Goal: Task Accomplishment & Management: Complete application form

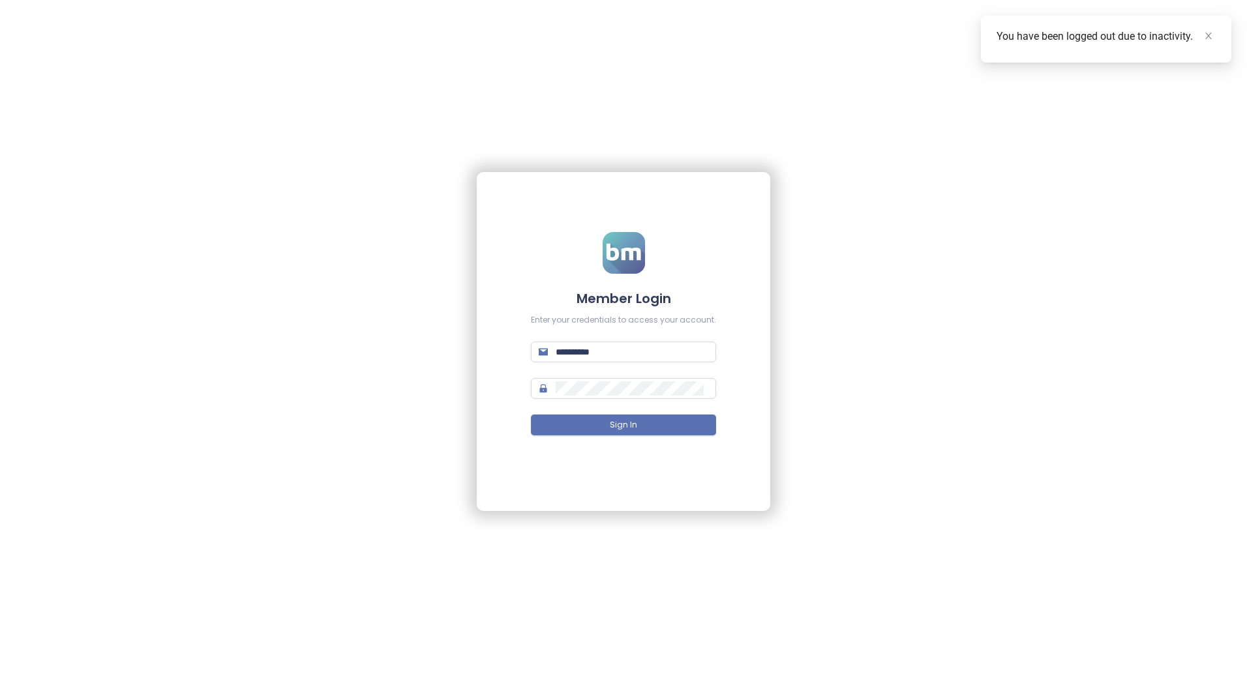
click at [636, 427] on span "Sign In" at bounding box center [623, 425] width 27 height 12
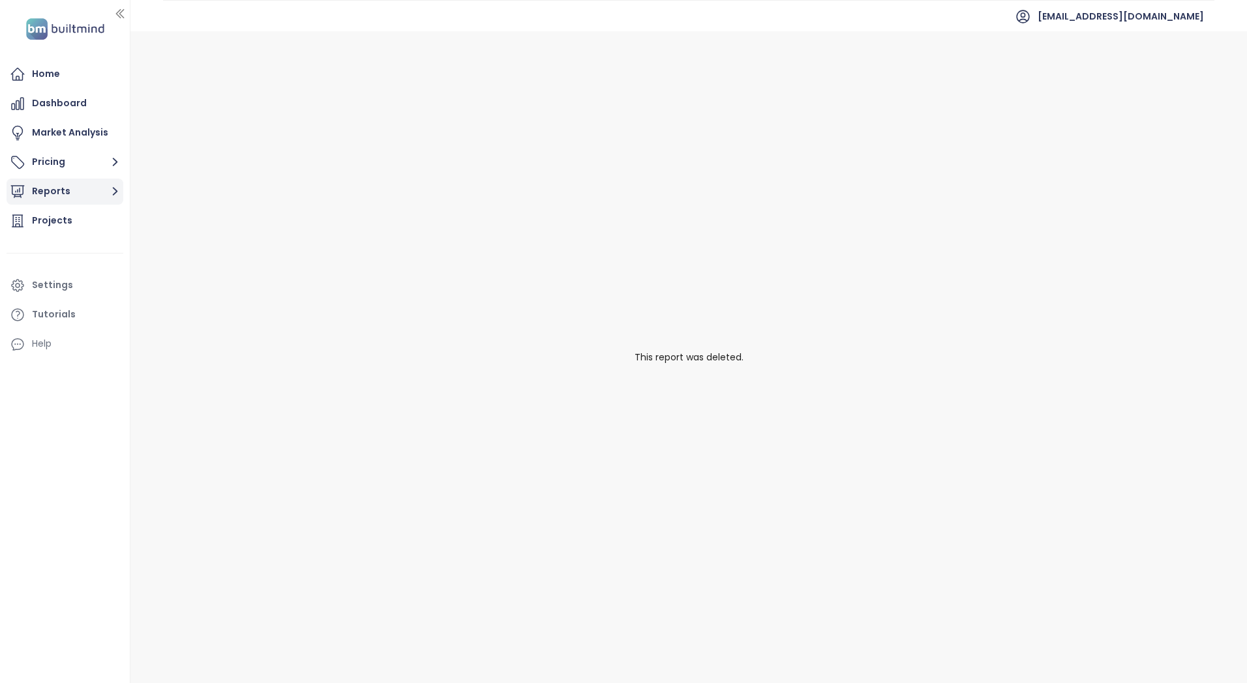
click at [117, 192] on icon "button" at bounding box center [115, 192] width 5 height 8
click at [92, 222] on div "Add a report" at bounding box center [70, 221] width 57 height 16
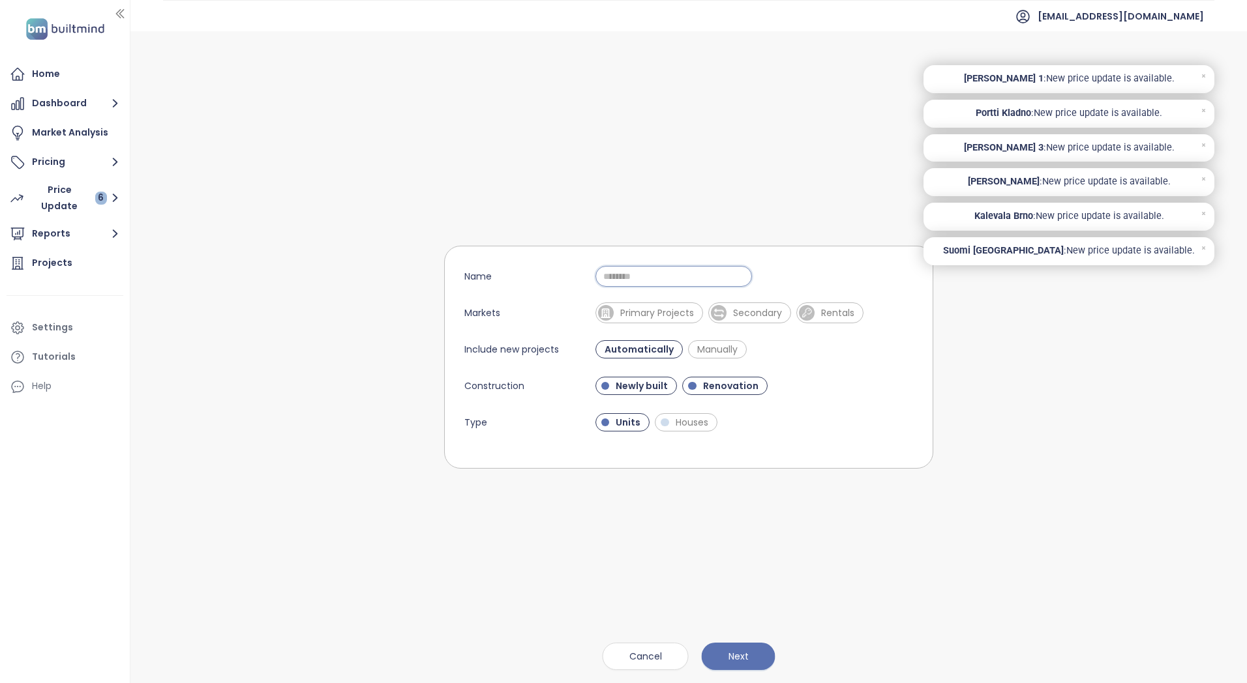
click at [664, 279] on input "Name" at bounding box center [673, 276] width 156 height 21
click at [651, 314] on span "Primary Projects" at bounding box center [656, 312] width 87 height 13
click at [694, 349] on span "Manually" at bounding box center [716, 349] width 53 height 13
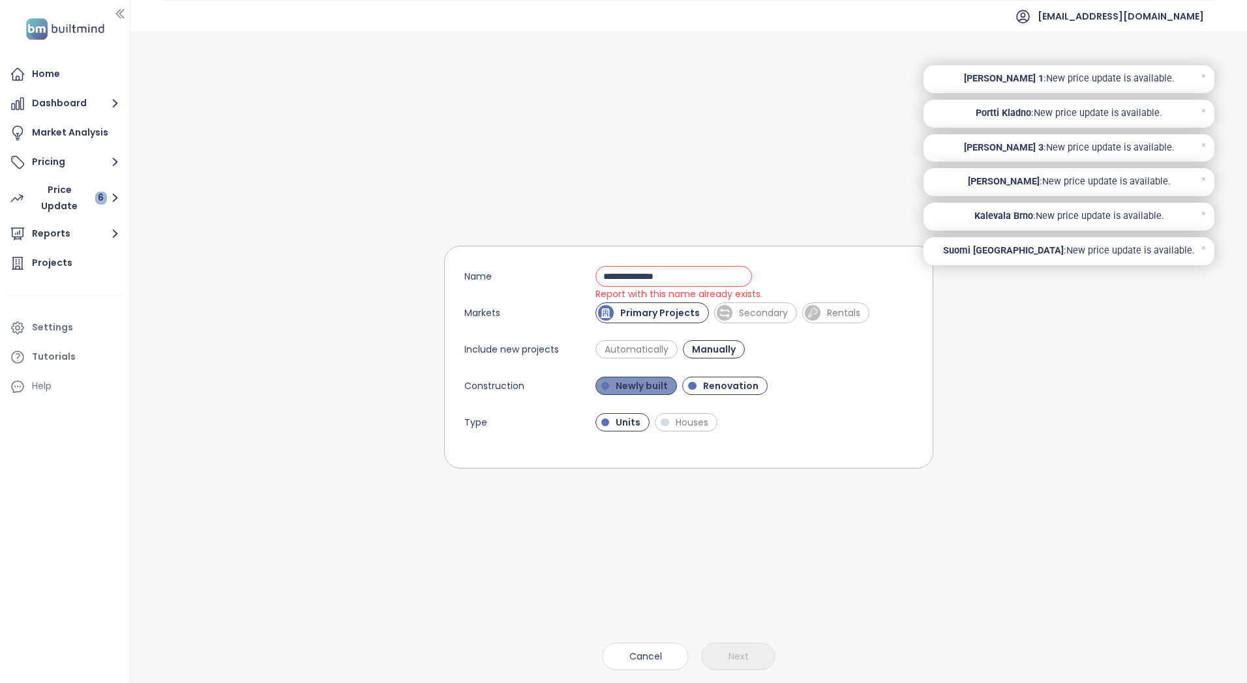
click at [645, 382] on span "Newly built" at bounding box center [641, 385] width 65 height 13
click at [693, 385] on span "Renovation" at bounding box center [726, 385] width 68 height 13
click at [643, 389] on span "Newly built" at bounding box center [639, 385] width 61 height 13
click at [671, 275] on input "**********" at bounding box center [673, 276] width 156 height 21
drag, startPoint x: 675, startPoint y: 276, endPoint x: 630, endPoint y: 274, distance: 45.0
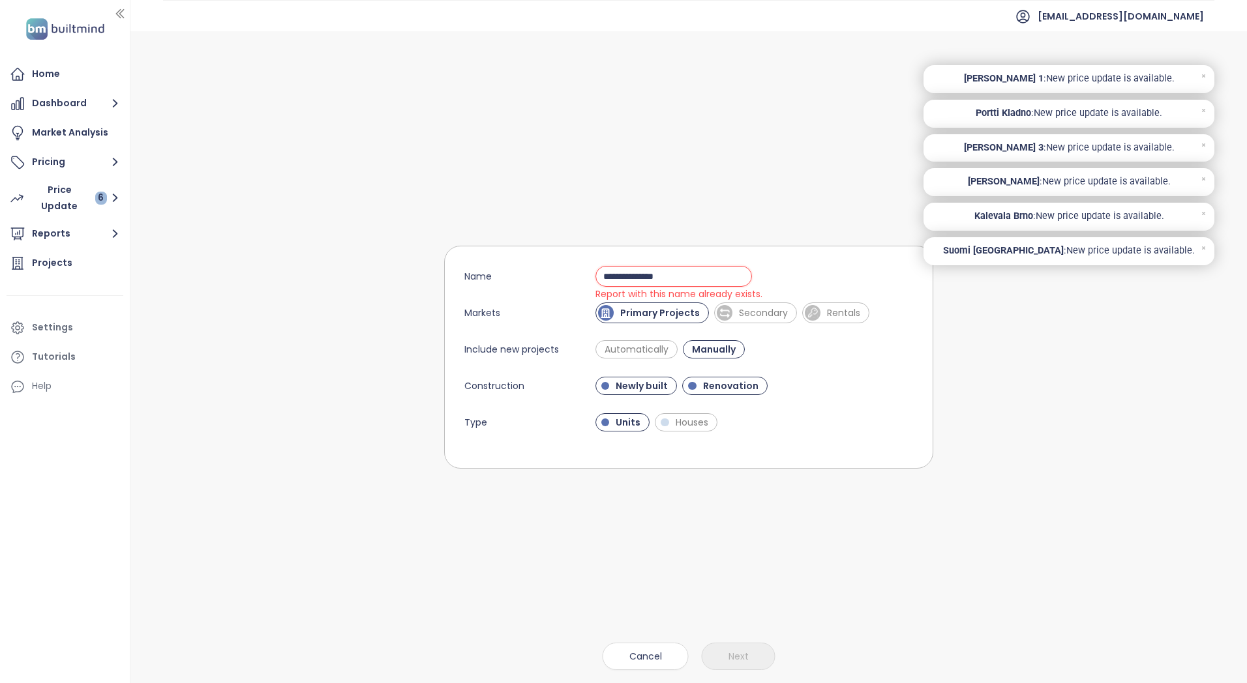
click at [630, 274] on input "**********" at bounding box center [673, 276] width 156 height 21
type input "**********"
click at [733, 657] on span "Next" at bounding box center [738, 656] width 20 height 14
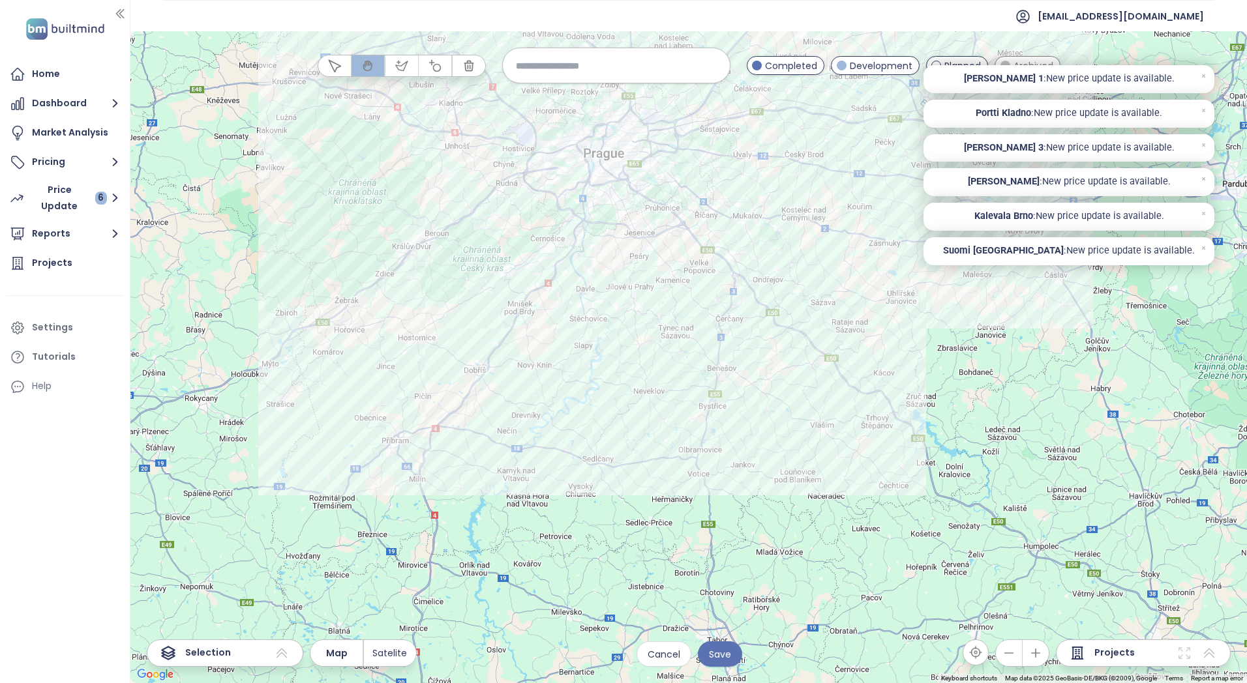
drag, startPoint x: 611, startPoint y: 256, endPoint x: 553, endPoint y: 407, distance: 161.8
click at [553, 406] on div at bounding box center [688, 357] width 1116 height 652
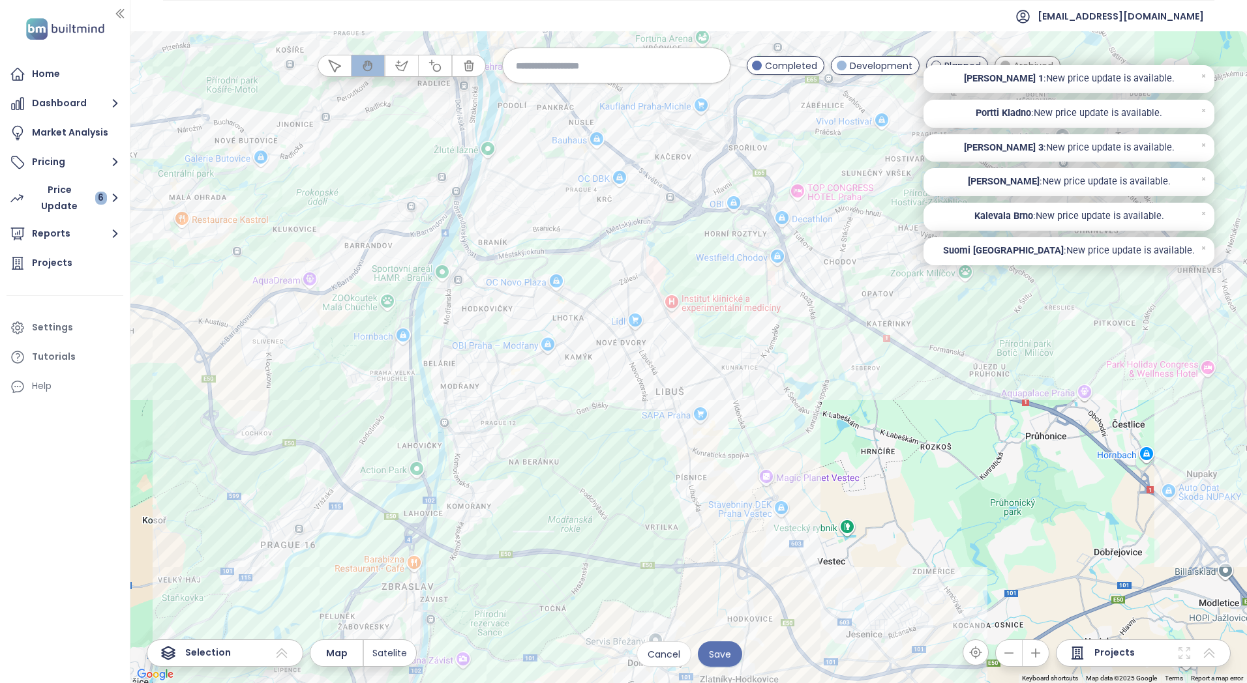
drag, startPoint x: 557, startPoint y: 178, endPoint x: 557, endPoint y: 520, distance: 342.3
click at [557, 520] on div at bounding box center [688, 357] width 1116 height 652
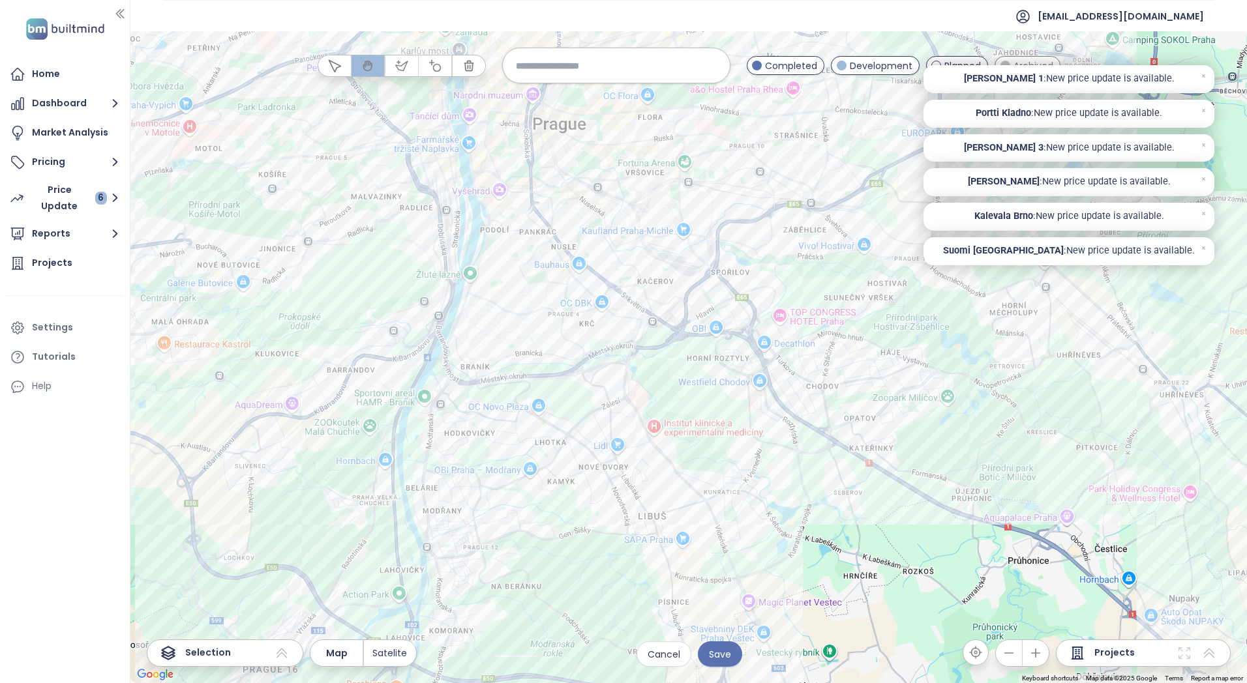
drag, startPoint x: 524, startPoint y: 220, endPoint x: 507, endPoint y: 340, distance: 121.2
click at [507, 340] on div at bounding box center [688, 357] width 1116 height 652
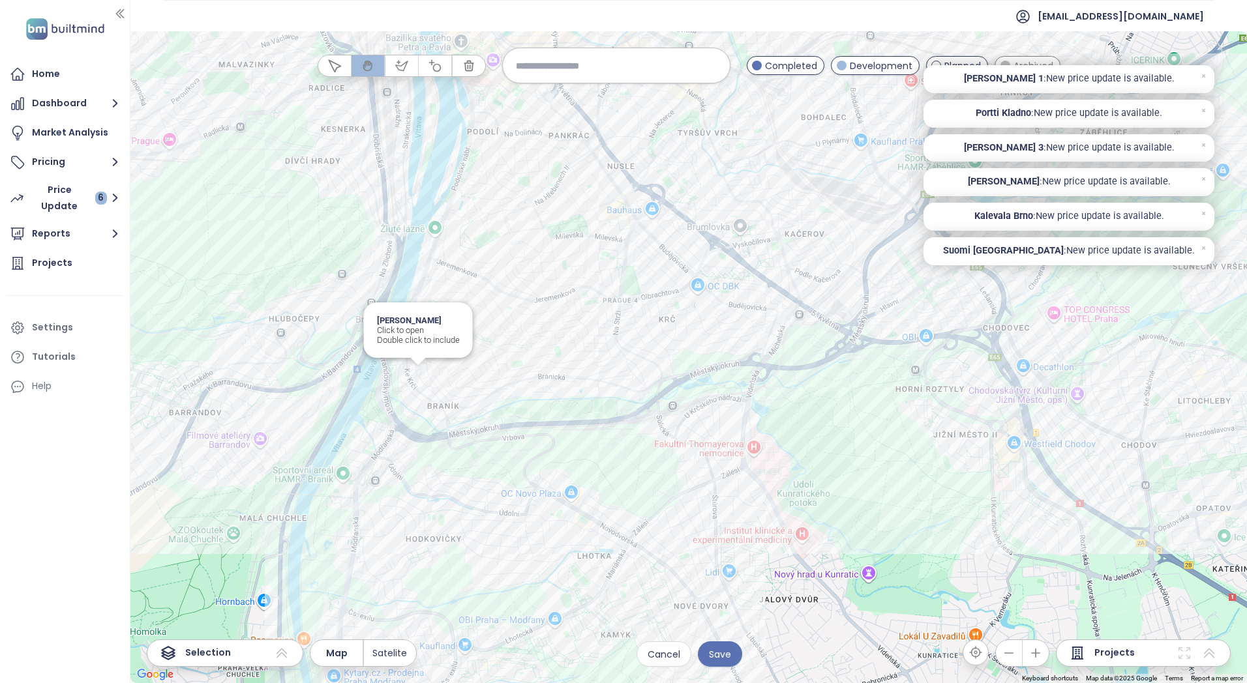
click at [417, 370] on div "[PERSON_NAME] Click to open Double click to include" at bounding box center [688, 357] width 1116 height 652
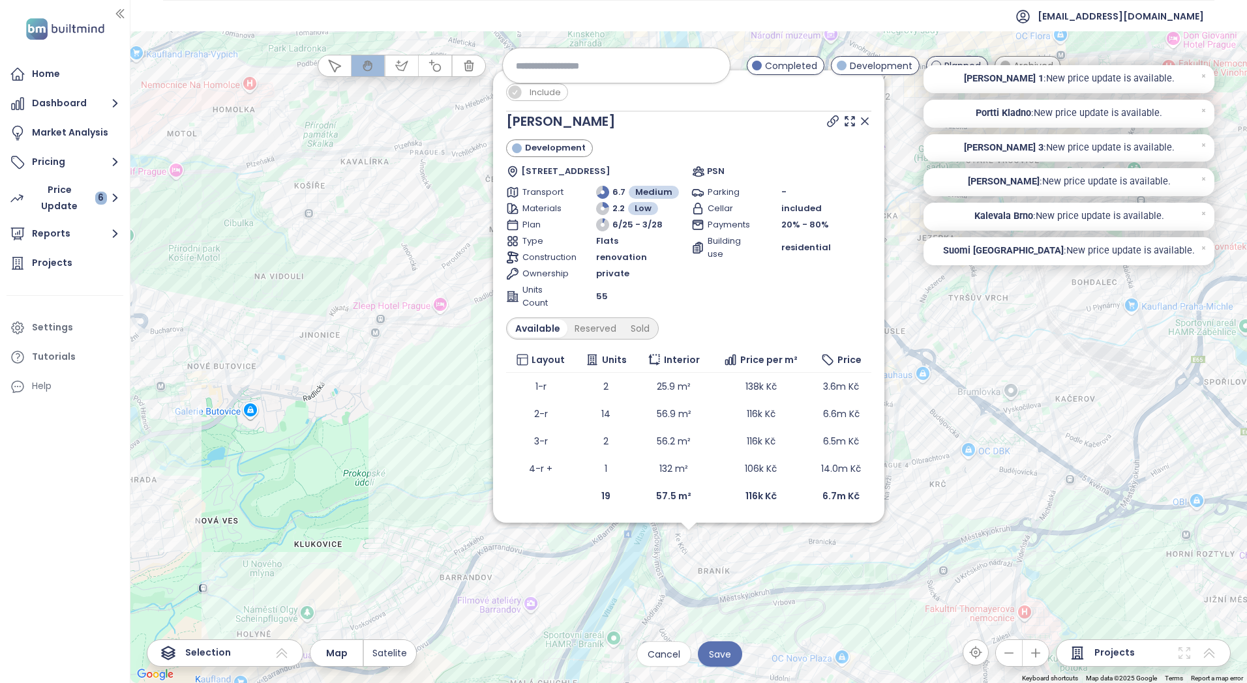
click at [865, 121] on icon at bounding box center [864, 121] width 7 height 7
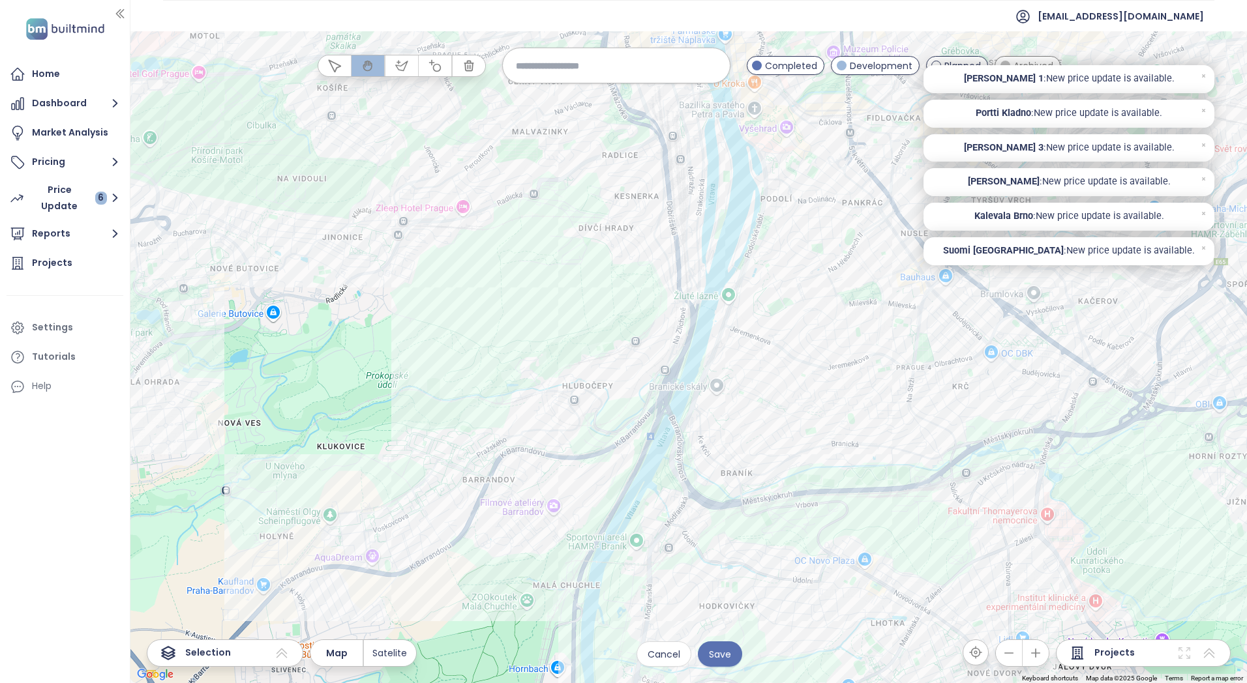
drag, startPoint x: 735, startPoint y: 516, endPoint x: 758, endPoint y: 417, distance: 102.3
click at [758, 417] on div at bounding box center [688, 357] width 1116 height 652
click at [697, 258] on div "Lihovar Smíchov - jih Click to open Double click to include" at bounding box center [688, 357] width 1116 height 652
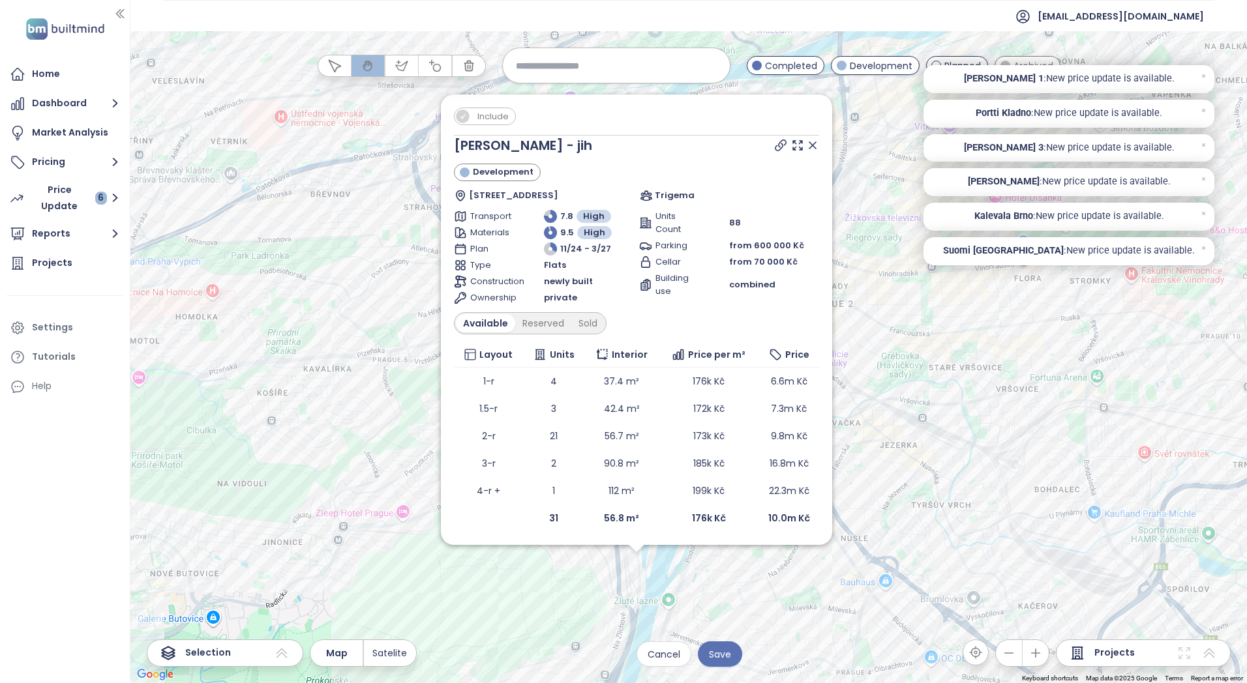
drag, startPoint x: 385, startPoint y: 449, endPoint x: 331, endPoint y: 610, distance: 169.3
click at [332, 621] on div "Include Lihovar Smíchov - jih Development [STREET_ADDRESS] Trigema Transport 7.…" at bounding box center [688, 357] width 1116 height 652
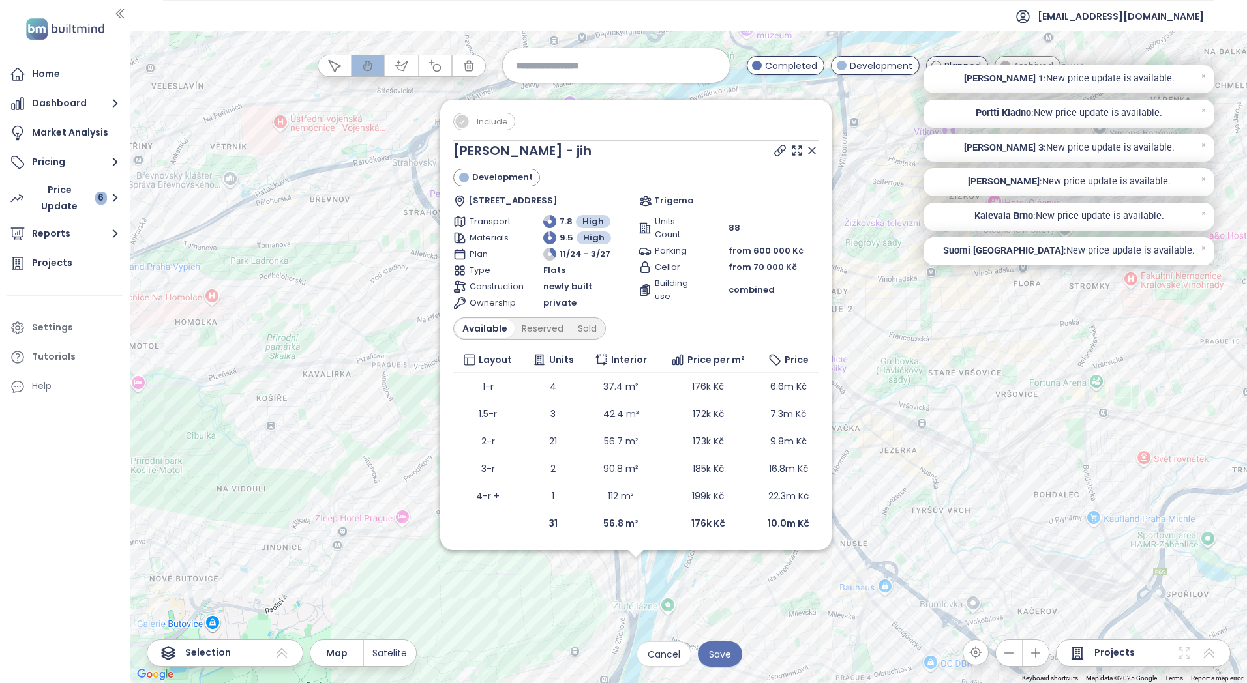
click at [486, 121] on span "Include" at bounding box center [492, 121] width 44 height 16
click at [816, 150] on icon at bounding box center [811, 150] width 13 height 13
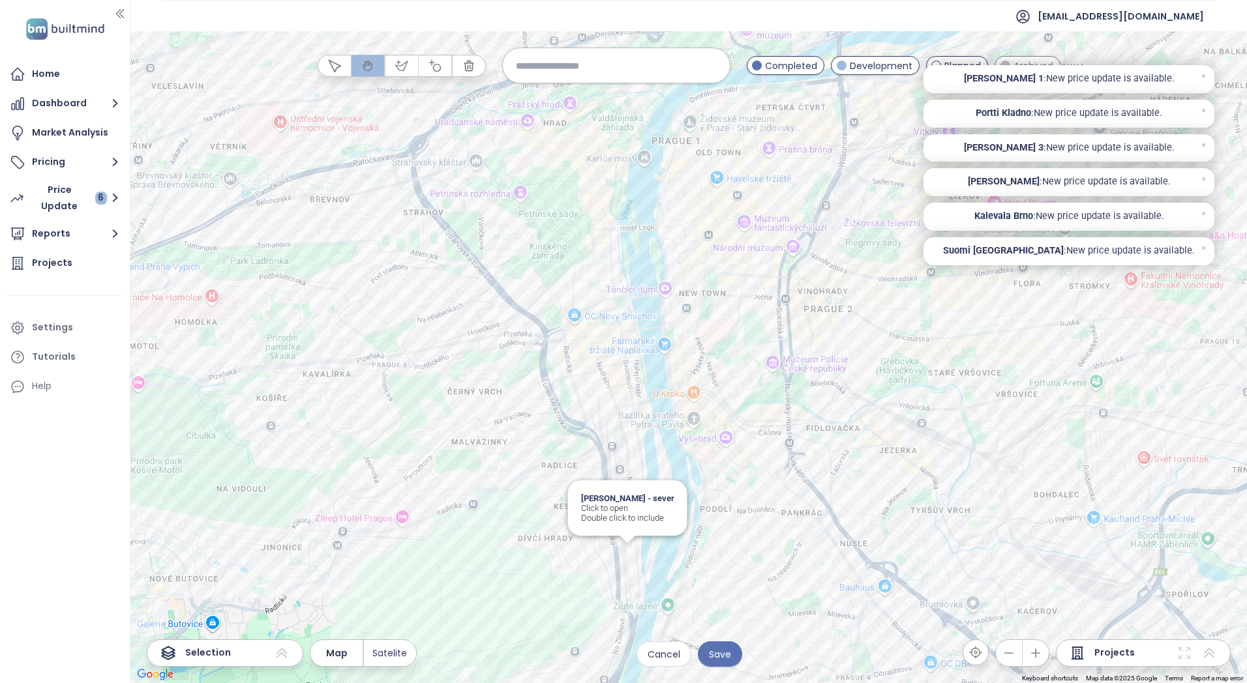
click at [630, 548] on div "Lihovar Smíchov - sever Click to open Double click to include" at bounding box center [688, 357] width 1116 height 652
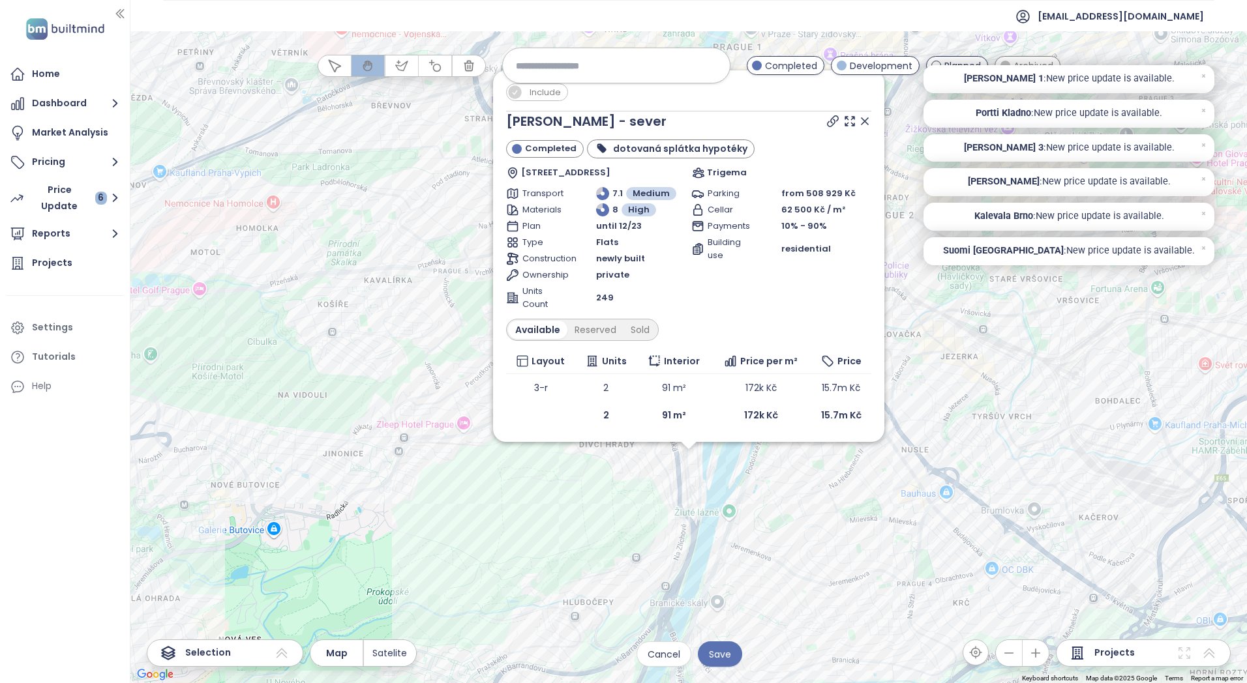
click at [534, 96] on span "Include" at bounding box center [545, 92] width 44 height 16
click at [868, 119] on icon at bounding box center [864, 121] width 13 height 13
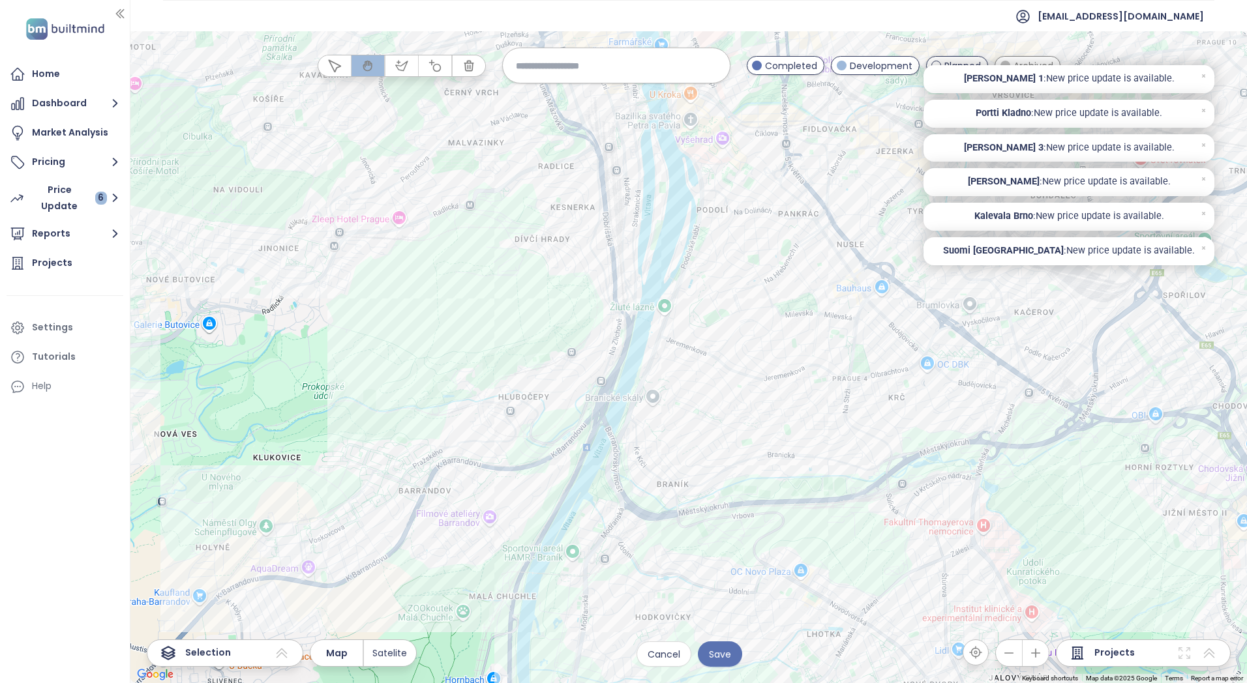
drag, startPoint x: 795, startPoint y: 503, endPoint x: 752, endPoint y: 195, distance: 311.3
click at [752, 196] on div at bounding box center [688, 357] width 1116 height 652
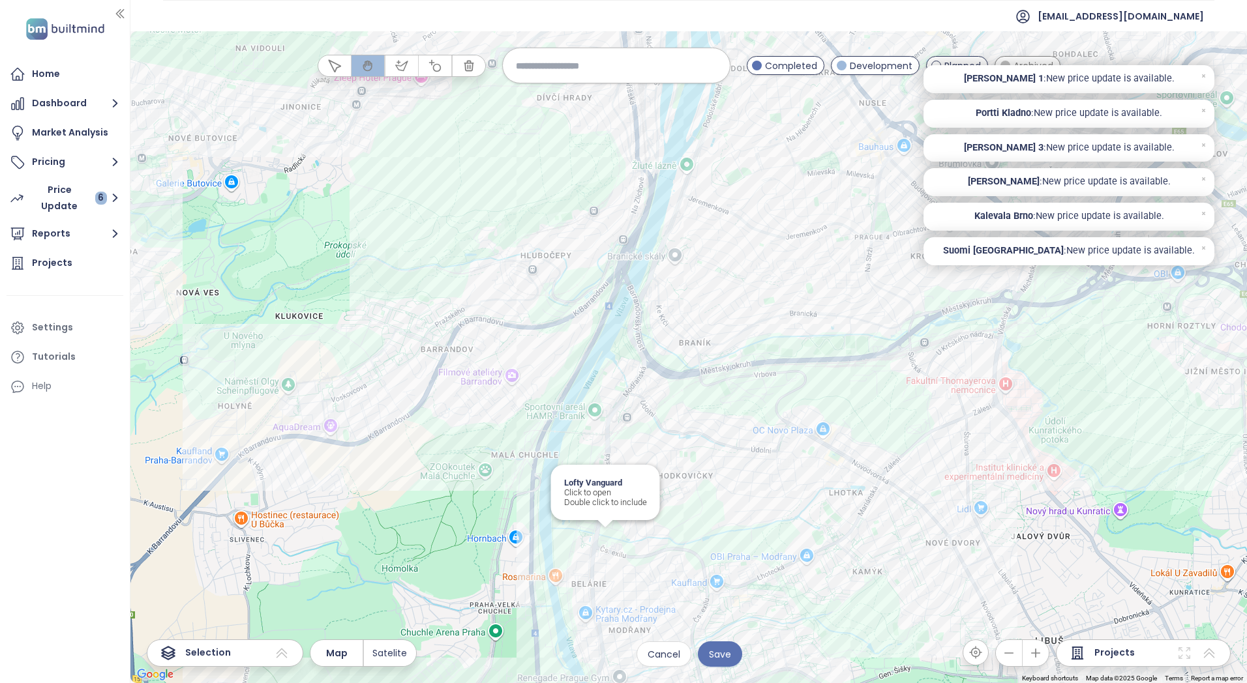
click at [610, 535] on div "Lofty Vanguard Click to open Double click to include" at bounding box center [688, 357] width 1116 height 652
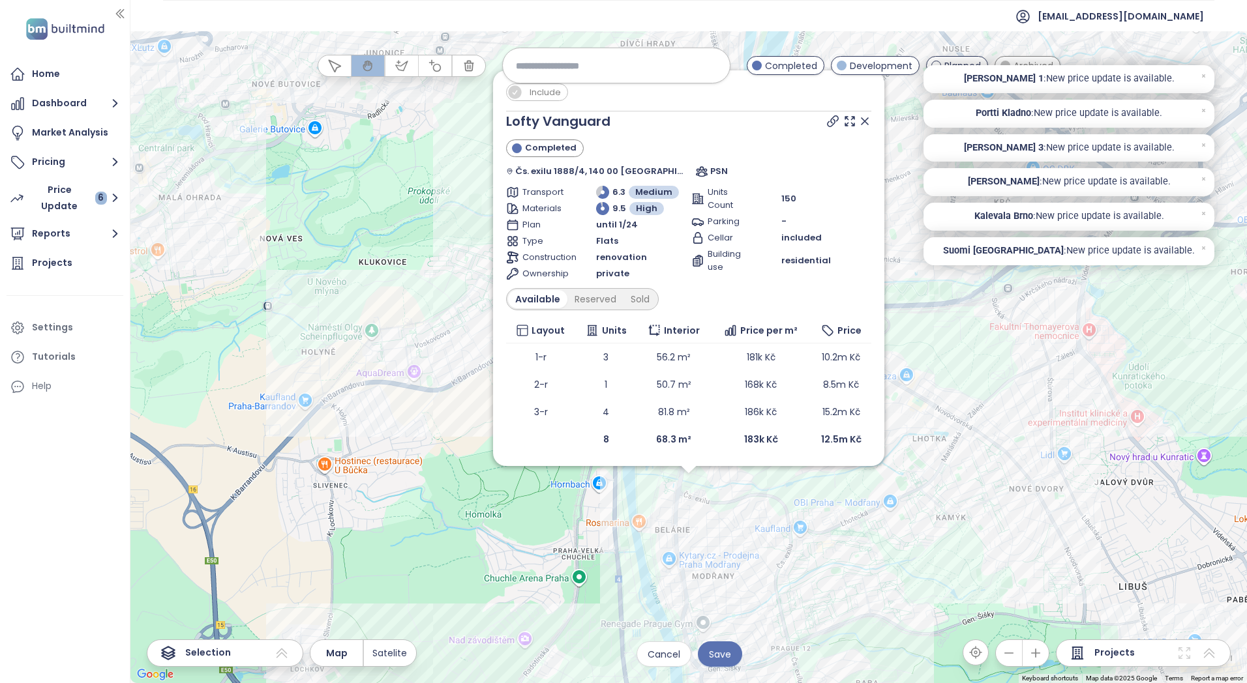
click at [544, 90] on span "Include" at bounding box center [545, 92] width 44 height 16
click at [864, 121] on icon at bounding box center [864, 121] width 7 height 7
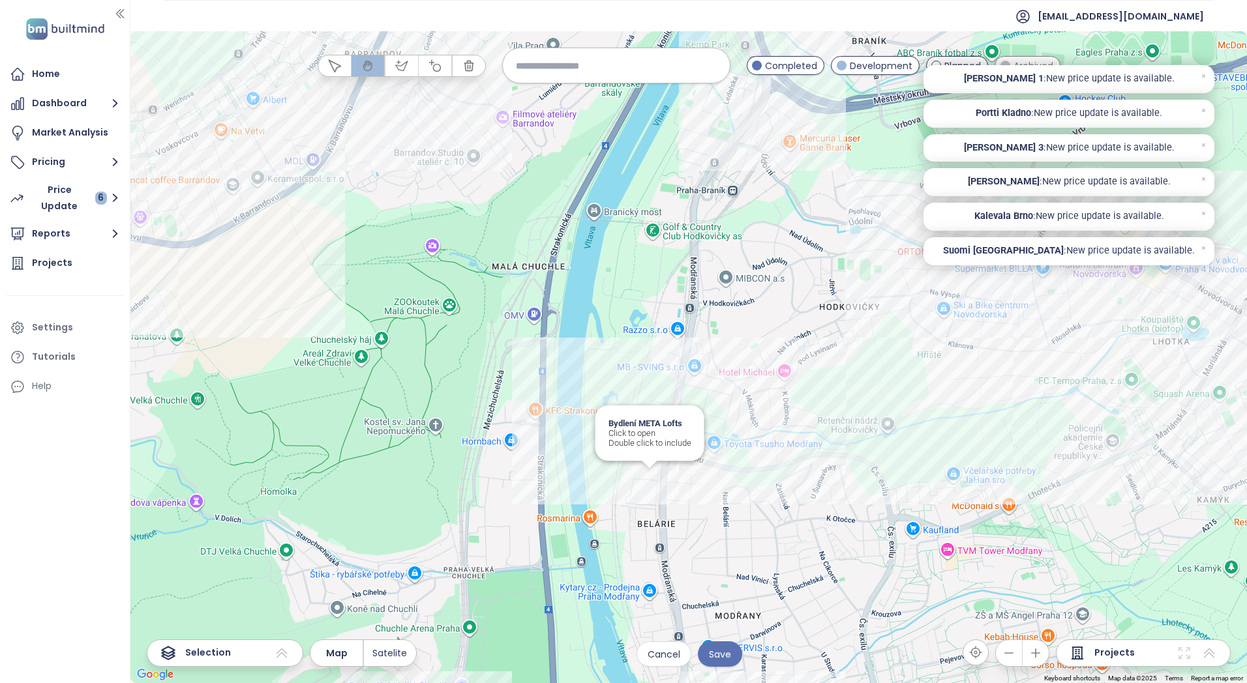
click at [651, 472] on div "Bydlení META Lofts Click to open Double click to include" at bounding box center [688, 357] width 1116 height 652
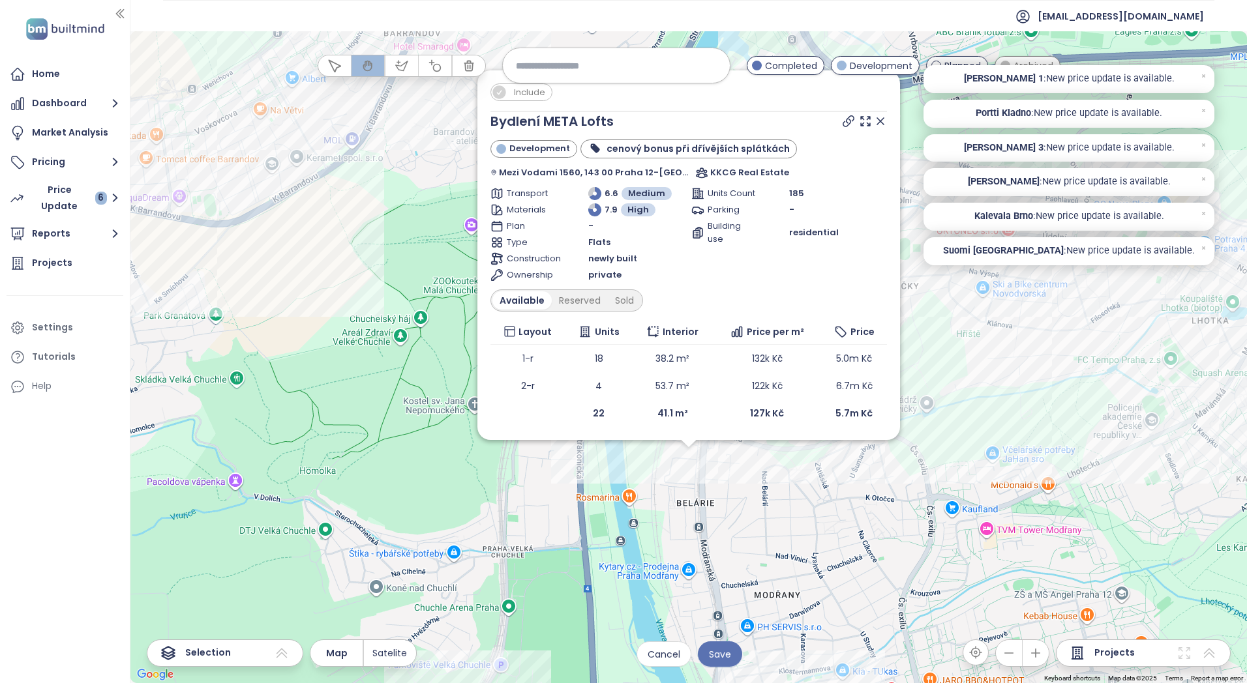
click at [877, 125] on icon at bounding box center [880, 121] width 7 height 7
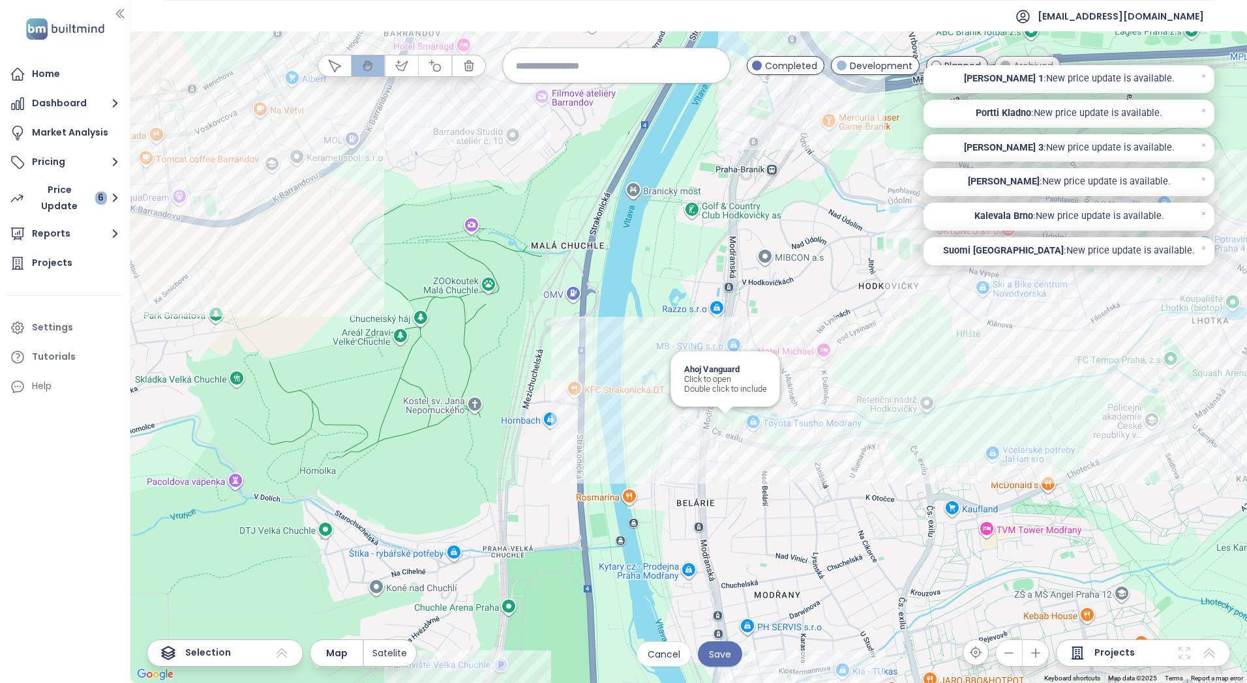
click at [722, 416] on div "Ahoj Vanguard Click to open Double click to include" at bounding box center [688, 357] width 1116 height 652
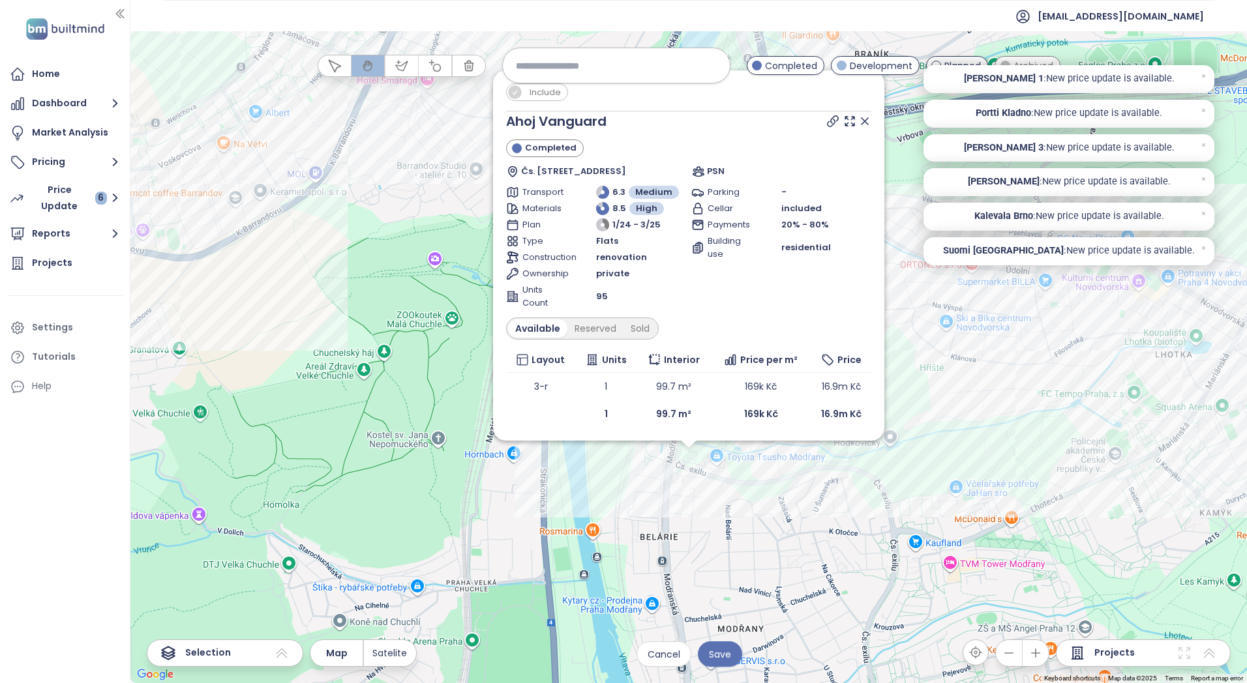
click at [544, 96] on span "Include" at bounding box center [545, 92] width 44 height 16
click at [866, 122] on icon at bounding box center [864, 121] width 13 height 13
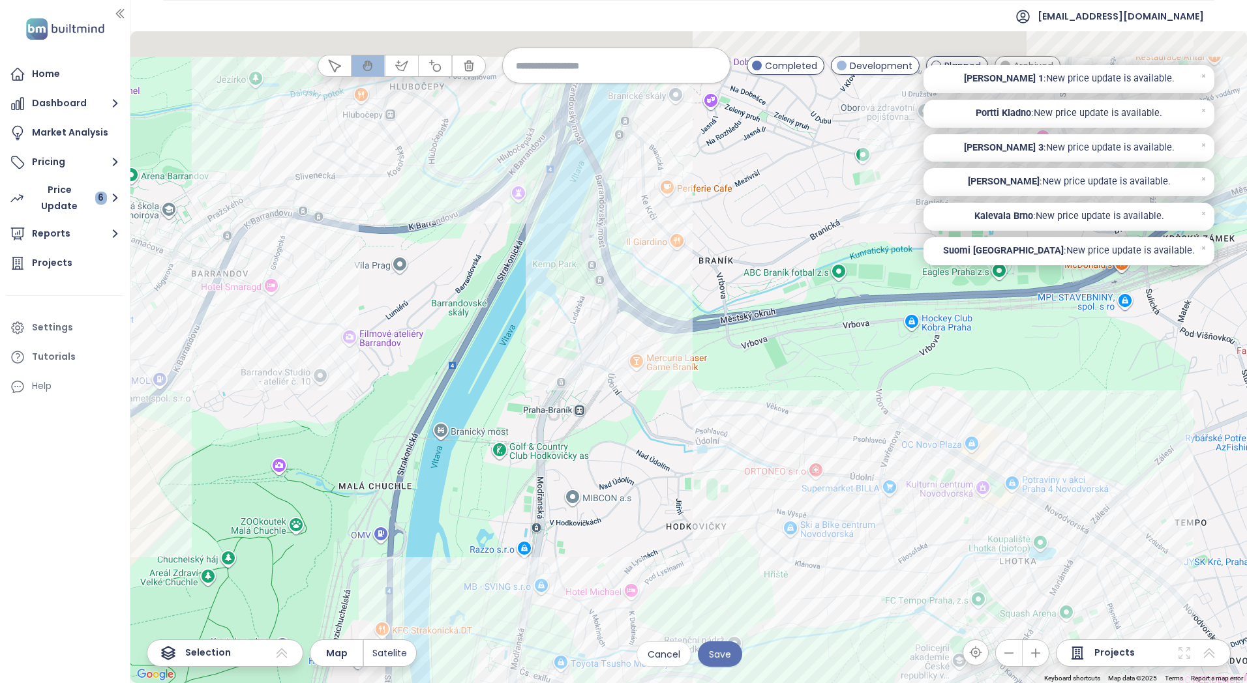
drag, startPoint x: 825, startPoint y: 345, endPoint x: 647, endPoint y: 570, distance: 286.9
click at [647, 572] on div at bounding box center [688, 357] width 1116 height 652
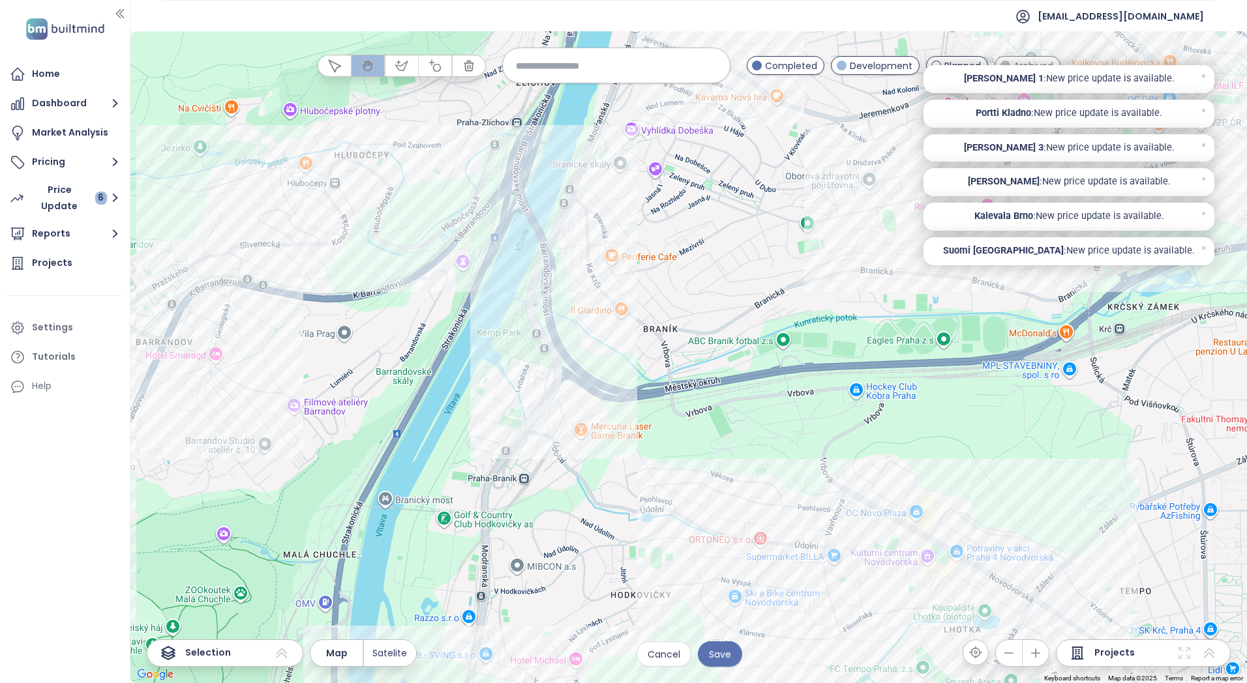
drag, startPoint x: 734, startPoint y: 334, endPoint x: 648, endPoint y: 448, distance: 142.9
click at [648, 448] on div at bounding box center [688, 357] width 1116 height 652
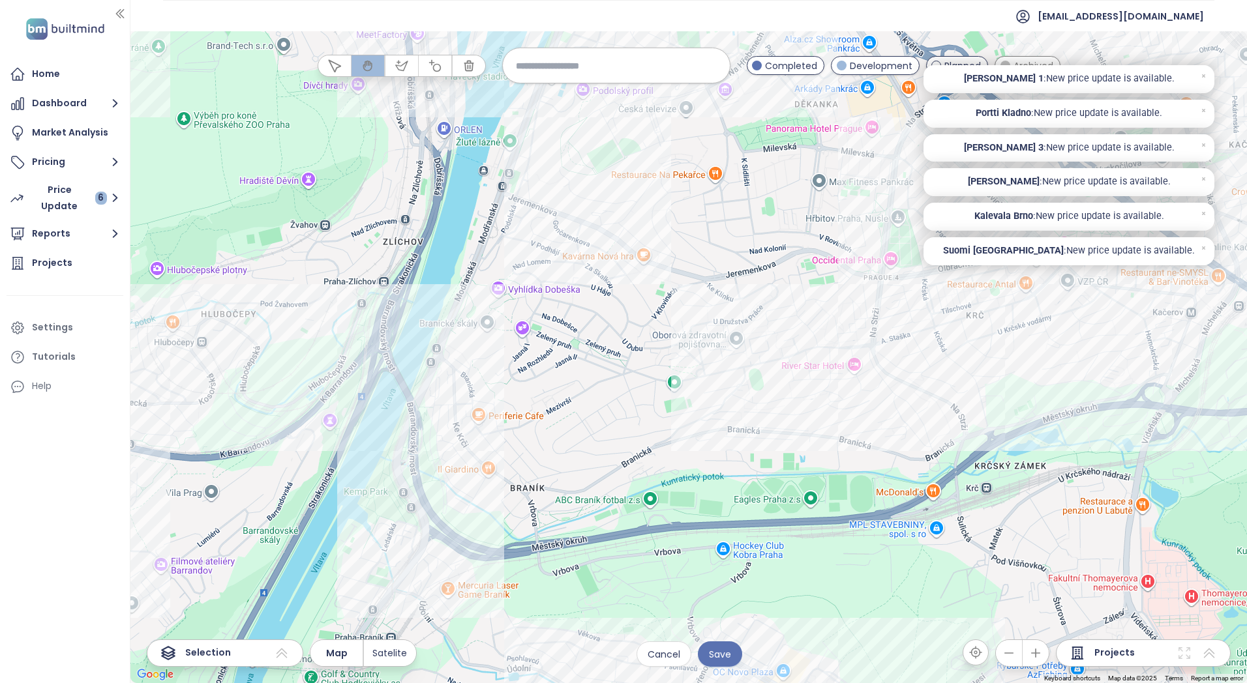
drag, startPoint x: 731, startPoint y: 302, endPoint x: 655, endPoint y: 392, distance: 117.5
click at [655, 392] on div at bounding box center [688, 357] width 1116 height 652
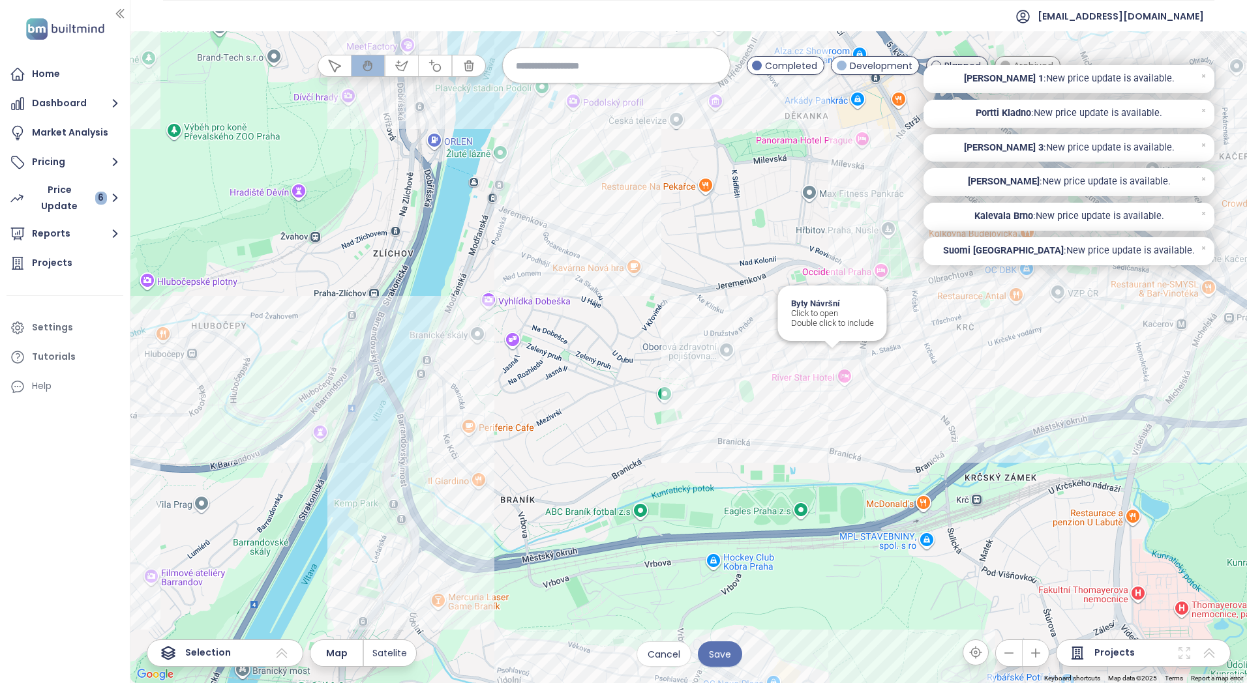
click at [830, 355] on div "Byty Návršní Click to open Double click to include" at bounding box center [688, 357] width 1116 height 652
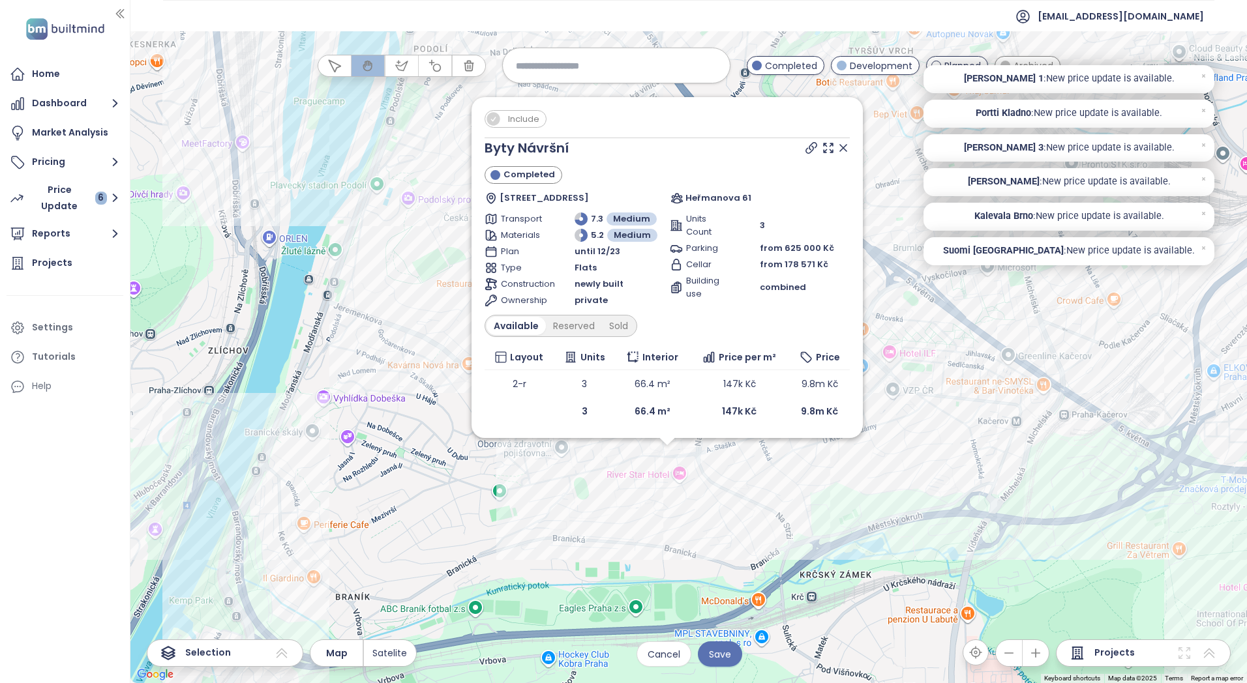
drag, startPoint x: 696, startPoint y: 370, endPoint x: 675, endPoint y: 485, distance: 116.5
click at [675, 485] on div "Include Byty Návršní Completed [STREET_ADDRESS] Heřmanova 61 Transport 7.3 Medi…" at bounding box center [688, 357] width 1116 height 652
click at [840, 152] on icon at bounding box center [842, 150] width 7 height 7
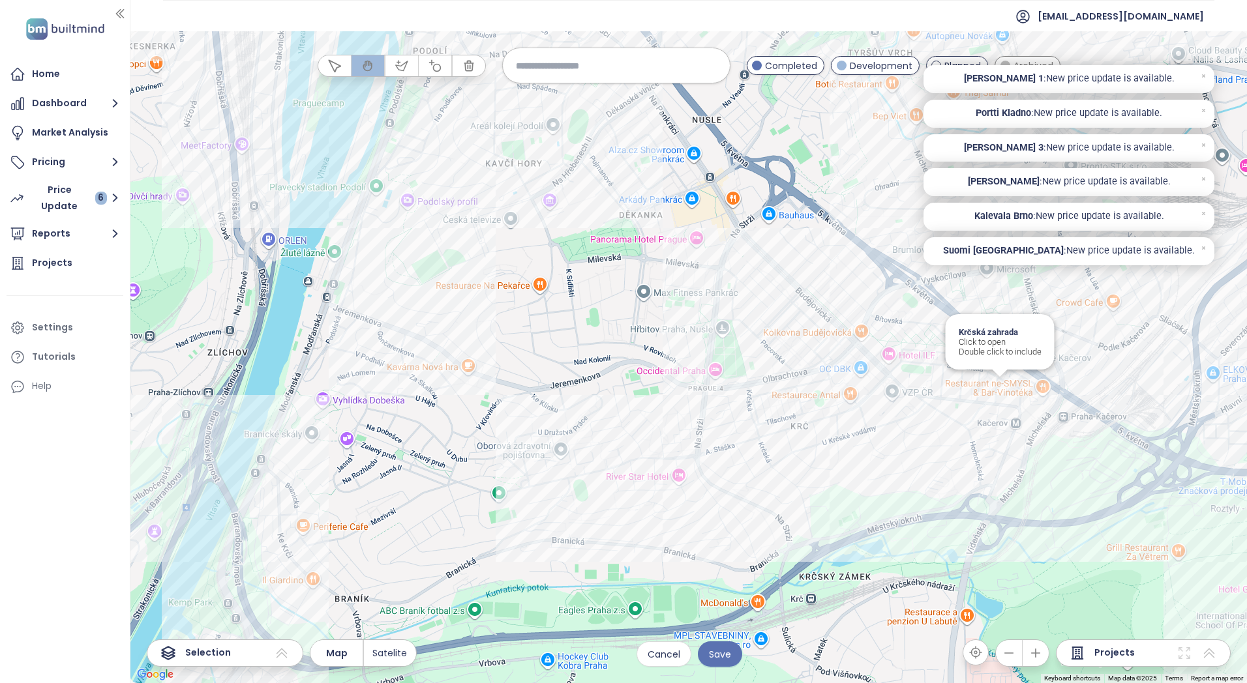
click at [1003, 385] on div "Krčská zahrada Click to open Double click to include" at bounding box center [688, 357] width 1116 height 652
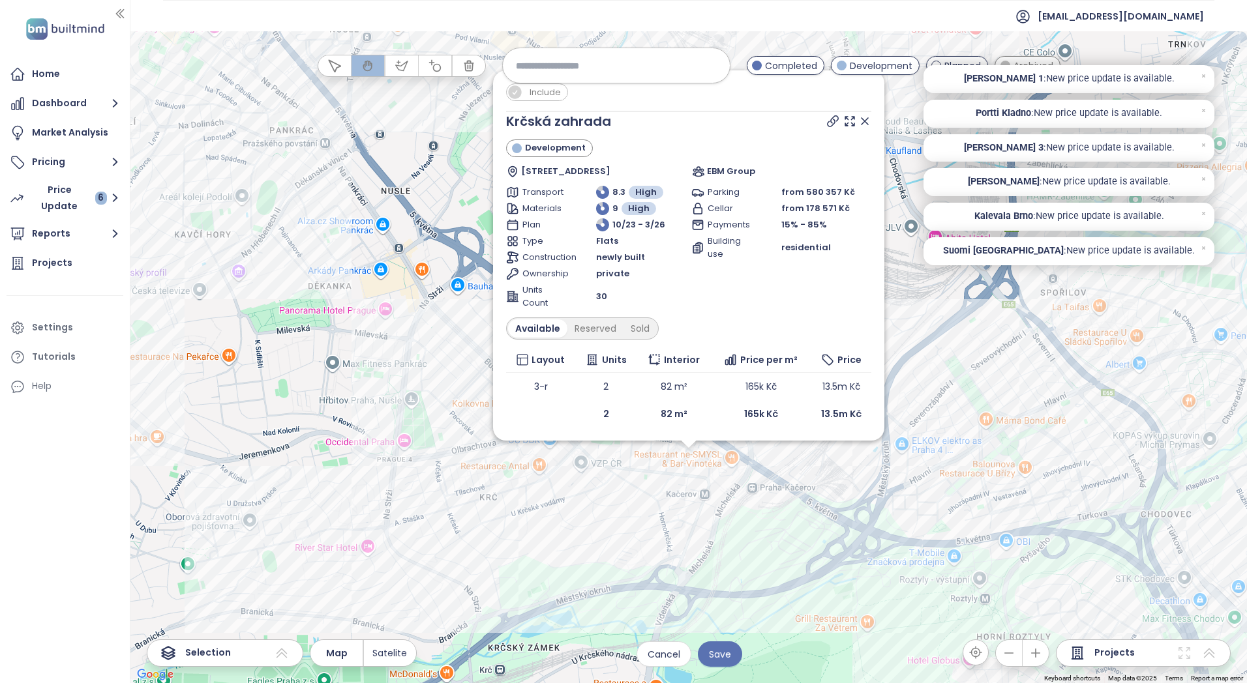
click at [551, 96] on span "Include" at bounding box center [545, 92] width 44 height 16
click at [866, 126] on icon at bounding box center [864, 121] width 13 height 13
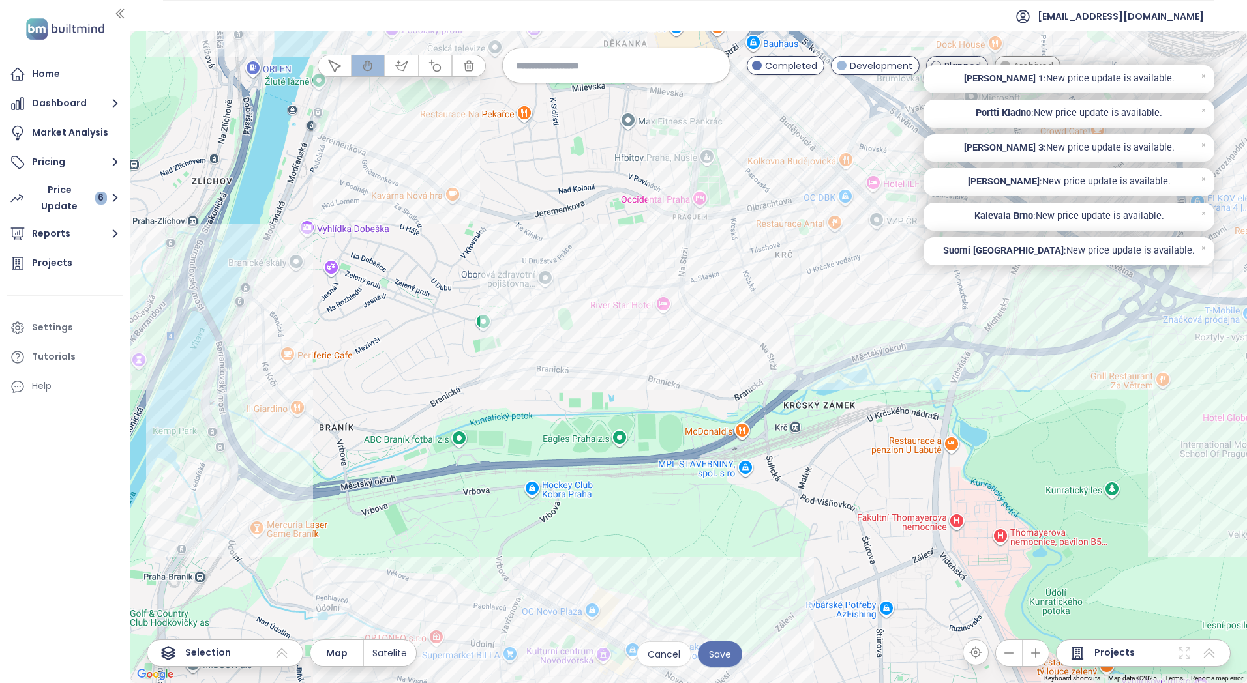
drag, startPoint x: 686, startPoint y: 448, endPoint x: 893, endPoint y: 301, distance: 253.8
click at [894, 300] on div at bounding box center [688, 357] width 1116 height 652
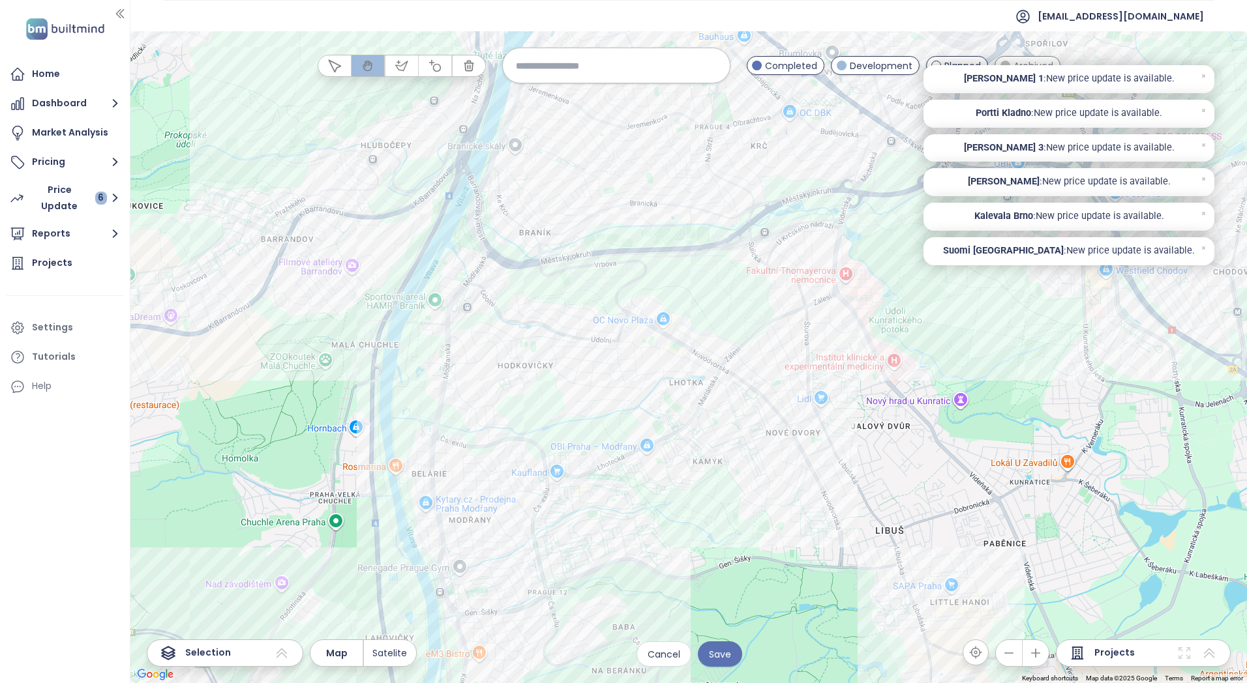
drag, startPoint x: 625, startPoint y: 257, endPoint x: 627, endPoint y: 186, distance: 70.4
click at [627, 186] on div at bounding box center [688, 357] width 1116 height 652
click at [617, 322] on div "Panorama Braník Click to open Double click to include" at bounding box center [688, 357] width 1116 height 652
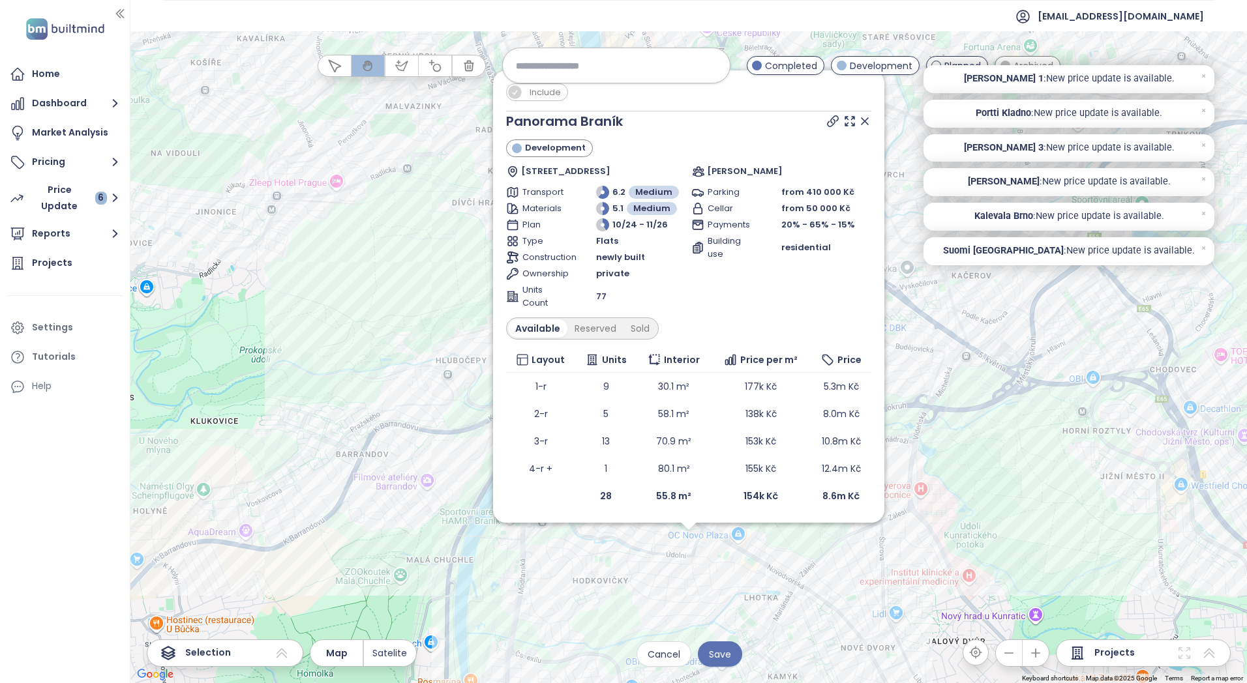
click at [544, 95] on span "Include" at bounding box center [545, 92] width 44 height 16
drag, startPoint x: 866, startPoint y: 119, endPoint x: 763, endPoint y: 480, distance: 375.4
click at [865, 121] on icon at bounding box center [864, 121] width 7 height 7
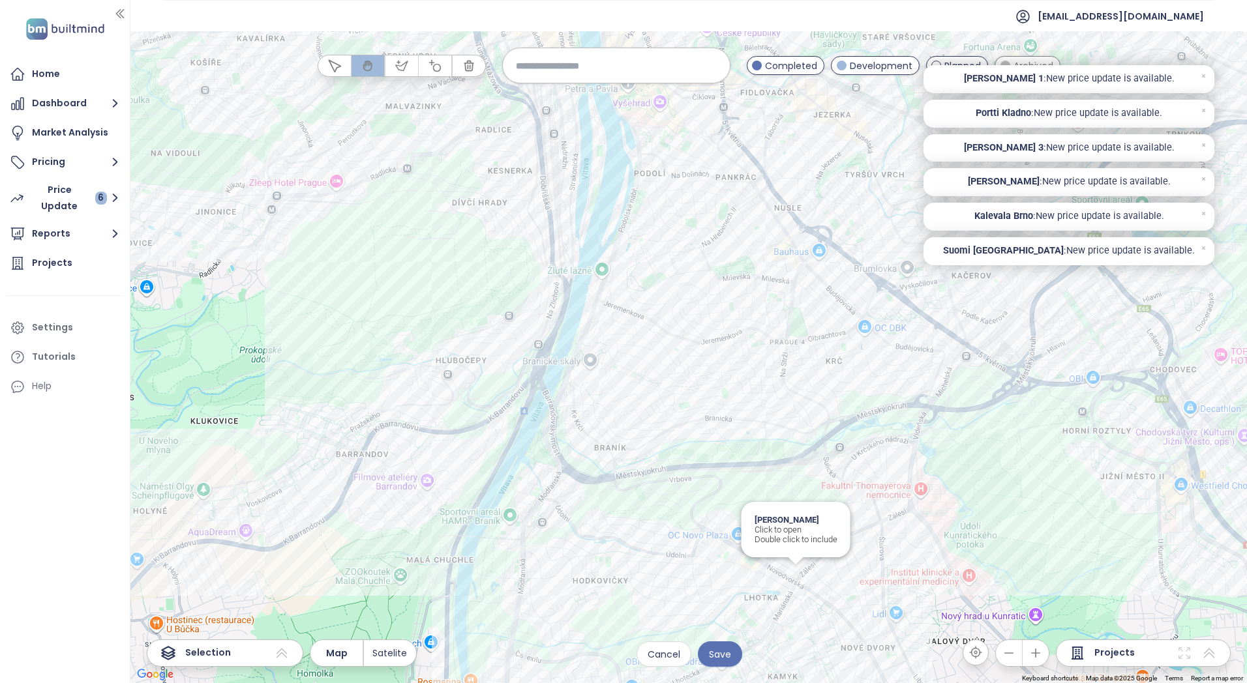
click at [802, 576] on div "[PERSON_NAME] Click to open Double click to include" at bounding box center [688, 357] width 1116 height 652
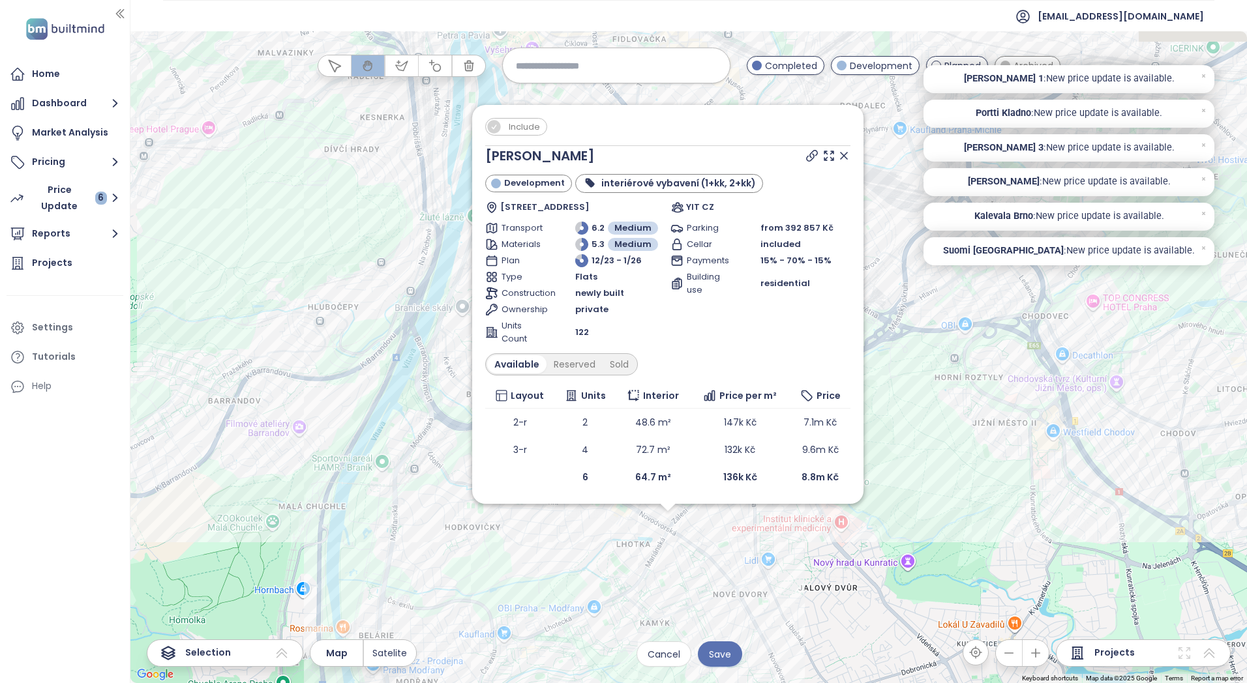
drag, startPoint x: 734, startPoint y: 485, endPoint x: 697, endPoint y: 574, distance: 96.7
click at [713, 666] on div "← Move left → Move right ↑ Move up ↓ Move down + Zoom in - Zoom out Home Jump l…" at bounding box center [688, 357] width 1116 height 652
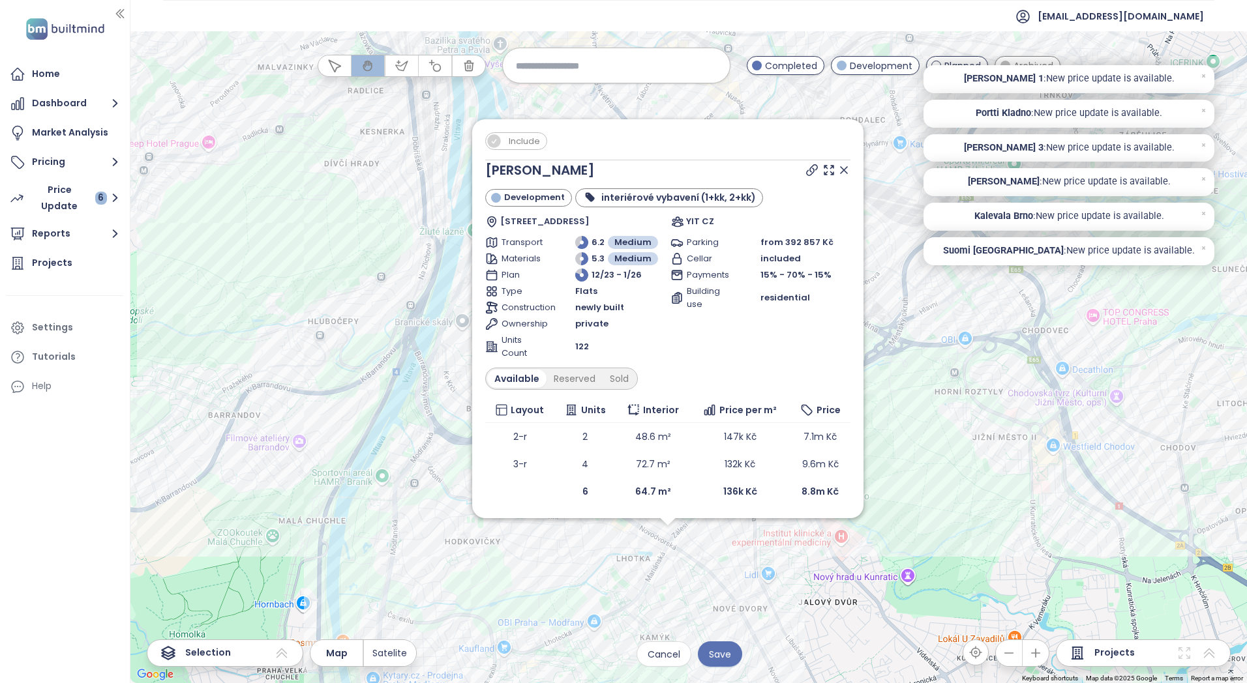
click at [842, 170] on icon at bounding box center [843, 170] width 7 height 7
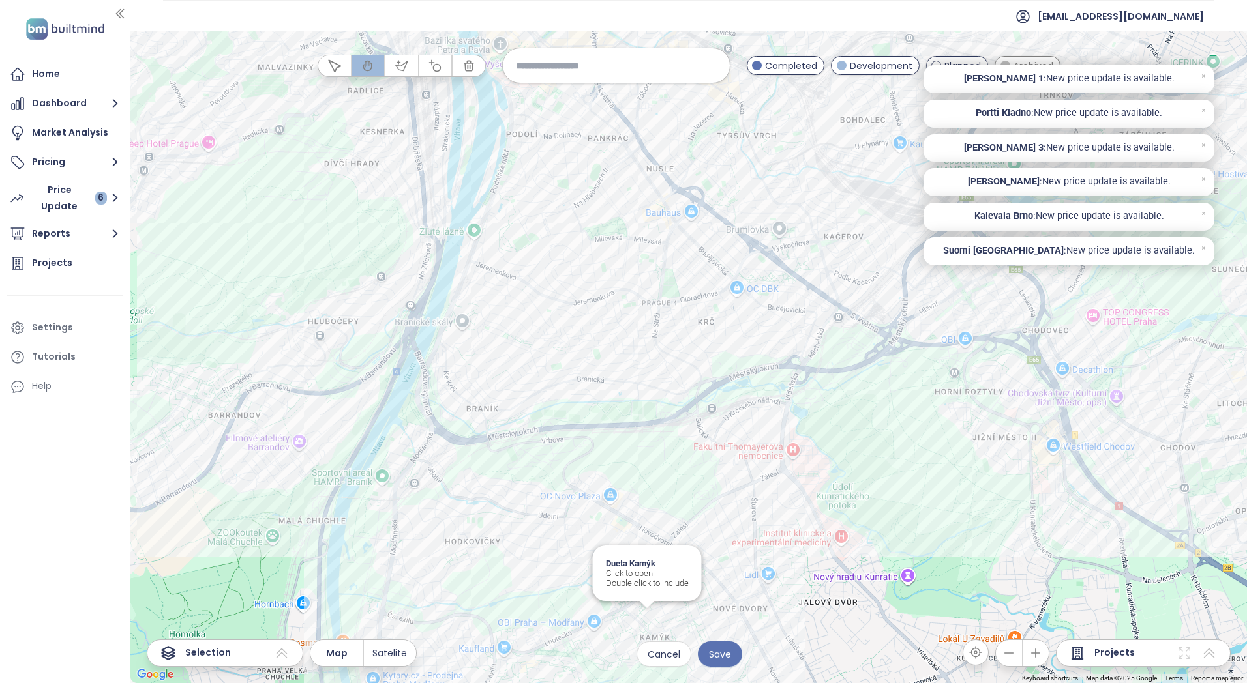
click at [648, 615] on div "Dueta Kamýk Click to open Double click to include" at bounding box center [688, 357] width 1116 height 652
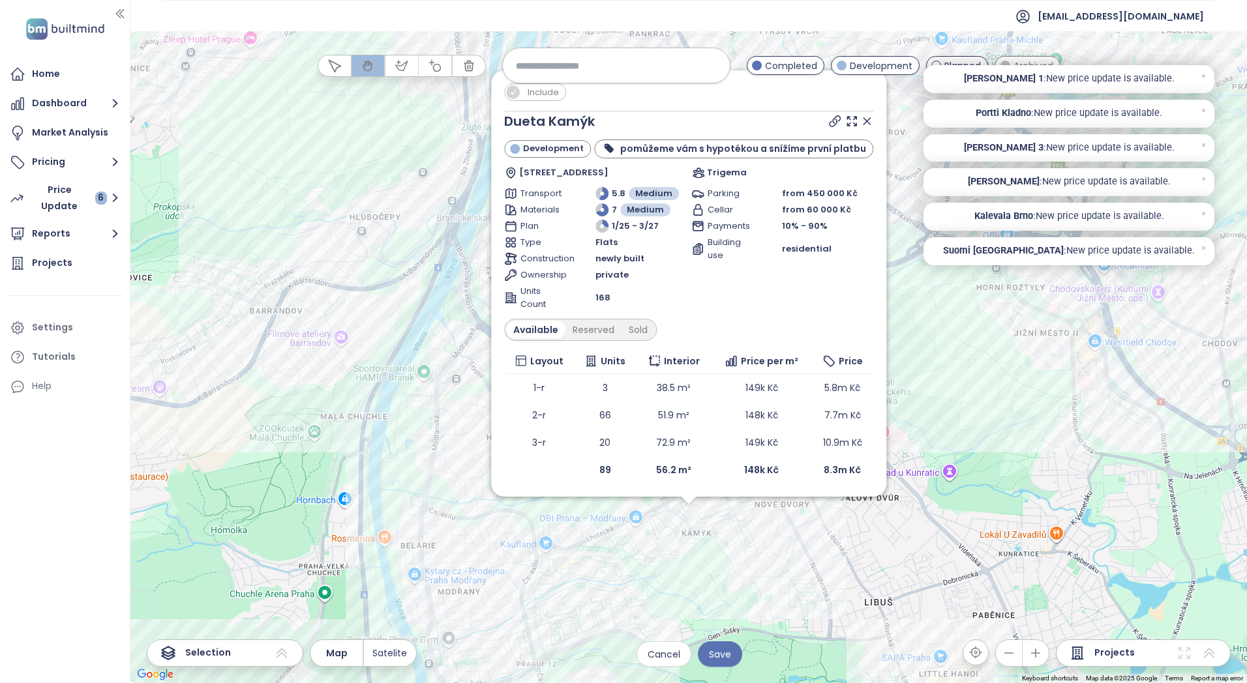
click at [547, 93] on span "Include" at bounding box center [543, 92] width 44 height 16
click at [860, 121] on icon at bounding box center [866, 121] width 13 height 13
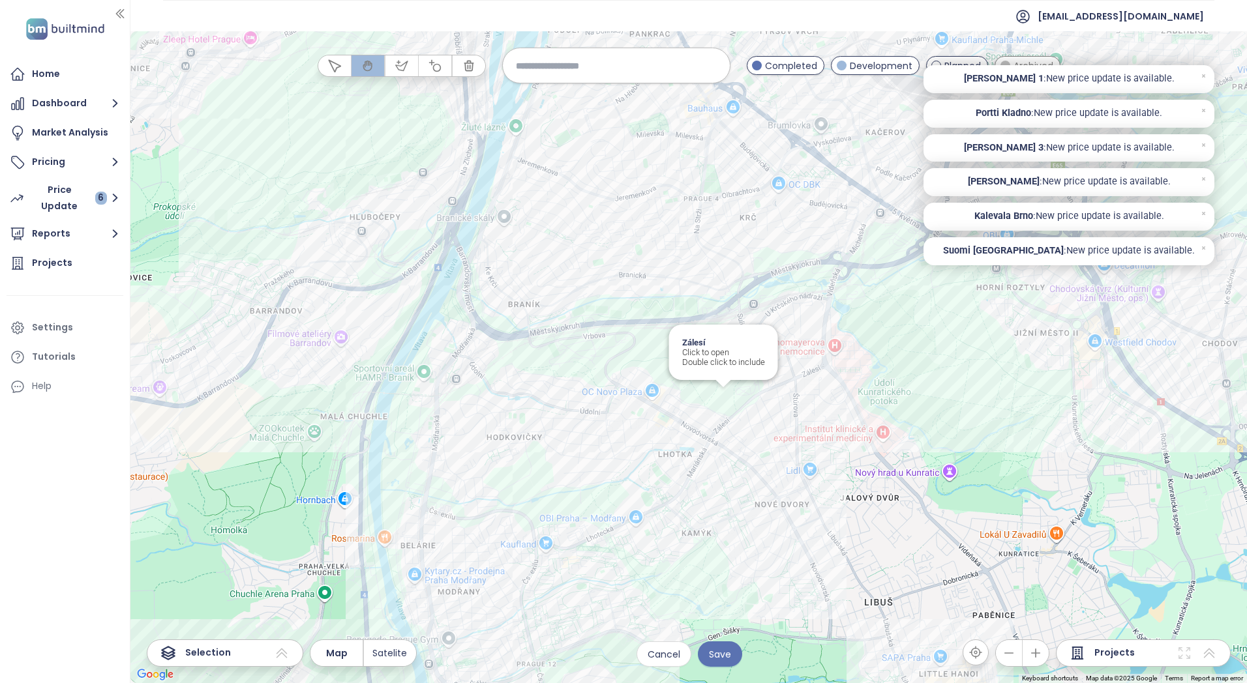
click at [724, 399] on div "Zálesí Click to open Double click to include" at bounding box center [688, 357] width 1116 height 652
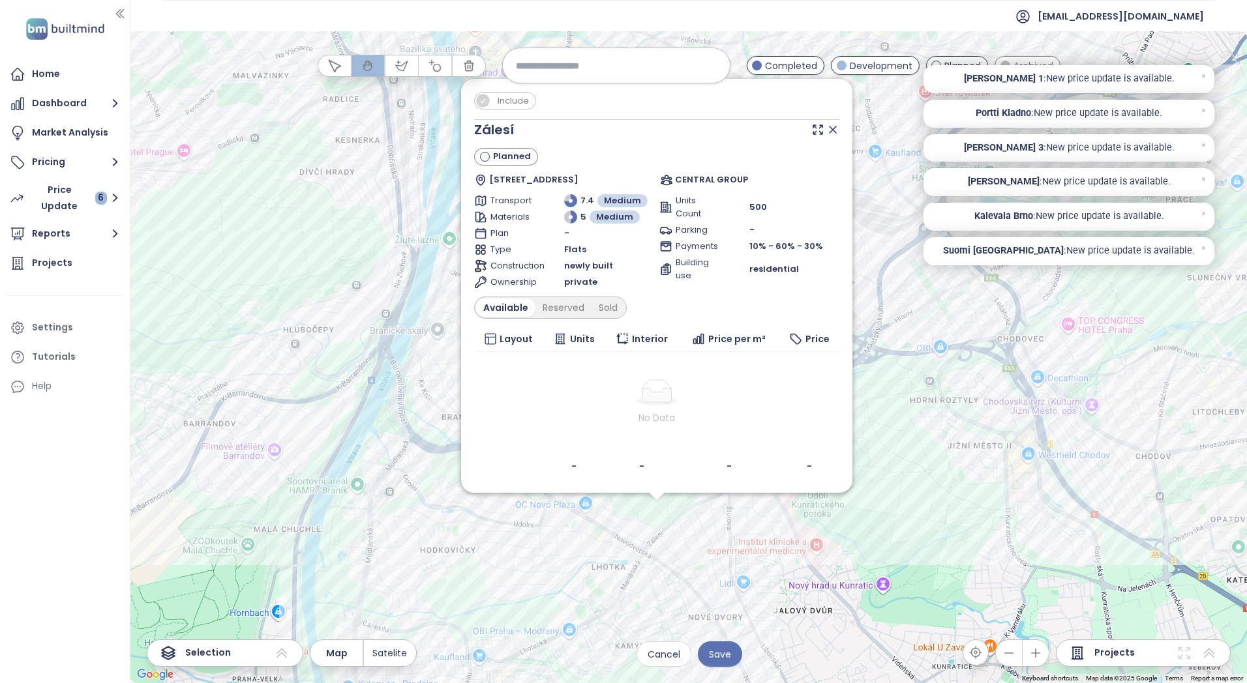
drag, startPoint x: 724, startPoint y: 406, endPoint x: 690, endPoint y: 579, distance: 176.6
click at [690, 579] on div "Include Zálesí Planned Nad Lesním divadlem [STREET_ADDRESS] CENTRAL GROUP Trans…" at bounding box center [688, 357] width 1116 height 652
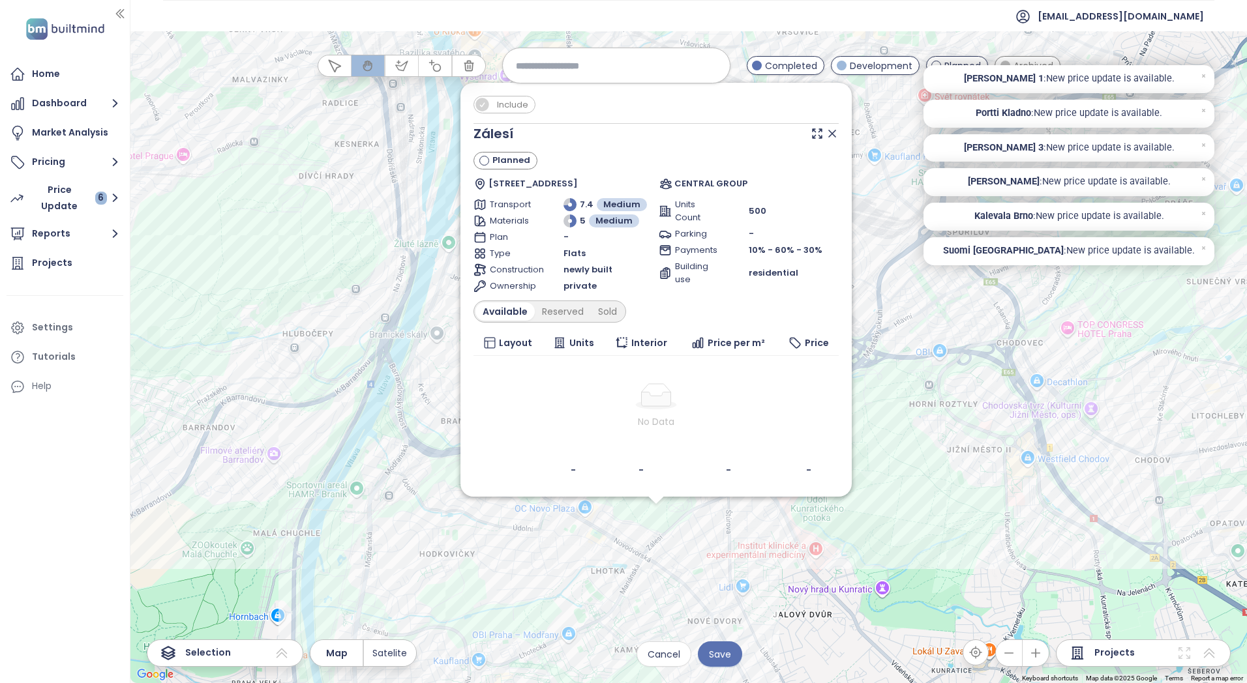
click at [832, 136] on icon at bounding box center [831, 133] width 13 height 13
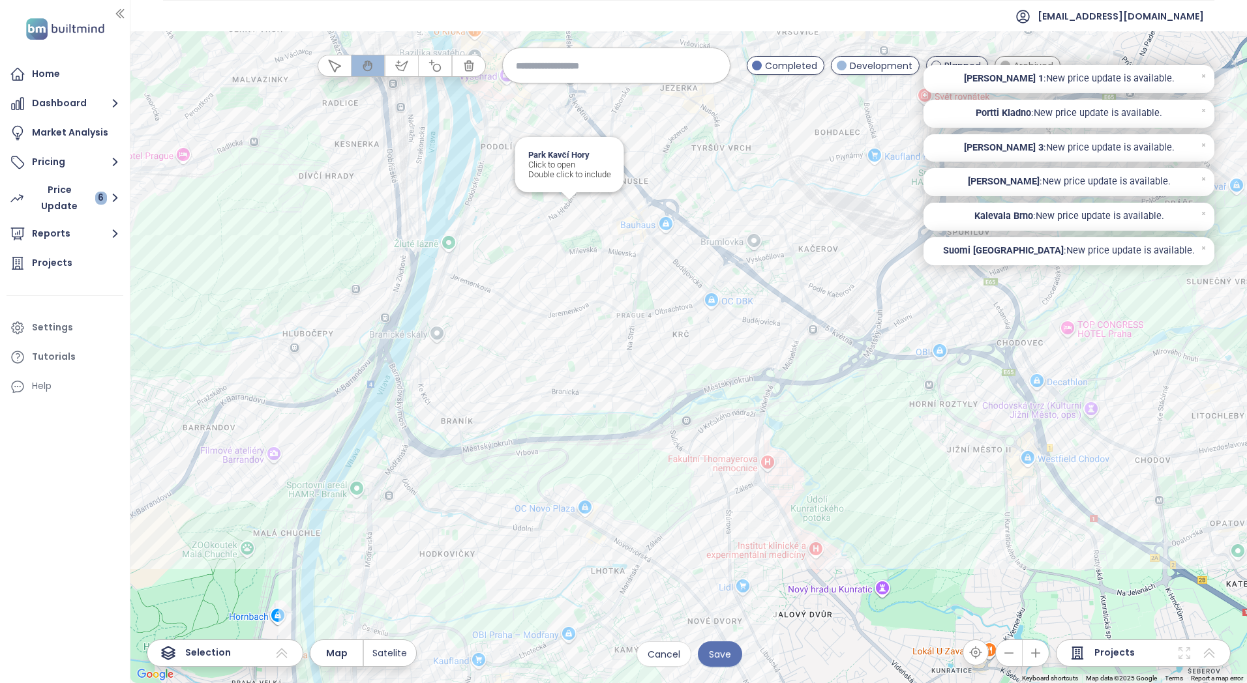
click at [567, 209] on div "Park Kavčí Hory Click to open Double click to include" at bounding box center [688, 357] width 1116 height 652
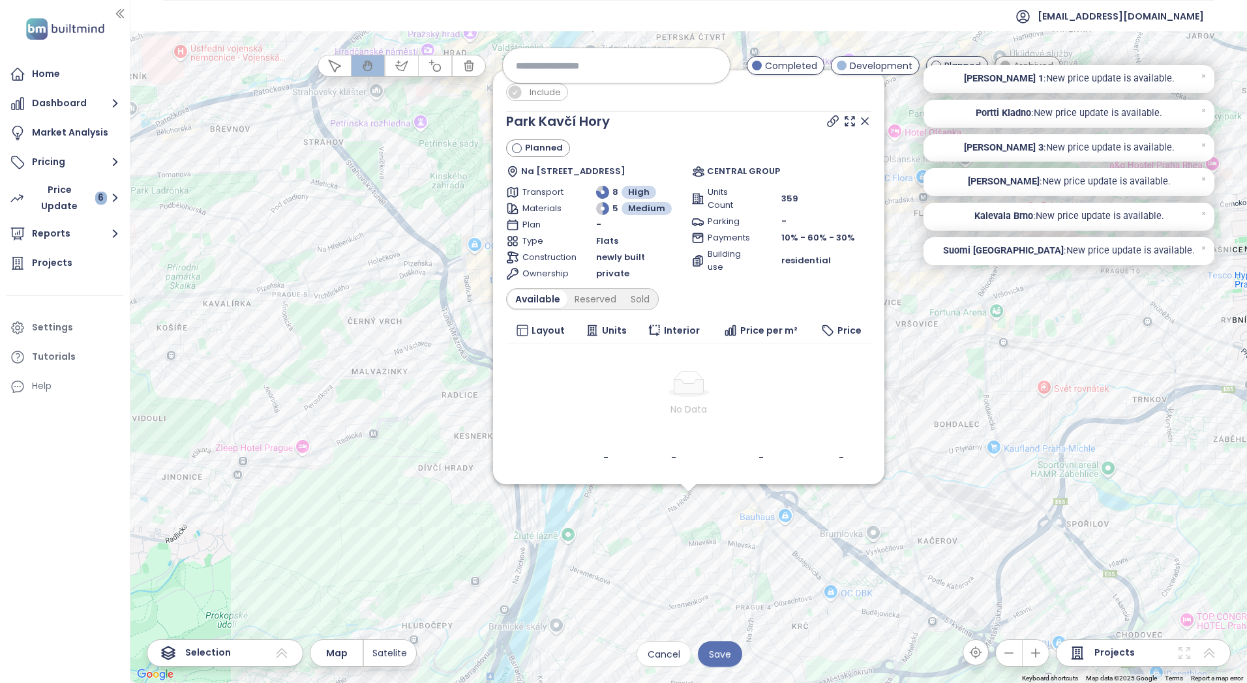
click at [867, 122] on icon at bounding box center [864, 121] width 13 height 13
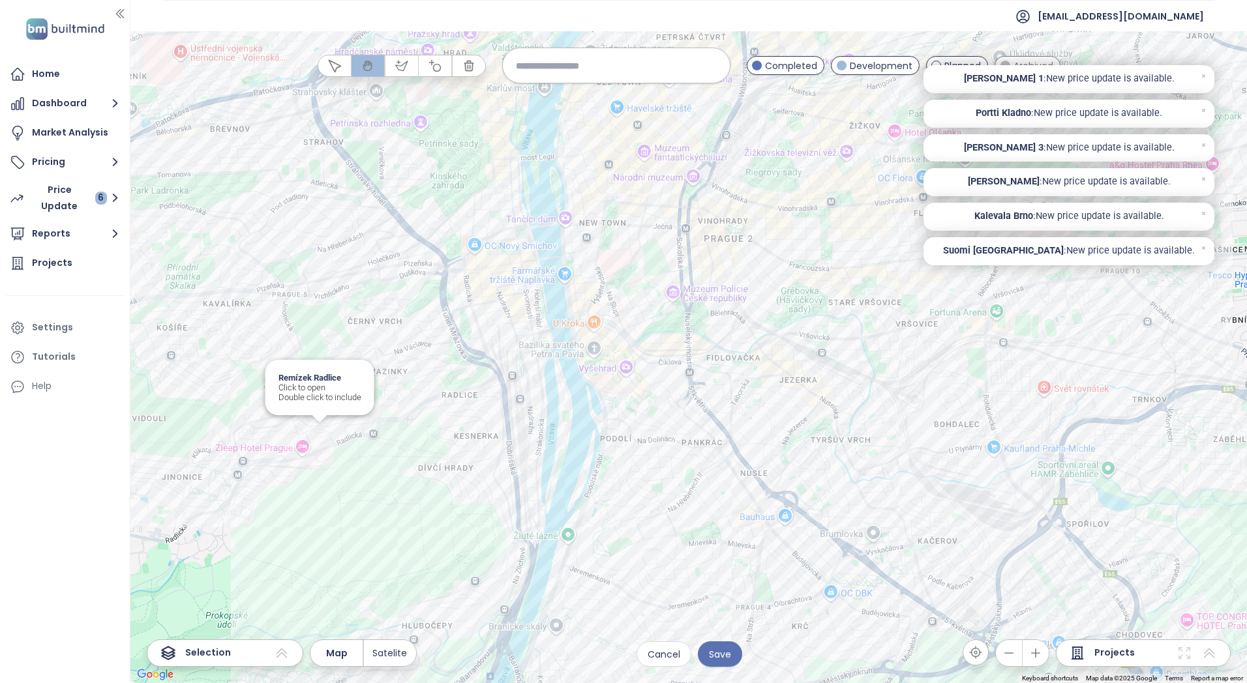
click at [323, 424] on div "Remízek Radlice Click to open Double click to include" at bounding box center [688, 357] width 1116 height 652
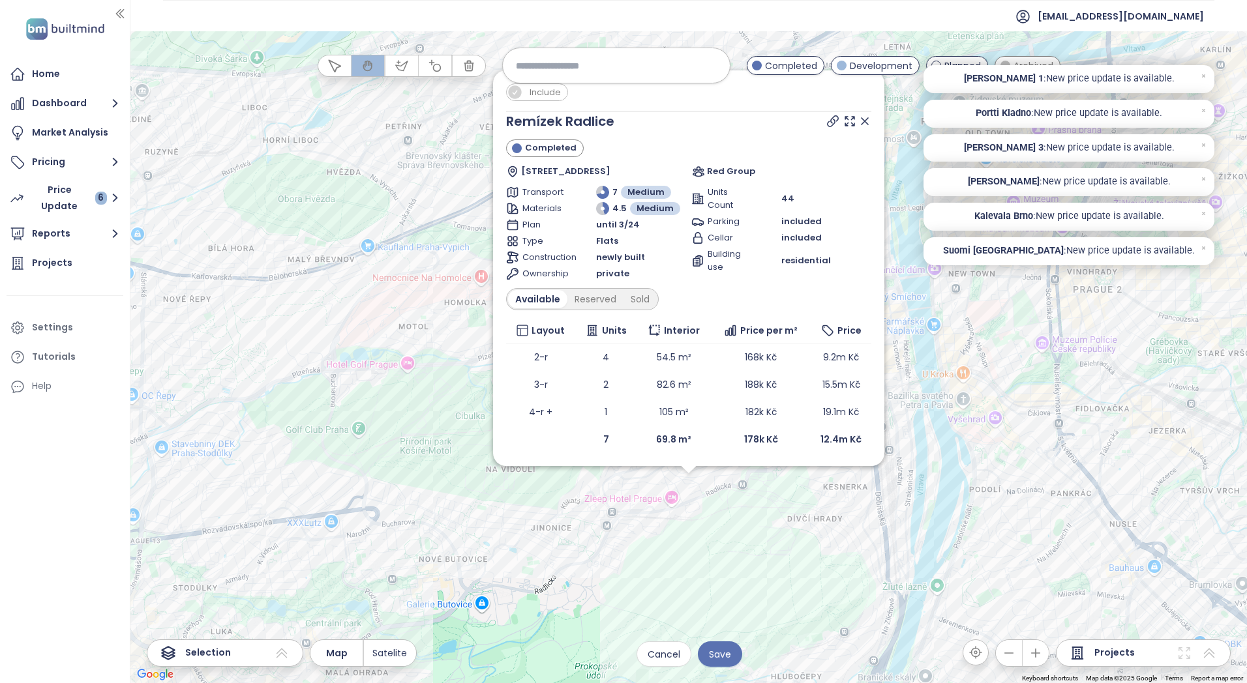
click at [532, 95] on span "Include" at bounding box center [545, 92] width 44 height 16
click at [862, 118] on icon at bounding box center [864, 121] width 7 height 7
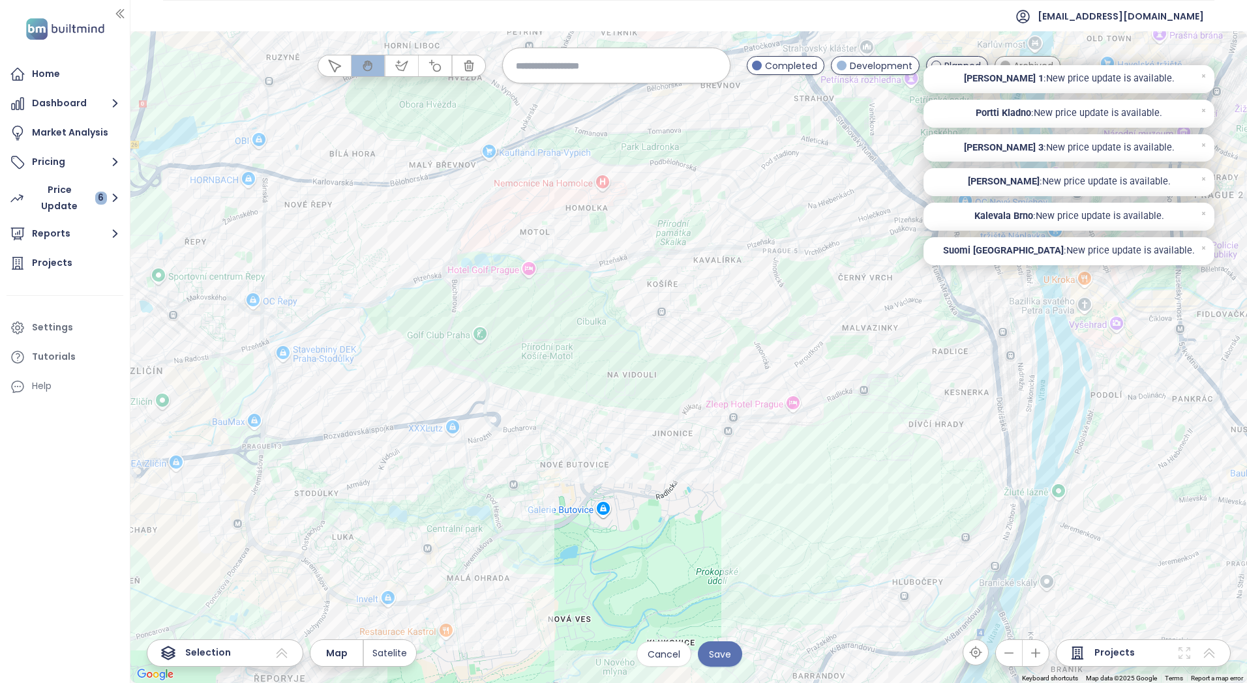
drag, startPoint x: 316, startPoint y: 474, endPoint x: 415, endPoint y: 361, distance: 150.2
click at [415, 361] on div at bounding box center [688, 357] width 1116 height 652
click at [820, 400] on div "Semerínka Click to open Double click to include" at bounding box center [688, 357] width 1116 height 652
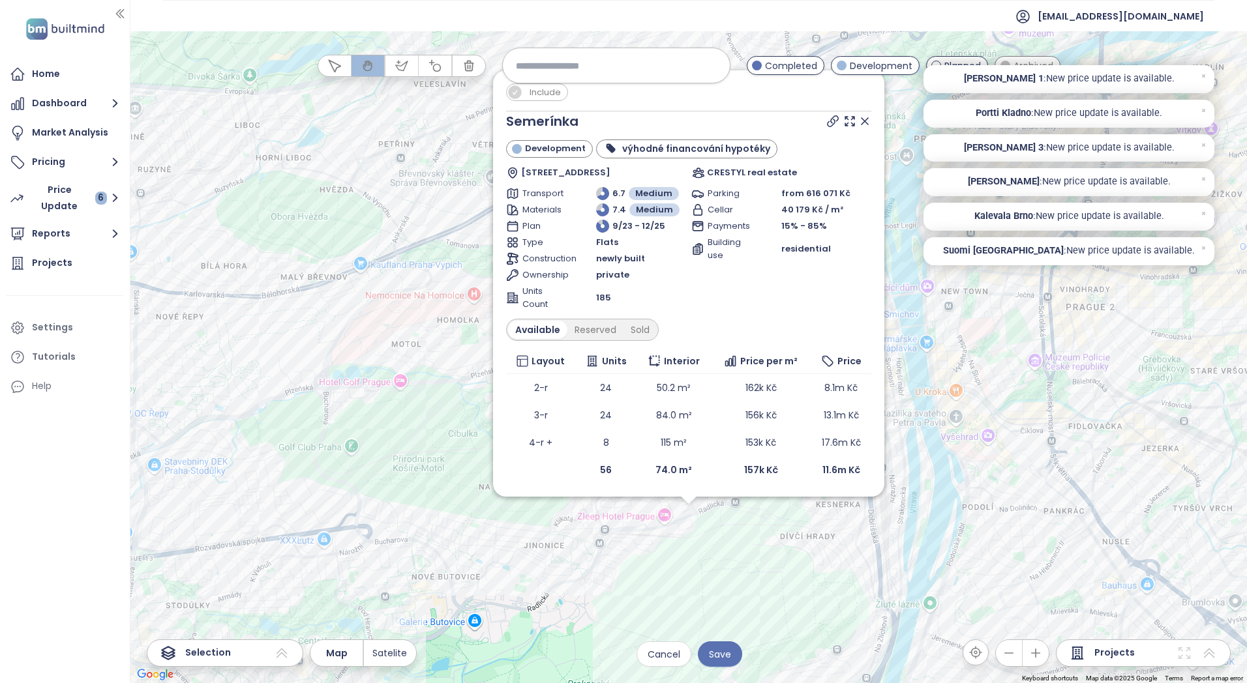
click at [531, 90] on span "Include" at bounding box center [545, 92] width 44 height 16
click at [866, 119] on icon at bounding box center [864, 121] width 7 height 7
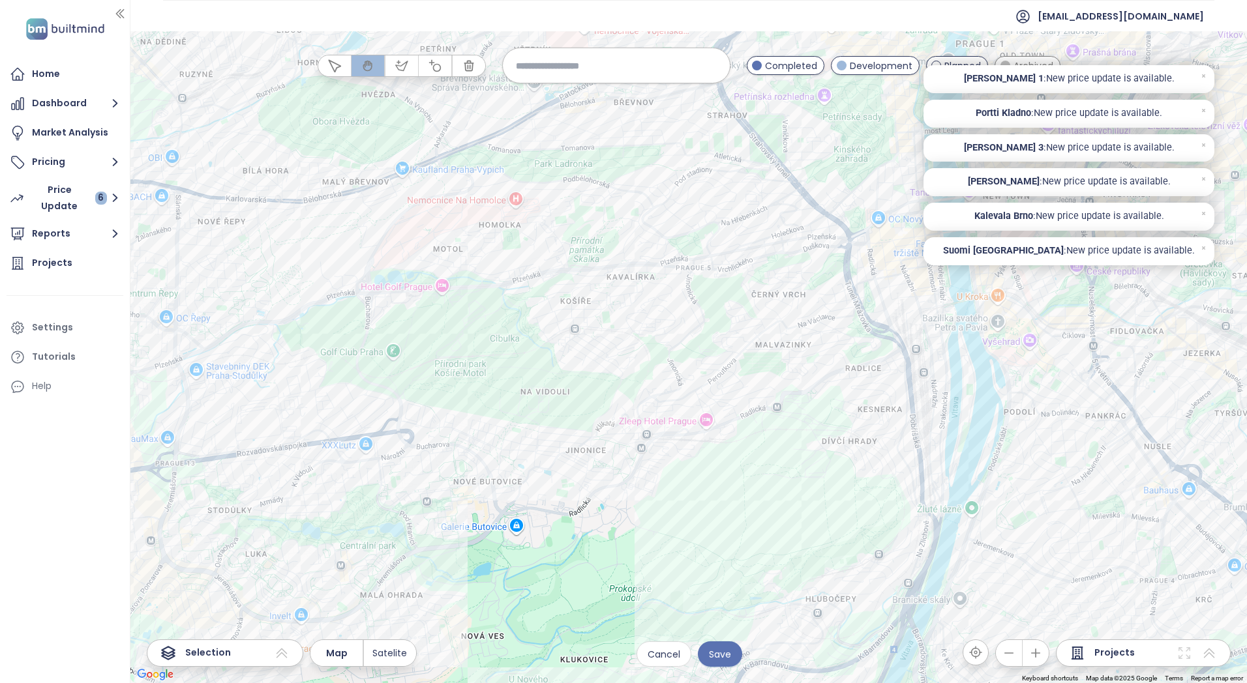
drag, startPoint x: 549, startPoint y: 582, endPoint x: 598, endPoint y: 476, distance: 117.0
click at [598, 476] on div at bounding box center [688, 357] width 1116 height 652
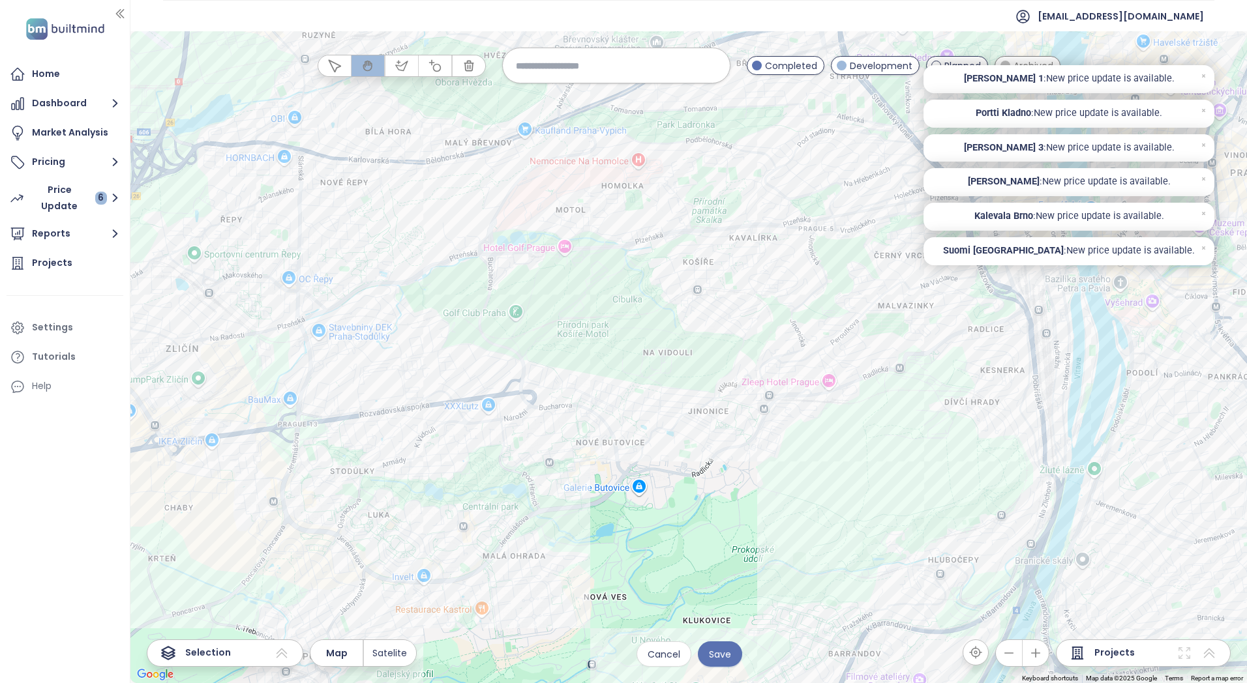
drag, startPoint x: 686, startPoint y: 406, endPoint x: 628, endPoint y: 422, distance: 60.9
click at [628, 422] on div at bounding box center [688, 357] width 1116 height 652
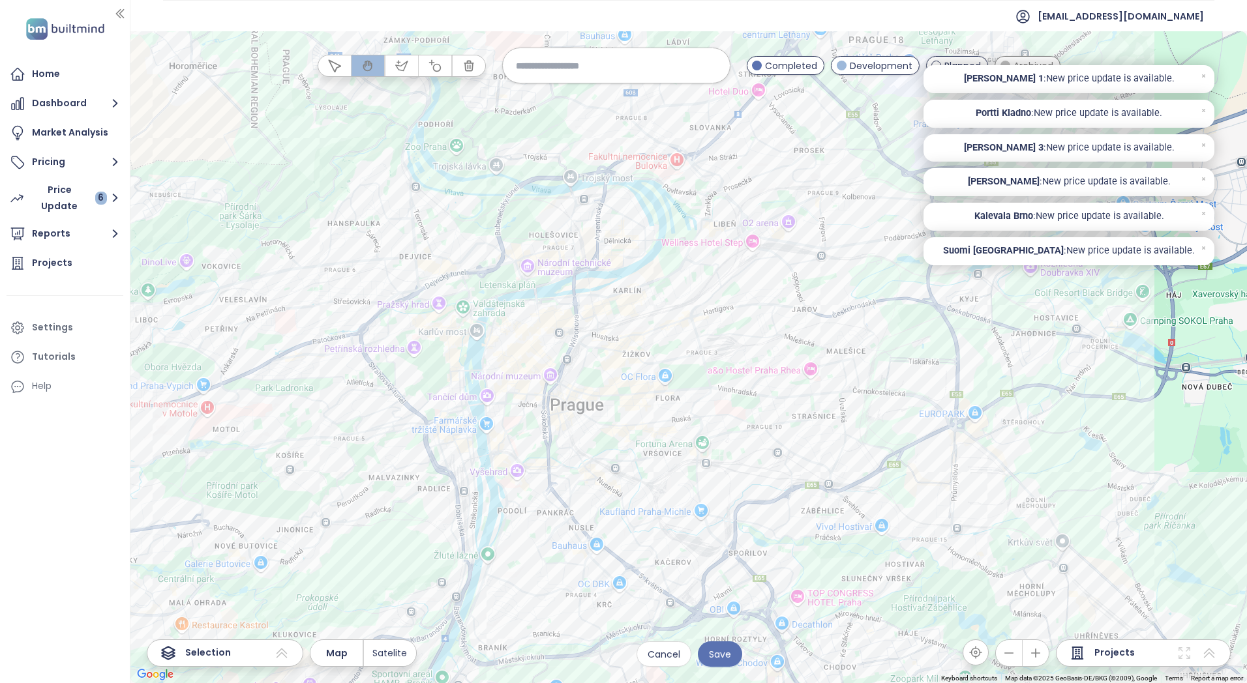
drag, startPoint x: 743, startPoint y: 284, endPoint x: 480, endPoint y: 346, distance: 269.3
click at [480, 346] on div at bounding box center [688, 357] width 1116 height 652
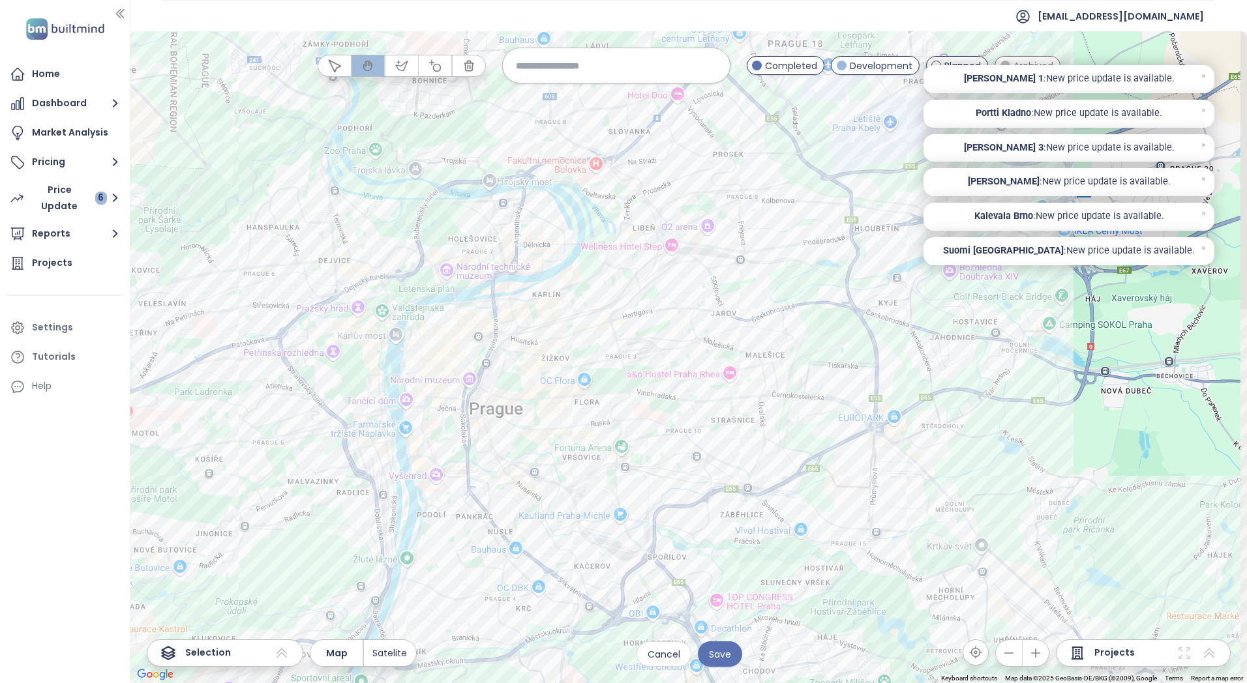
drag, startPoint x: 913, startPoint y: 158, endPoint x: 831, endPoint y: 224, distance: 104.9
click at [846, 158] on div at bounding box center [688, 357] width 1116 height 652
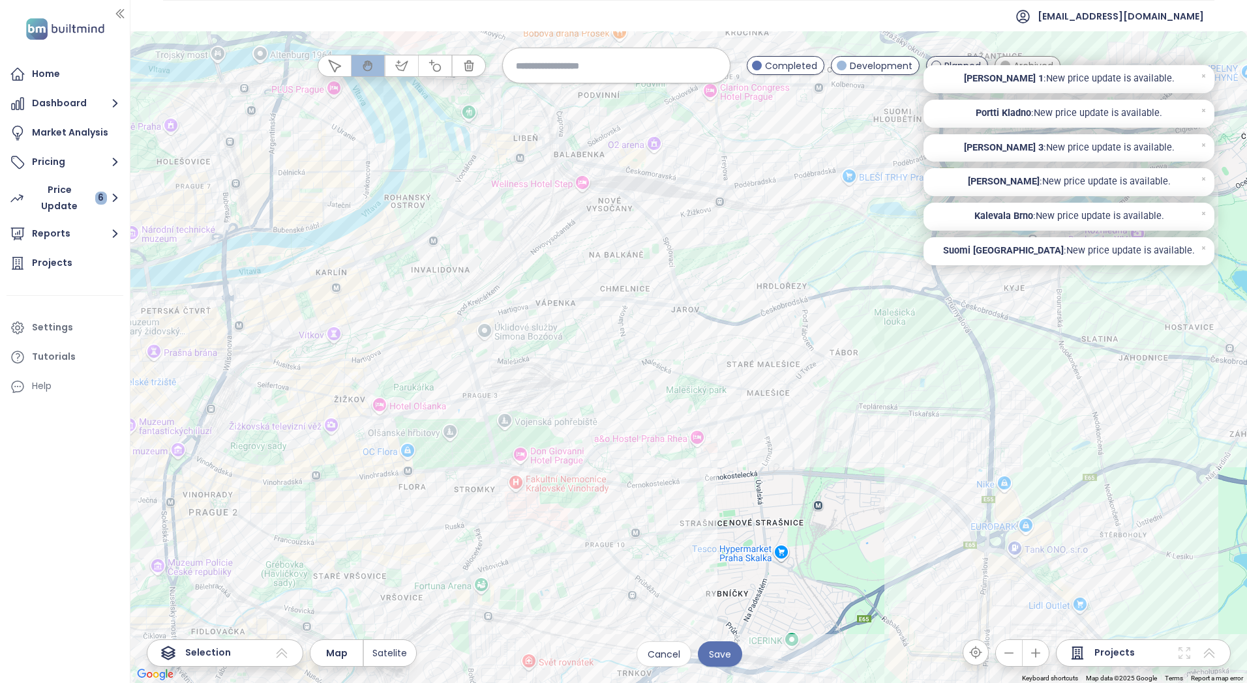
drag, startPoint x: 474, startPoint y: 304, endPoint x: 631, endPoint y: 256, distance: 164.4
click at [630, 257] on div at bounding box center [688, 357] width 1116 height 652
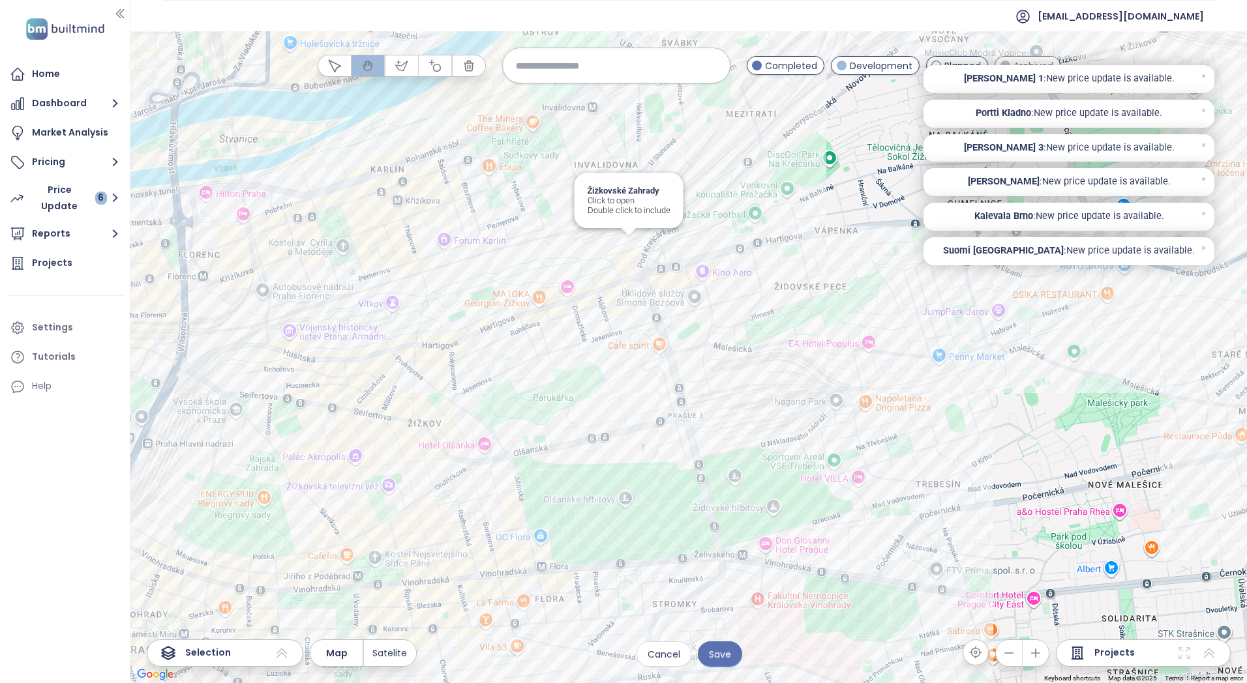
click at [630, 244] on div "Žižkovské Zahrady Click to open Double click to include" at bounding box center [688, 357] width 1116 height 652
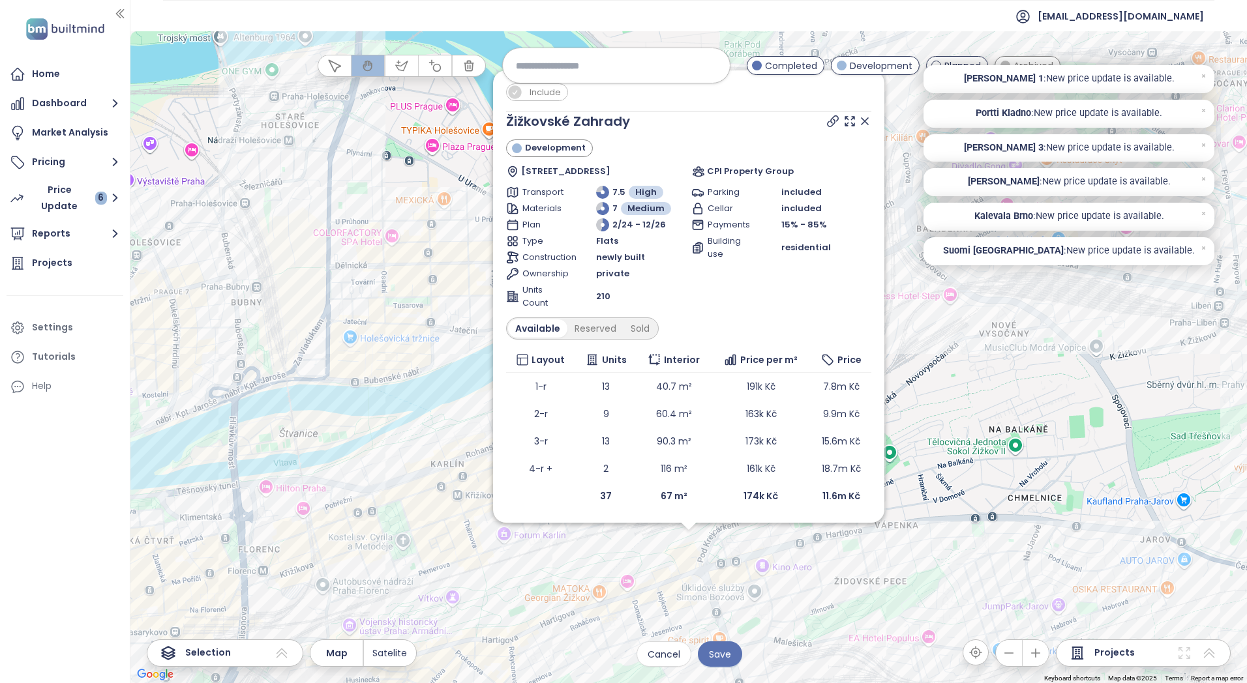
click at [543, 93] on span "Include" at bounding box center [545, 92] width 44 height 16
click at [866, 119] on icon at bounding box center [864, 121] width 7 height 7
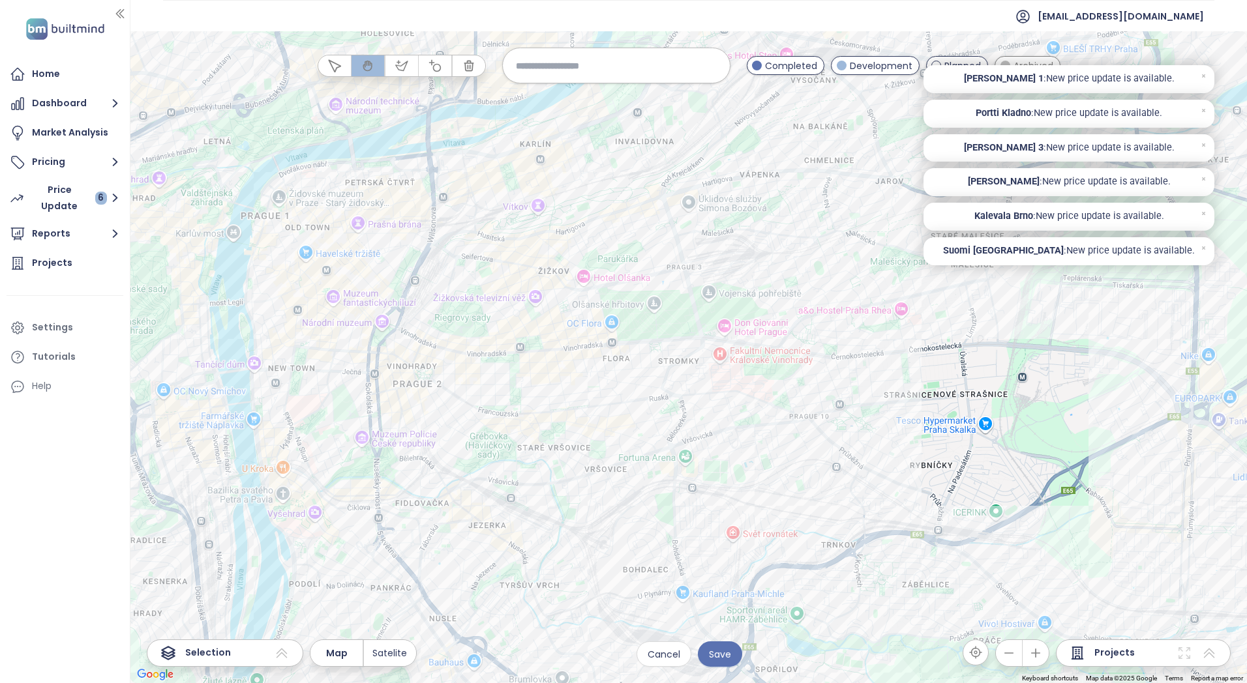
drag, startPoint x: 660, startPoint y: 519, endPoint x: 608, endPoint y: 222, distance: 301.3
click at [606, 219] on div at bounding box center [688, 357] width 1116 height 652
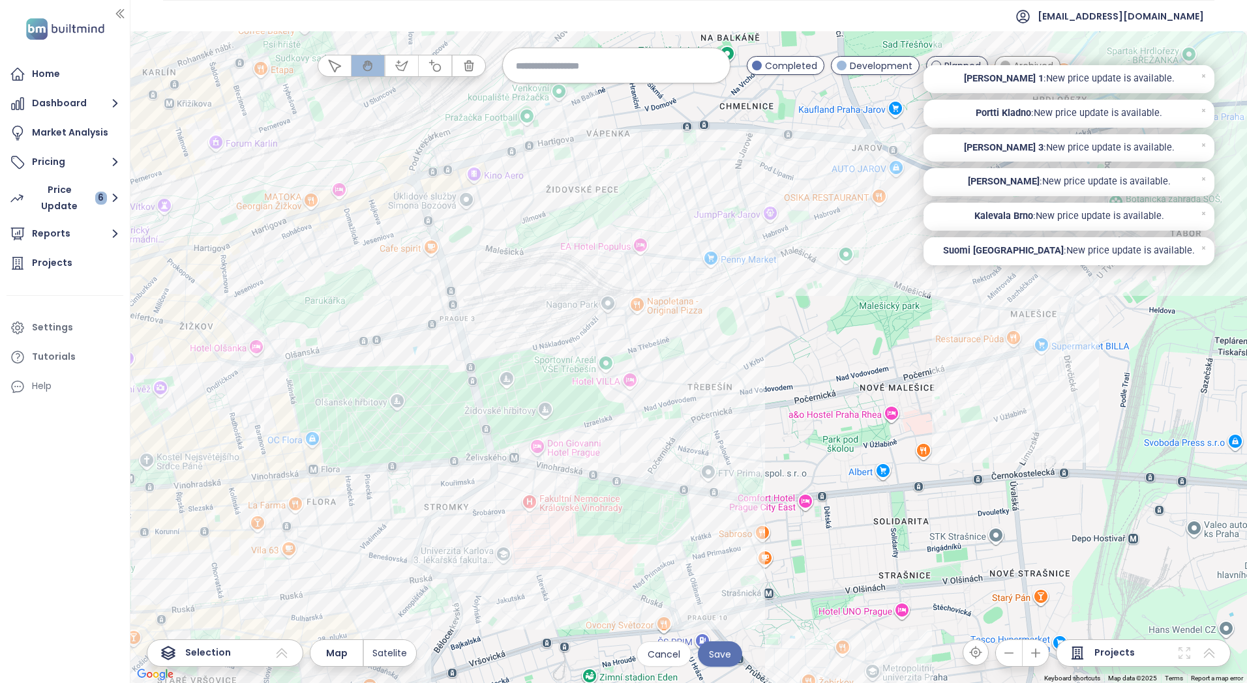
drag, startPoint x: 794, startPoint y: 372, endPoint x: 737, endPoint y: 447, distance: 93.9
click at [737, 447] on div at bounding box center [688, 357] width 1116 height 652
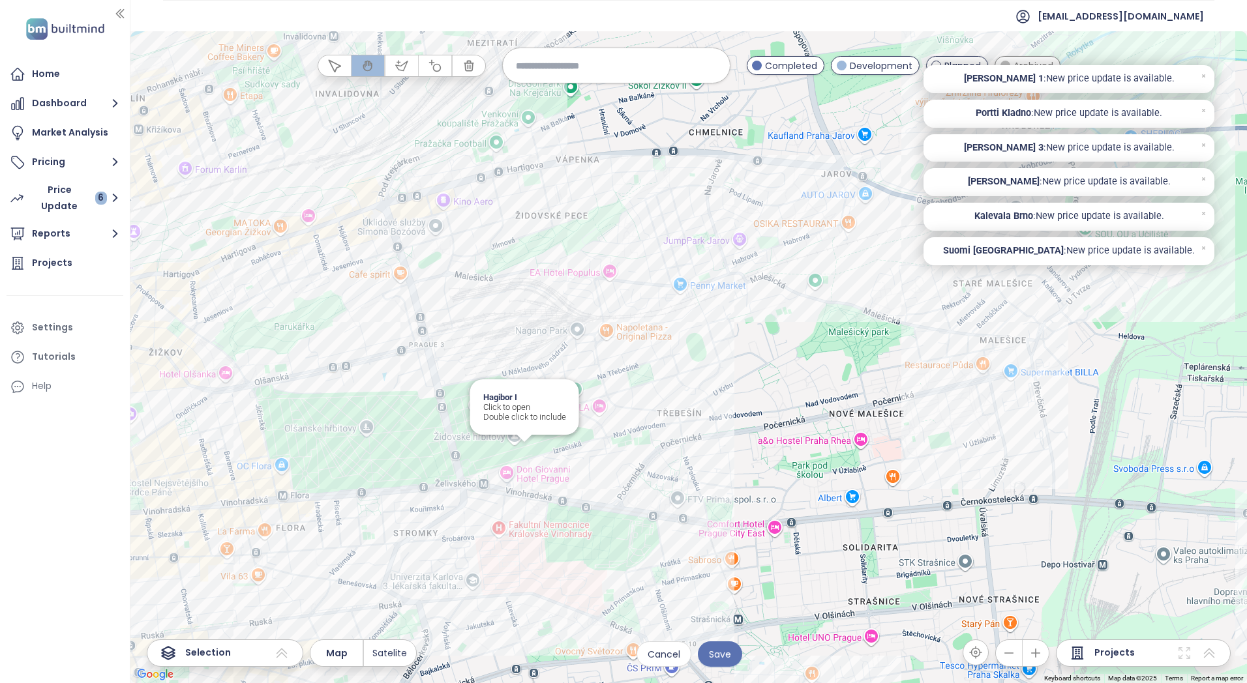
click at [525, 453] on div "Hagibor I Click to open Double click to include" at bounding box center [688, 357] width 1116 height 652
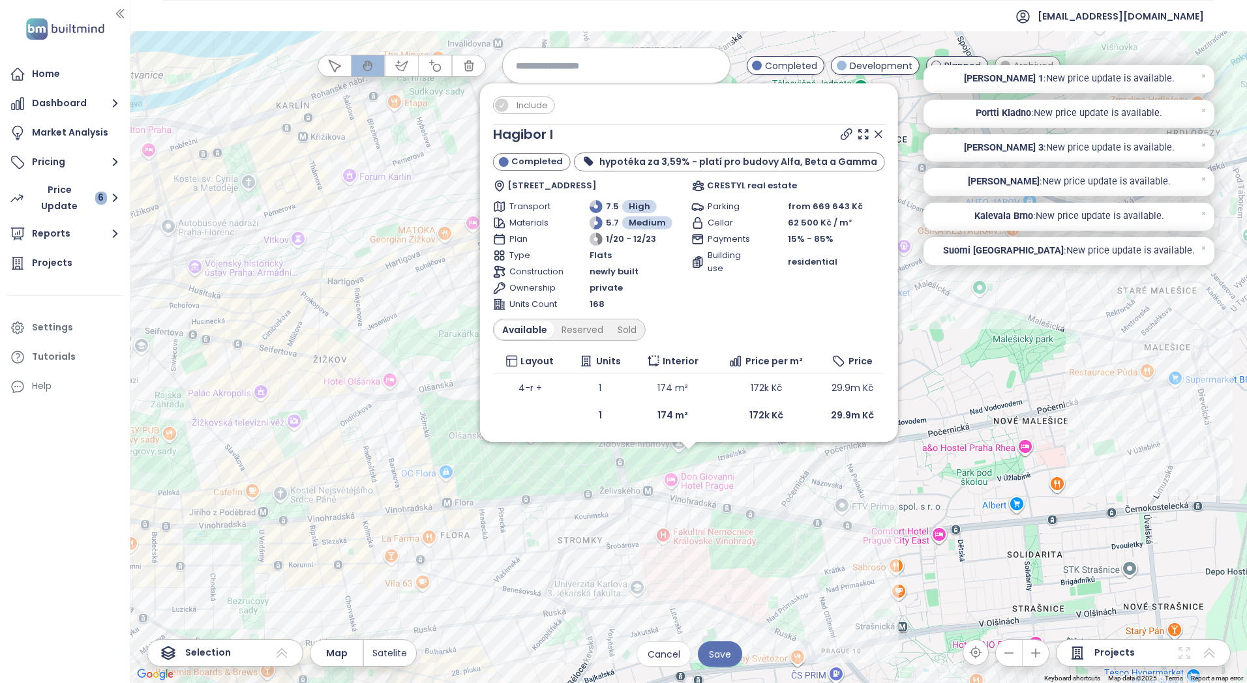
click at [543, 97] on span "Include" at bounding box center [532, 105] width 44 height 16
click at [873, 128] on icon at bounding box center [877, 134] width 13 height 13
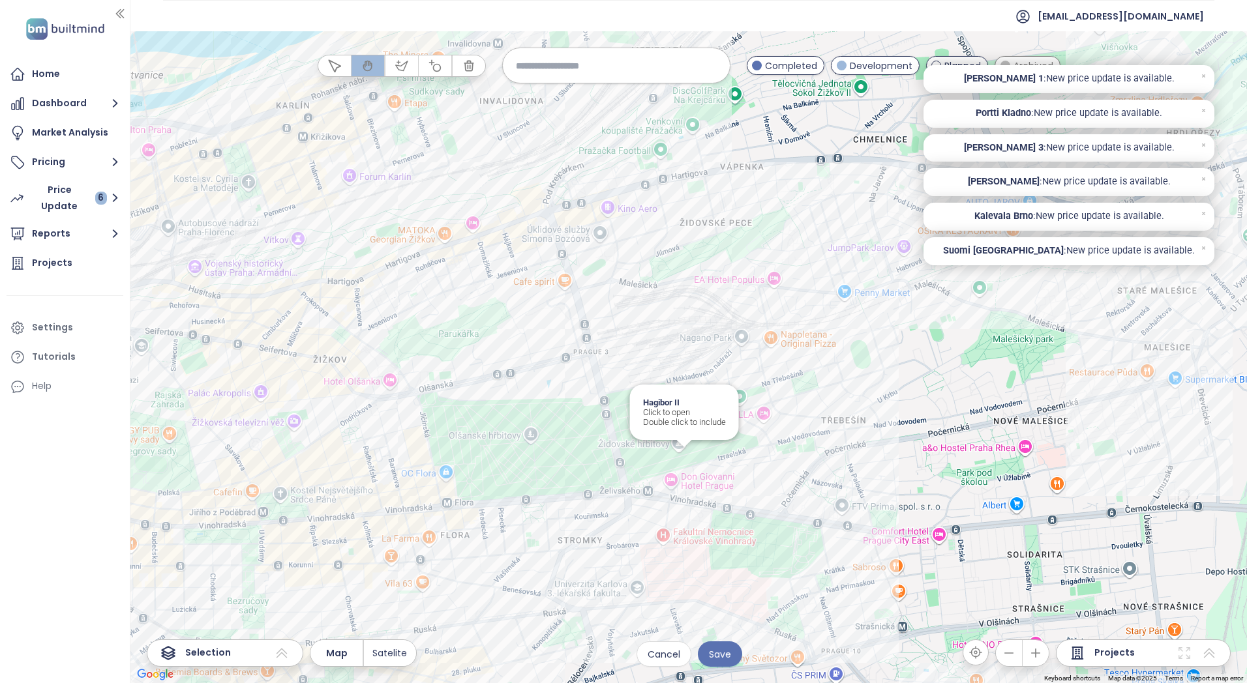
click at [675, 454] on div "Hagibor II Click to open Double click to include" at bounding box center [688, 357] width 1116 height 652
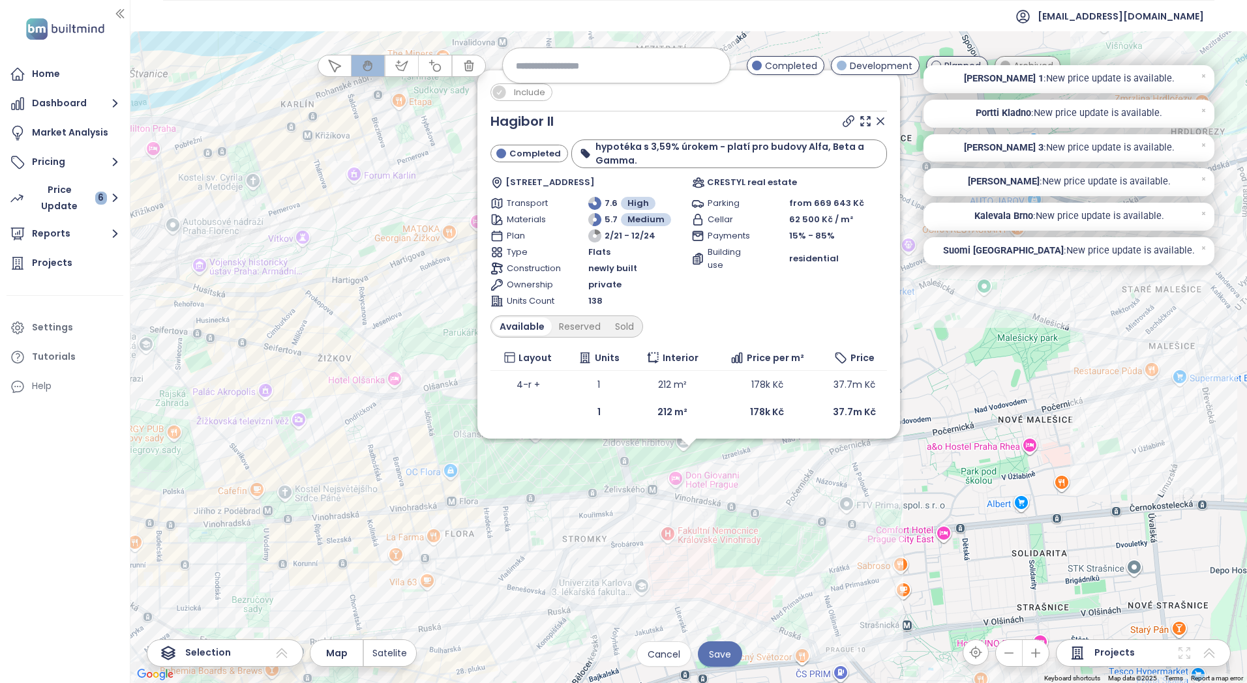
click at [536, 93] on span "Include" at bounding box center [529, 92] width 44 height 16
click at [883, 117] on icon at bounding box center [880, 121] width 13 height 13
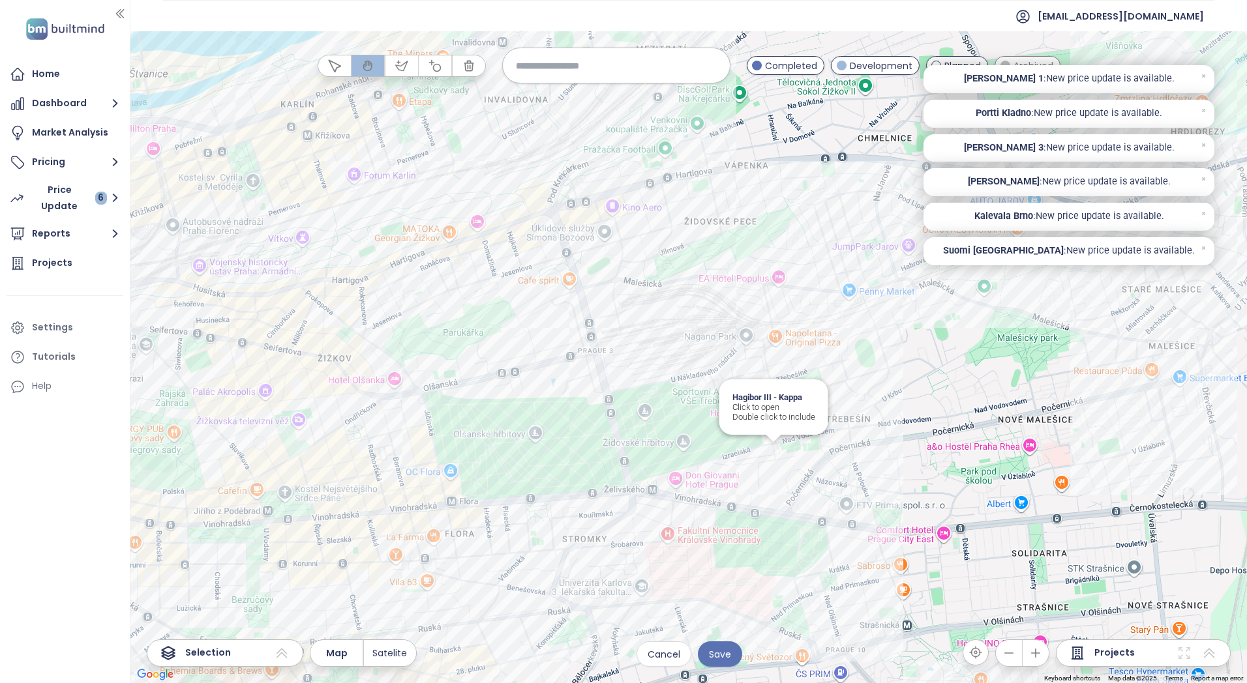
click at [771, 457] on div "Hagibor III - Kappa Click to open Double click to include" at bounding box center [688, 357] width 1116 height 652
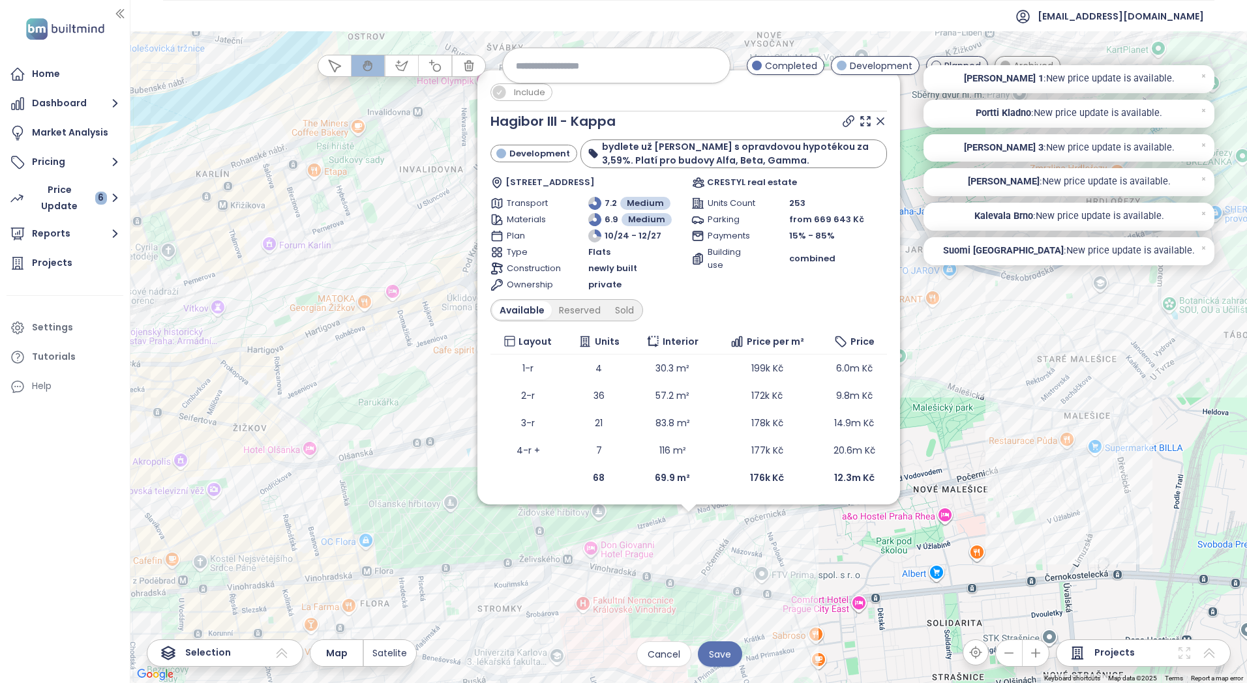
click at [534, 88] on span "Include" at bounding box center [529, 92] width 44 height 16
click at [877, 119] on icon at bounding box center [880, 121] width 13 height 13
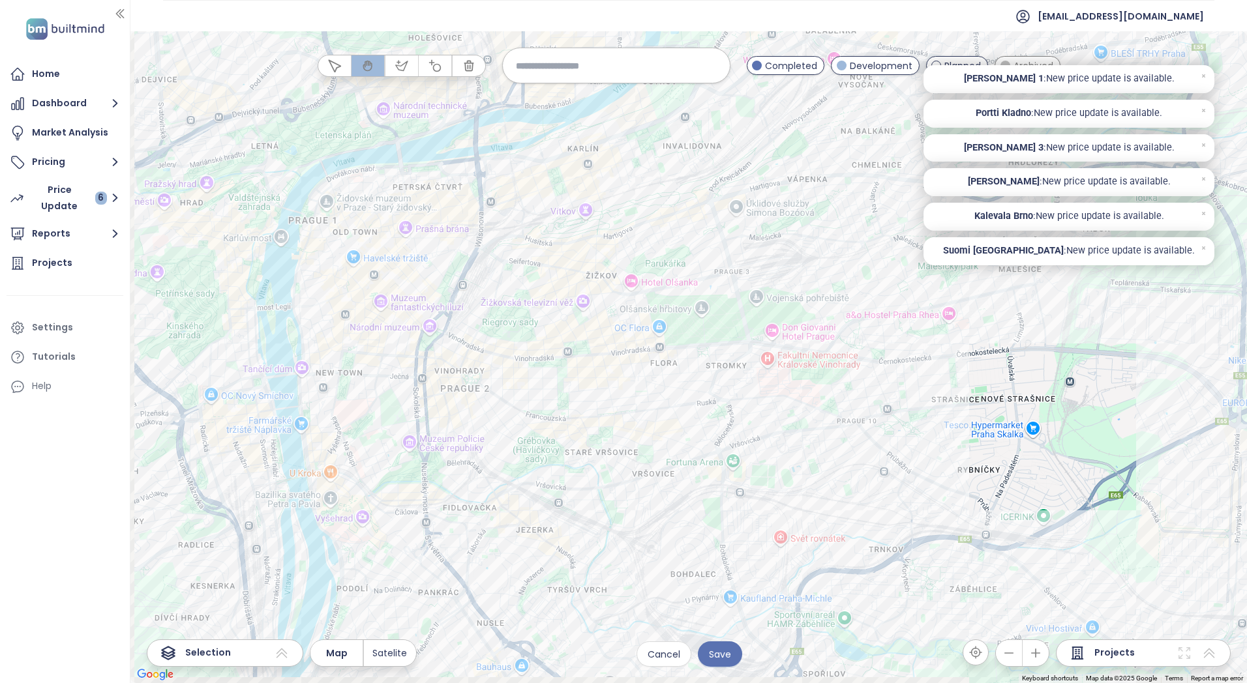
drag, startPoint x: 427, startPoint y: 437, endPoint x: 673, endPoint y: 287, distance: 288.8
click at [673, 287] on div at bounding box center [688, 357] width 1116 height 652
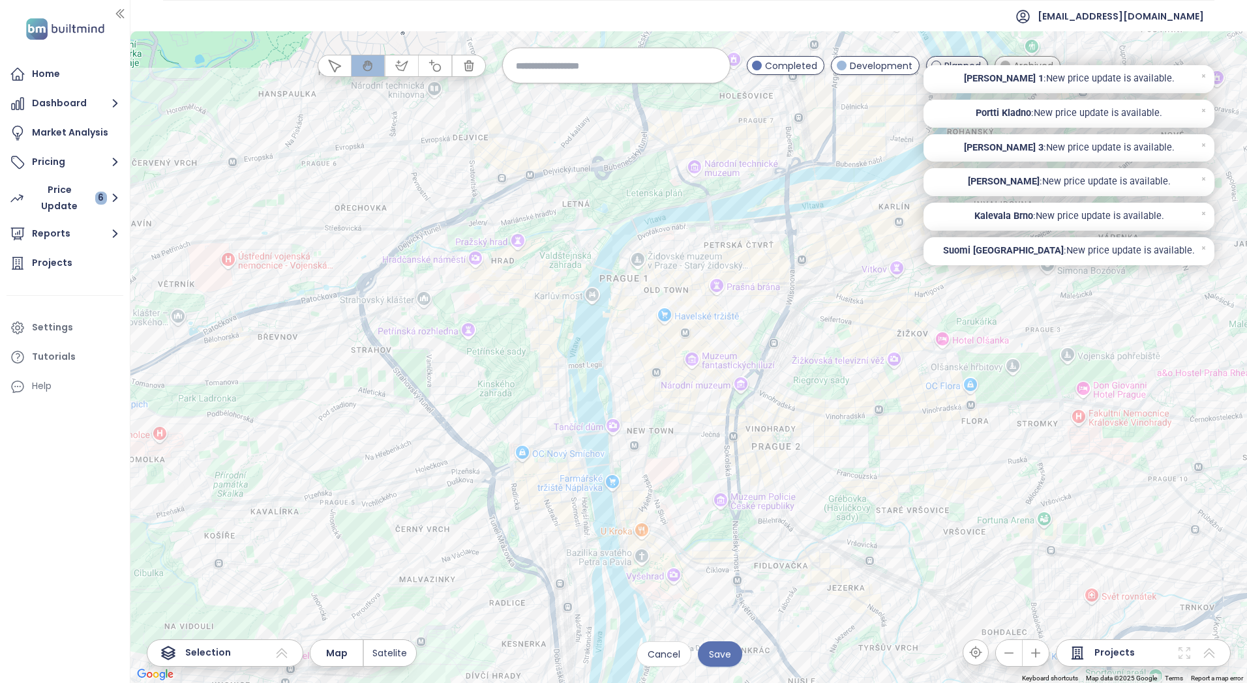
drag, startPoint x: 304, startPoint y: 280, endPoint x: 621, endPoint y: 340, distance: 322.5
click at [621, 340] on div at bounding box center [688, 357] width 1116 height 652
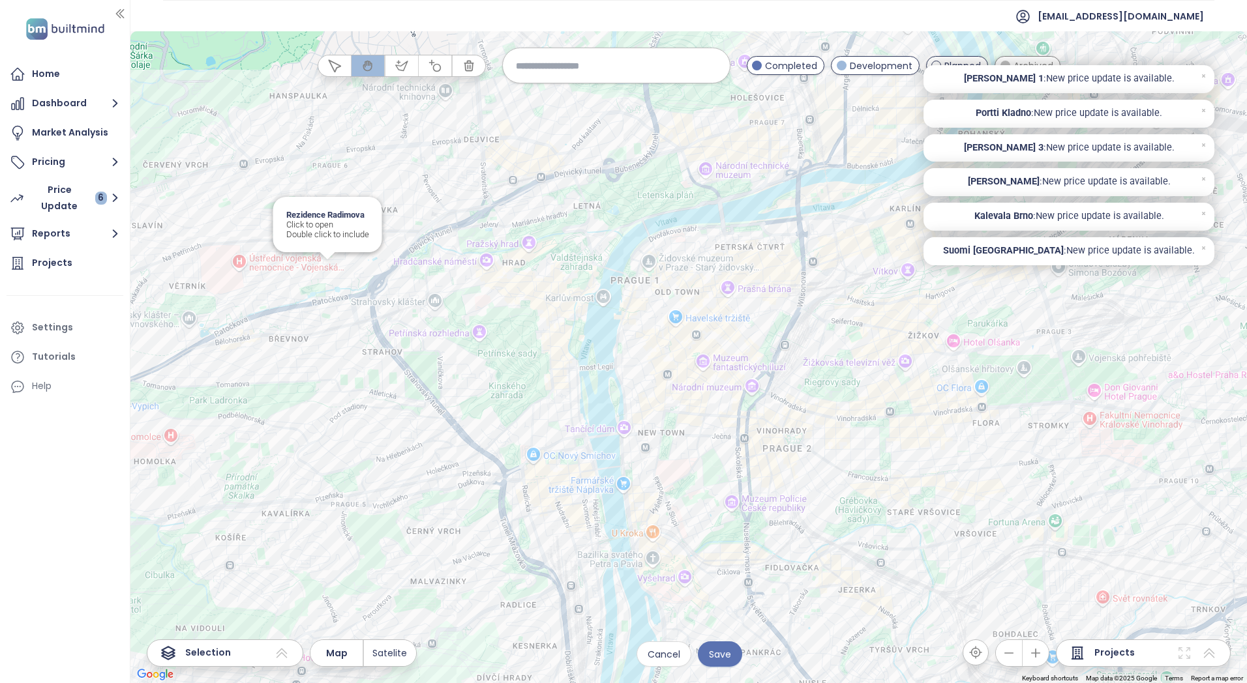
click at [320, 272] on div "Rezidence Radimova Click to open Double click to include" at bounding box center [688, 357] width 1116 height 652
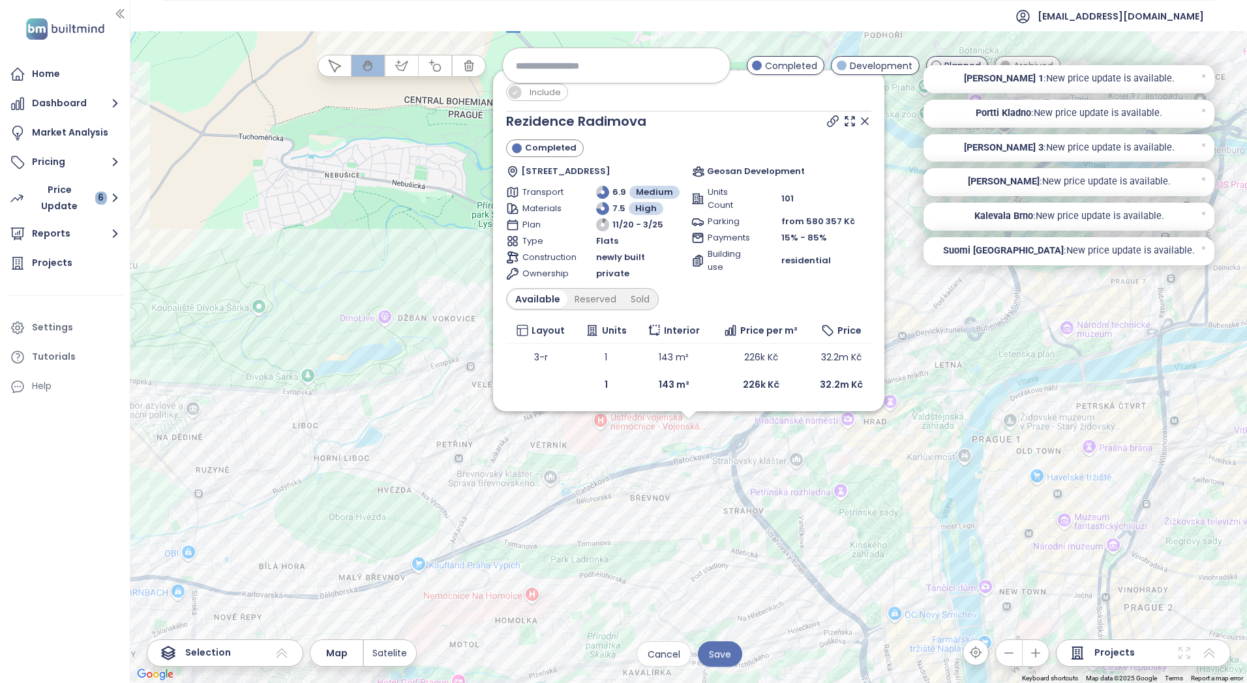
click at [863, 119] on icon at bounding box center [864, 121] width 7 height 7
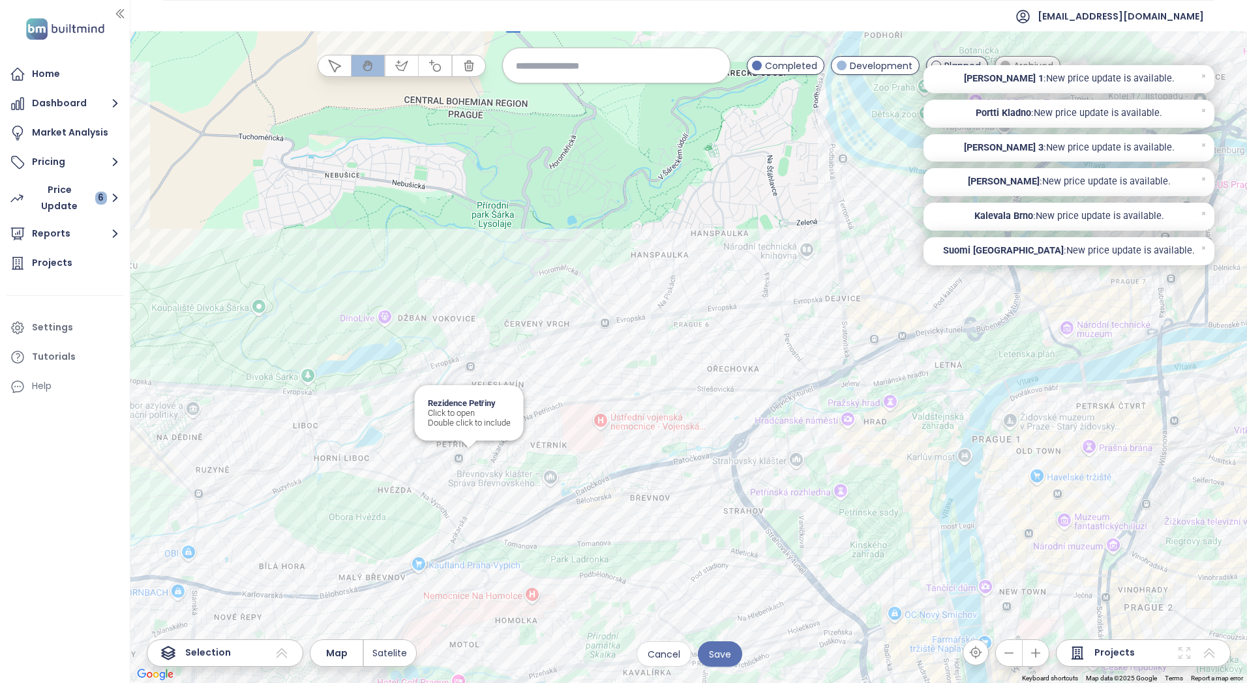
click at [467, 463] on div "Rezidence Petřiny Click to open Double click to include" at bounding box center [688, 357] width 1116 height 652
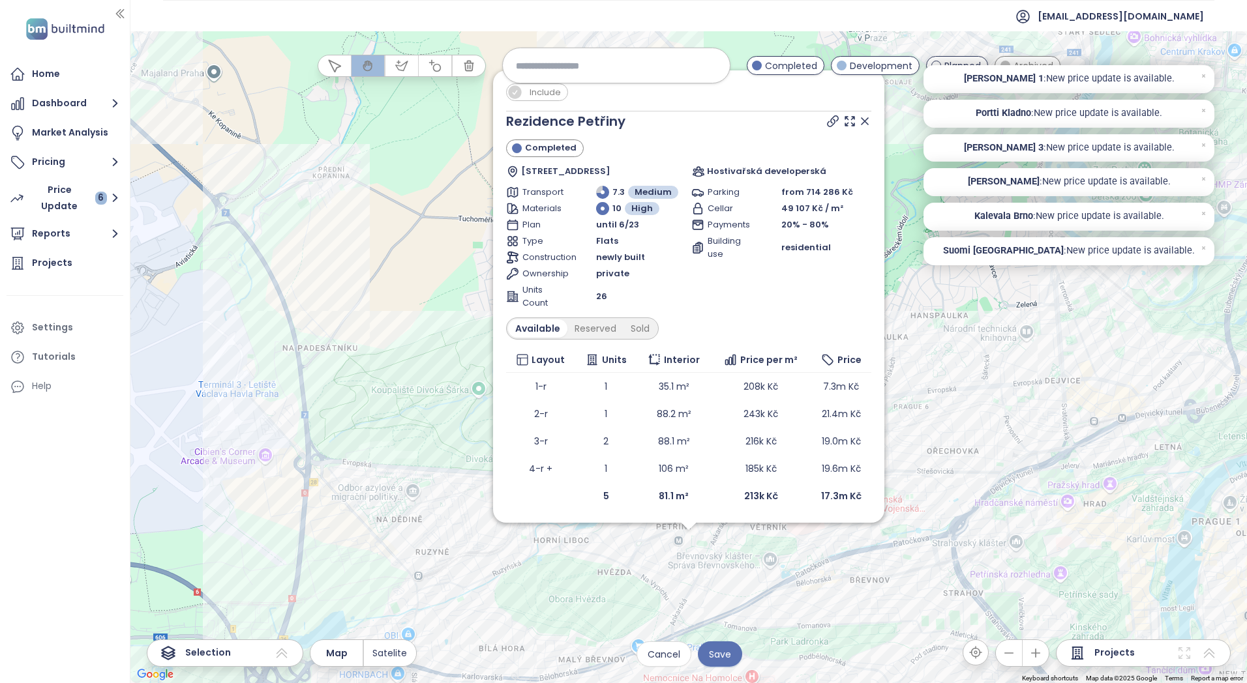
click at [871, 117] on icon at bounding box center [864, 121] width 13 height 13
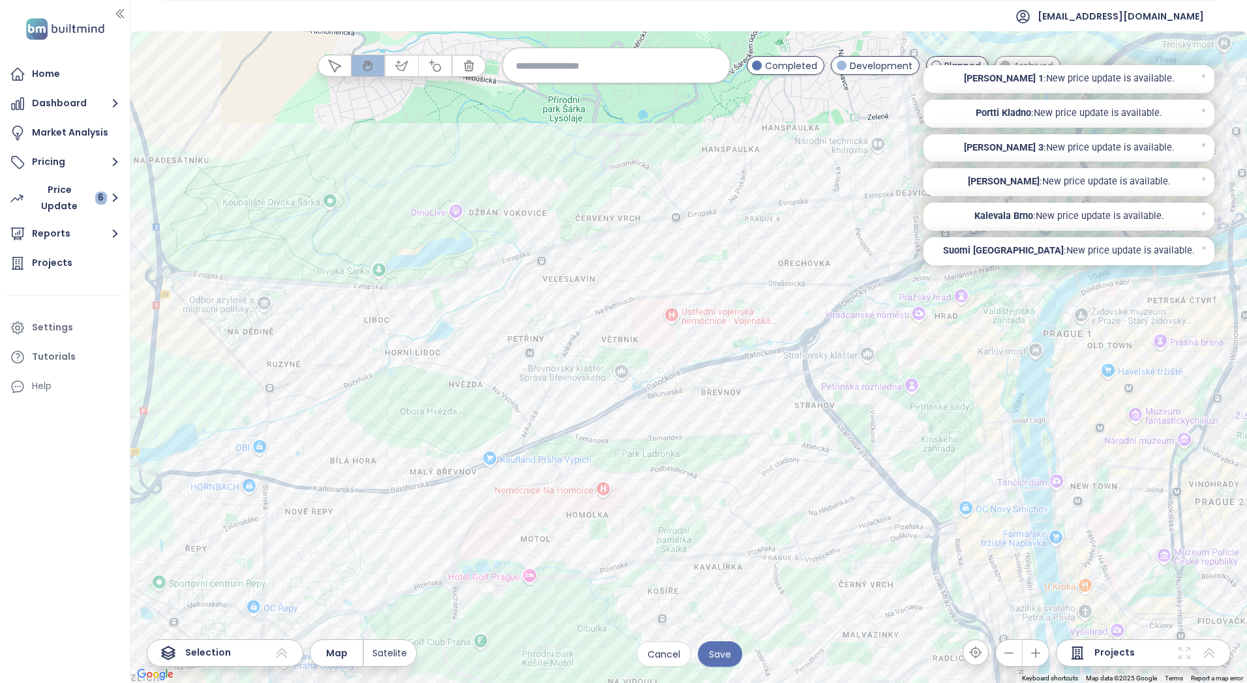
drag, startPoint x: 812, startPoint y: 660, endPoint x: 576, endPoint y: 383, distance: 363.5
click at [578, 383] on div at bounding box center [688, 357] width 1116 height 652
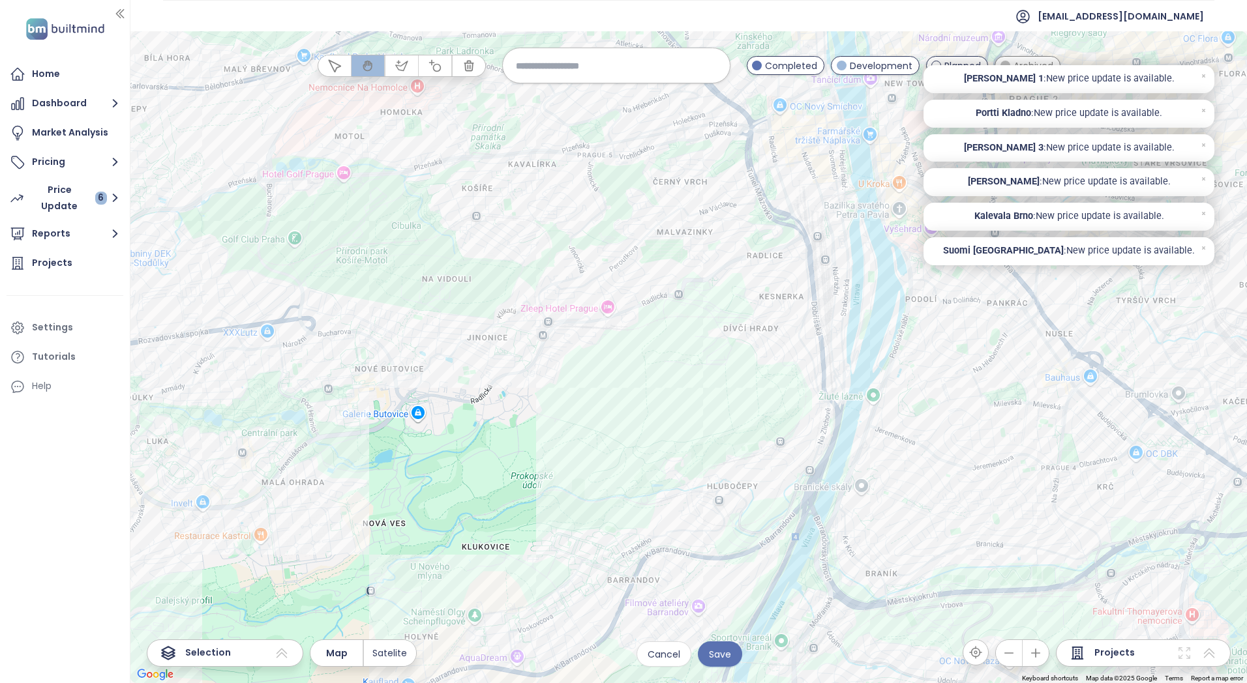
drag, startPoint x: 740, startPoint y: 555, endPoint x: 685, endPoint y: 280, distance: 280.0
click at [685, 280] on div at bounding box center [688, 357] width 1116 height 652
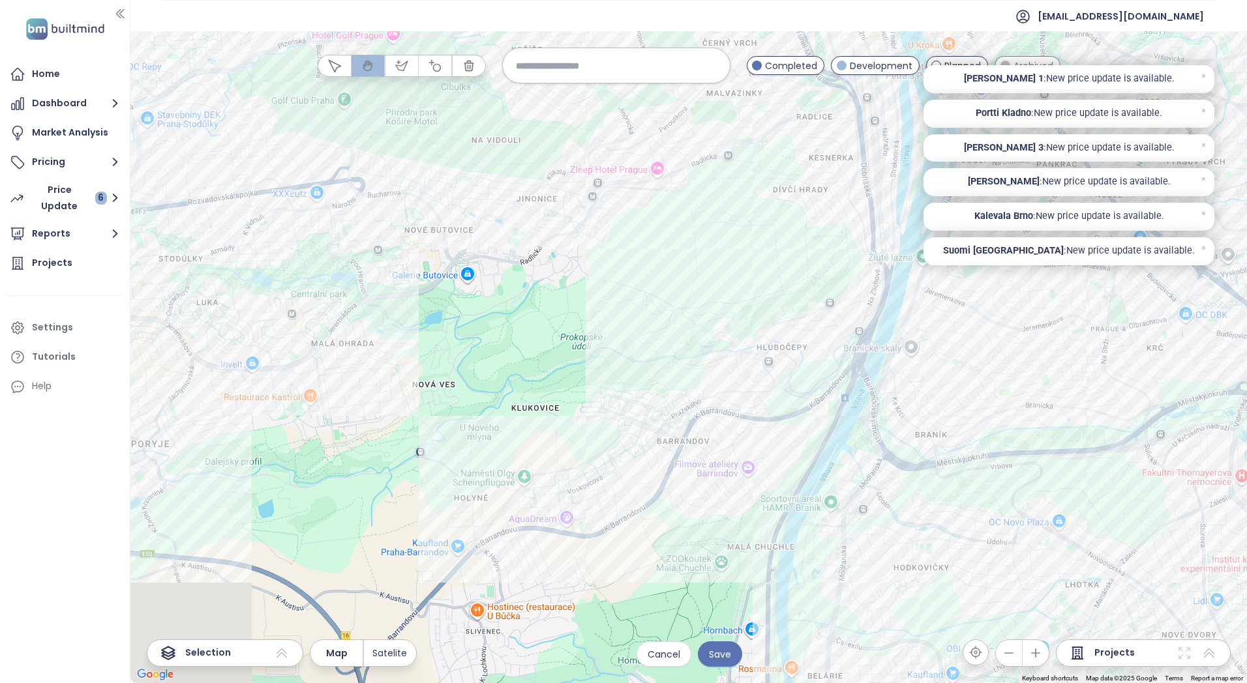
drag, startPoint x: 593, startPoint y: 447, endPoint x: 669, endPoint y: 260, distance: 201.5
click at [669, 260] on div at bounding box center [688, 357] width 1116 height 652
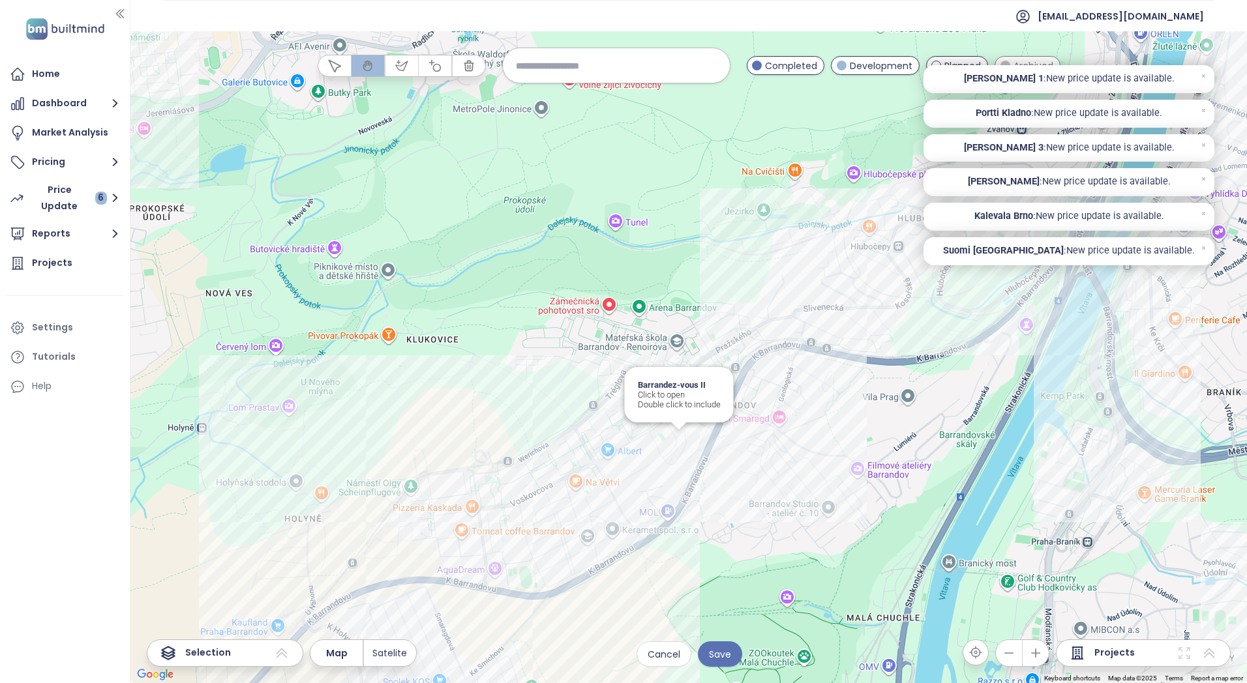
click at [676, 439] on div "Barrandez-vous II Click to open Double click to include" at bounding box center [688, 357] width 1116 height 652
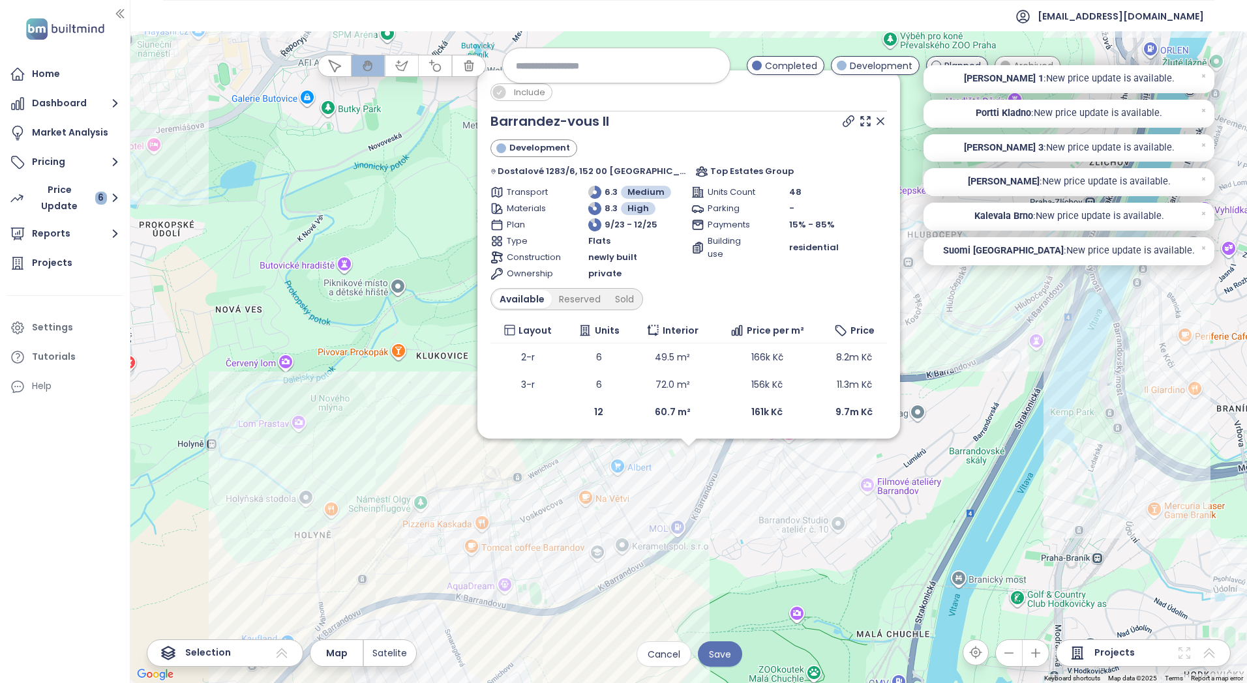
click at [529, 91] on span "Include" at bounding box center [529, 92] width 44 height 16
click at [874, 119] on icon at bounding box center [880, 121] width 13 height 13
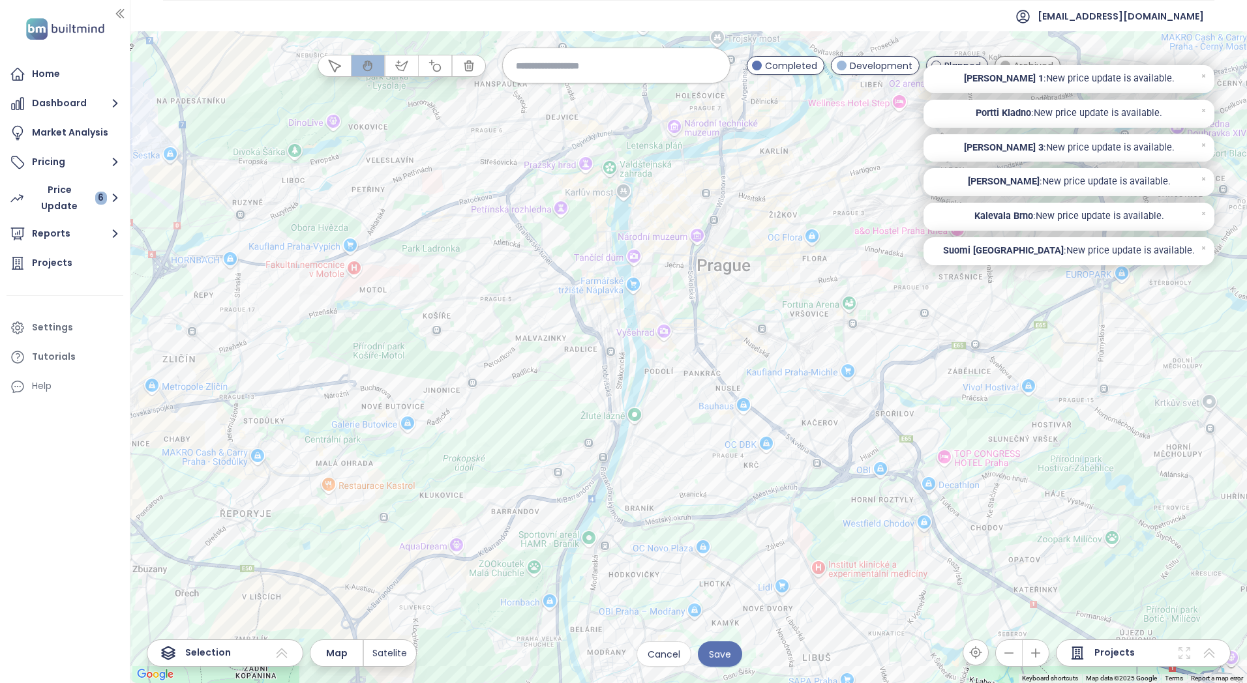
drag, startPoint x: 503, startPoint y: 283, endPoint x: 424, endPoint y: 362, distance: 111.6
click at [424, 362] on div at bounding box center [688, 357] width 1116 height 652
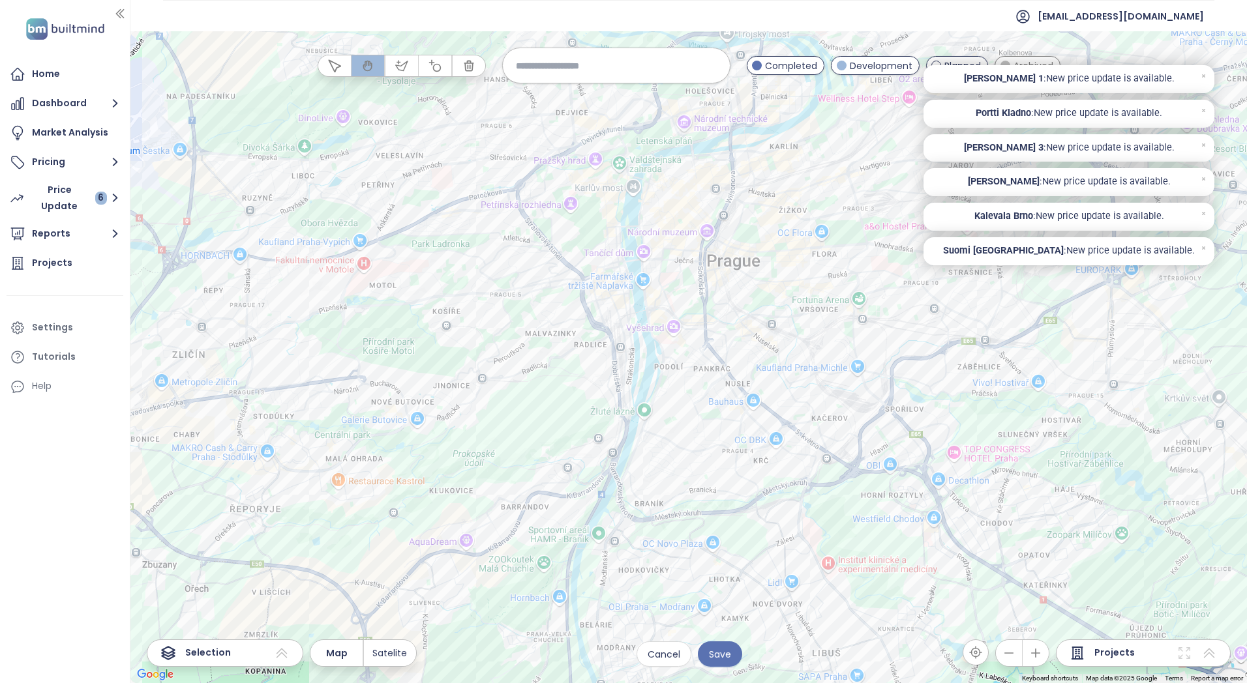
drag, startPoint x: 356, startPoint y: 340, endPoint x: 391, endPoint y: 319, distance: 40.4
click at [390, 319] on div at bounding box center [688, 357] width 1116 height 652
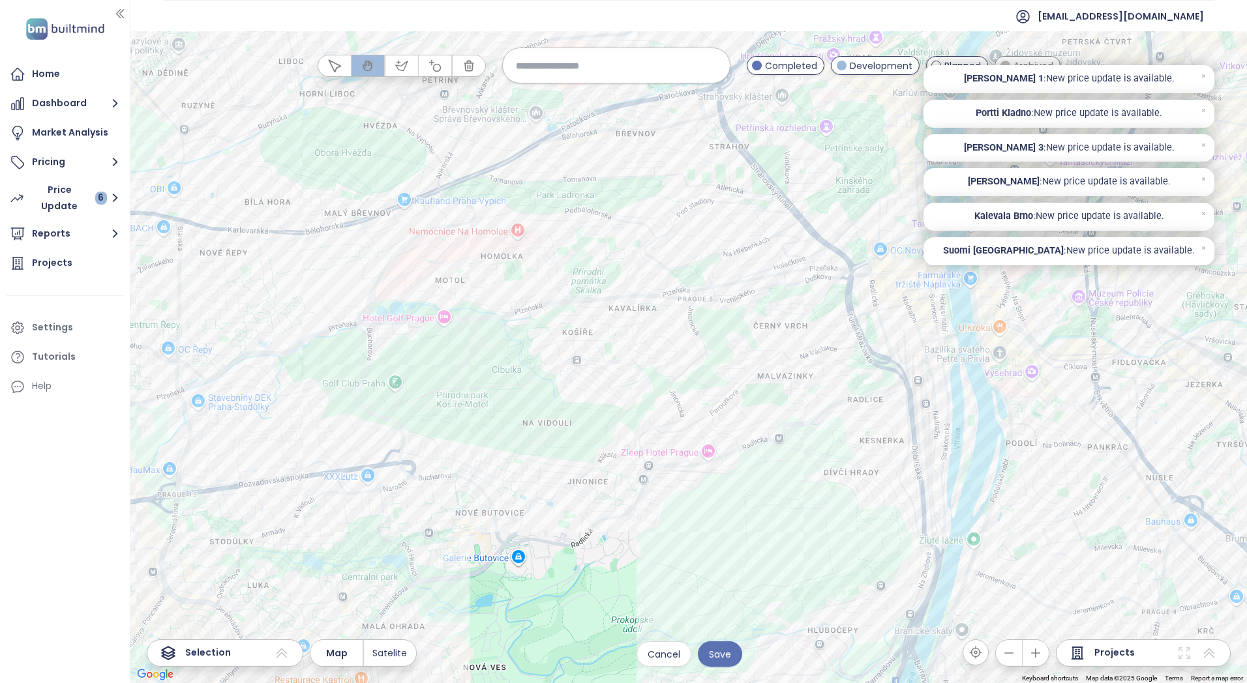
drag, startPoint x: 669, startPoint y: 377, endPoint x: 668, endPoint y: 507, distance: 129.7
click at [668, 507] on div at bounding box center [688, 357] width 1116 height 652
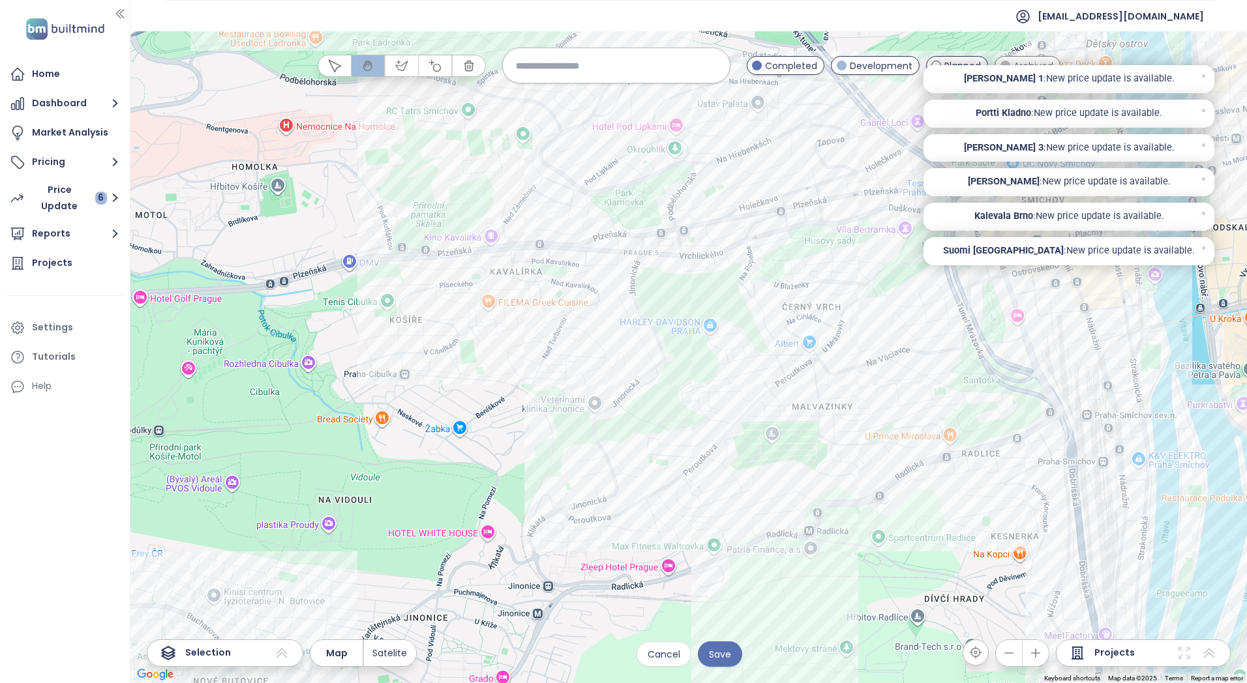
drag, startPoint x: 760, startPoint y: 437, endPoint x: 721, endPoint y: 367, distance: 80.5
click at [721, 367] on div at bounding box center [688, 357] width 1116 height 652
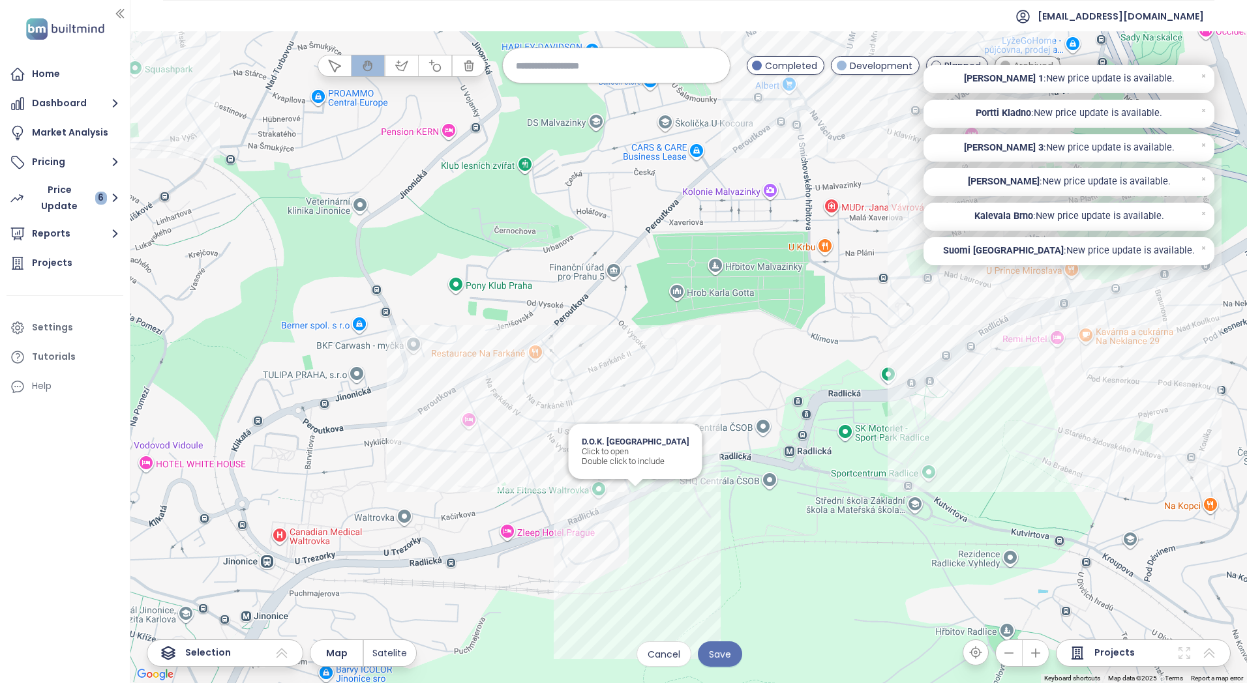
click at [637, 495] on div "D.O.K. Radlice Click to open Double click to include" at bounding box center [688, 357] width 1116 height 652
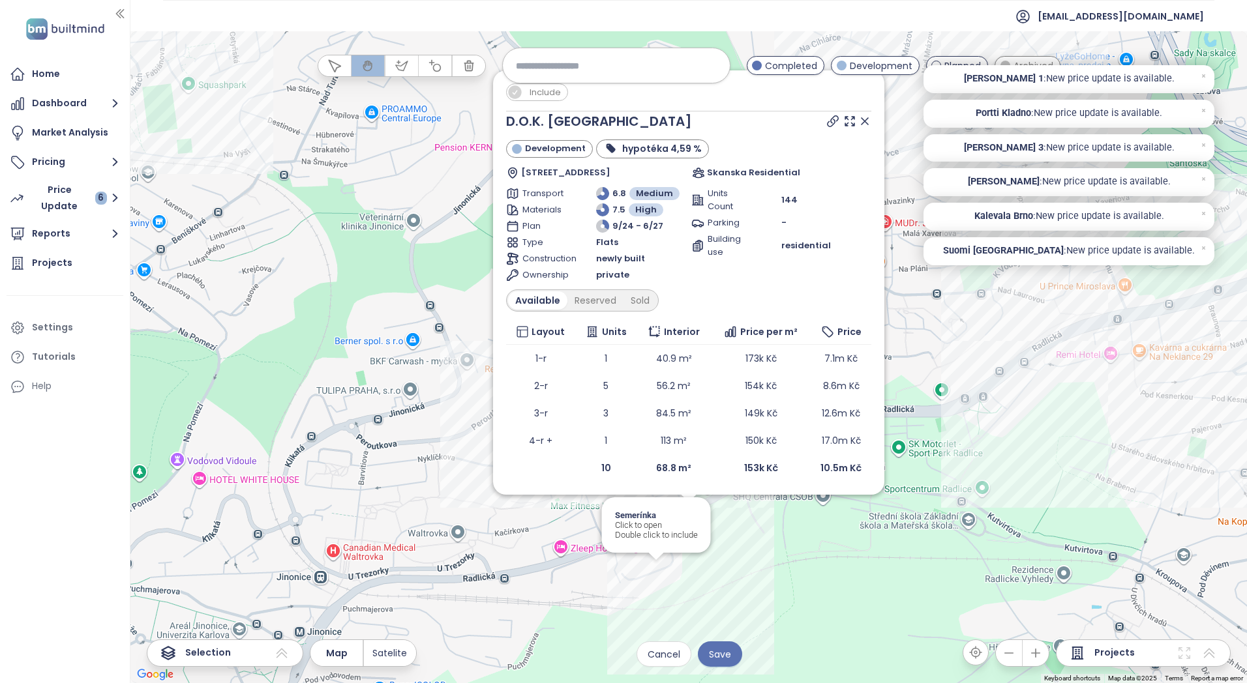
click at [537, 95] on span "Include" at bounding box center [545, 92] width 44 height 16
click at [864, 120] on icon at bounding box center [864, 121] width 7 height 7
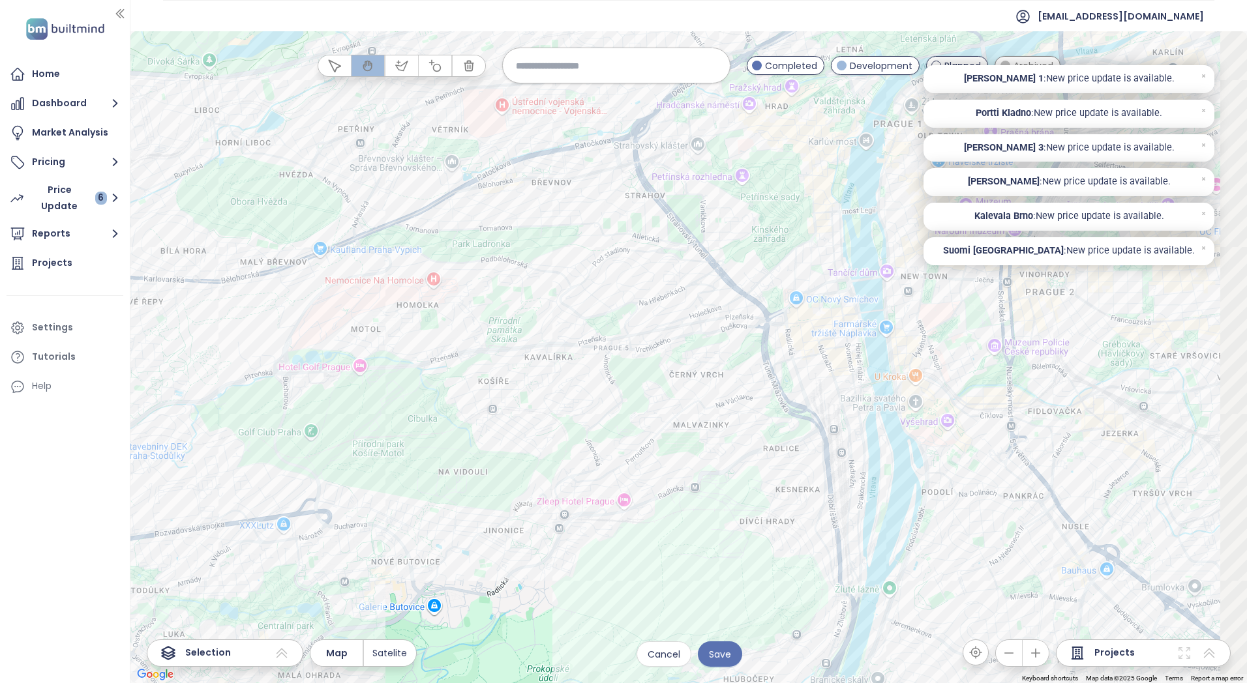
drag, startPoint x: 906, startPoint y: 357, endPoint x: 369, endPoint y: 427, distance: 541.8
click at [370, 426] on div at bounding box center [688, 357] width 1116 height 652
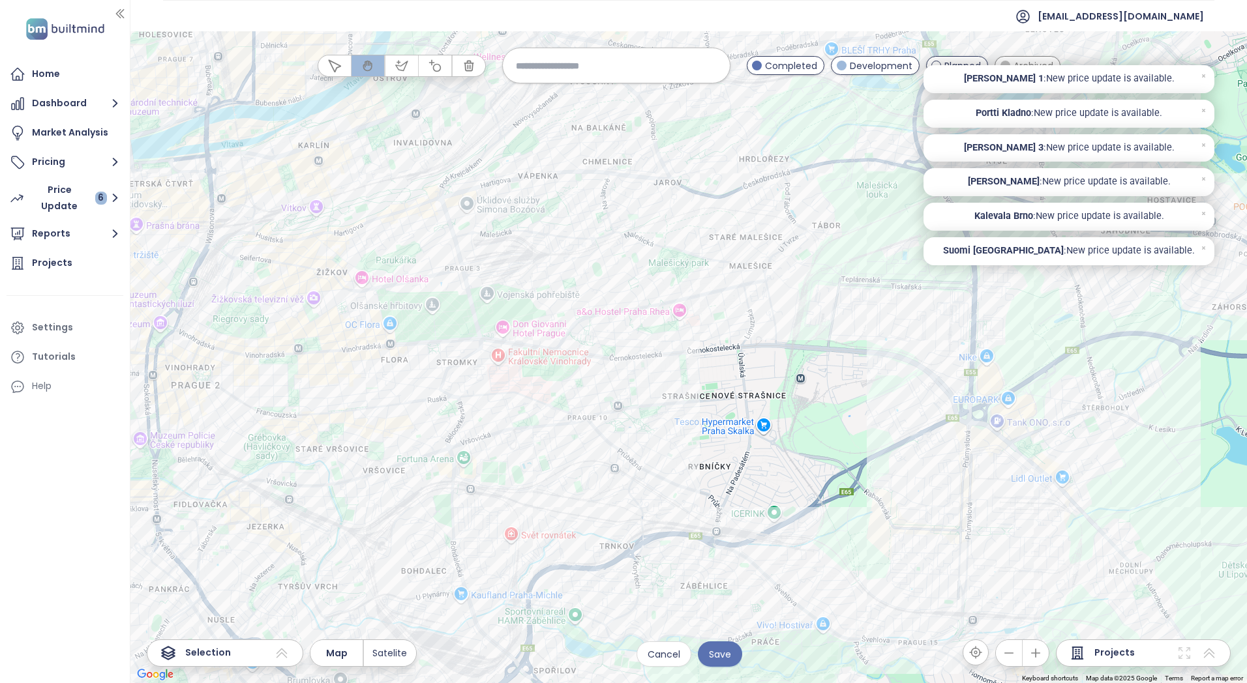
drag, startPoint x: 657, startPoint y: 346, endPoint x: 609, endPoint y: 424, distance: 92.5
click at [609, 424] on div at bounding box center [688, 357] width 1116 height 652
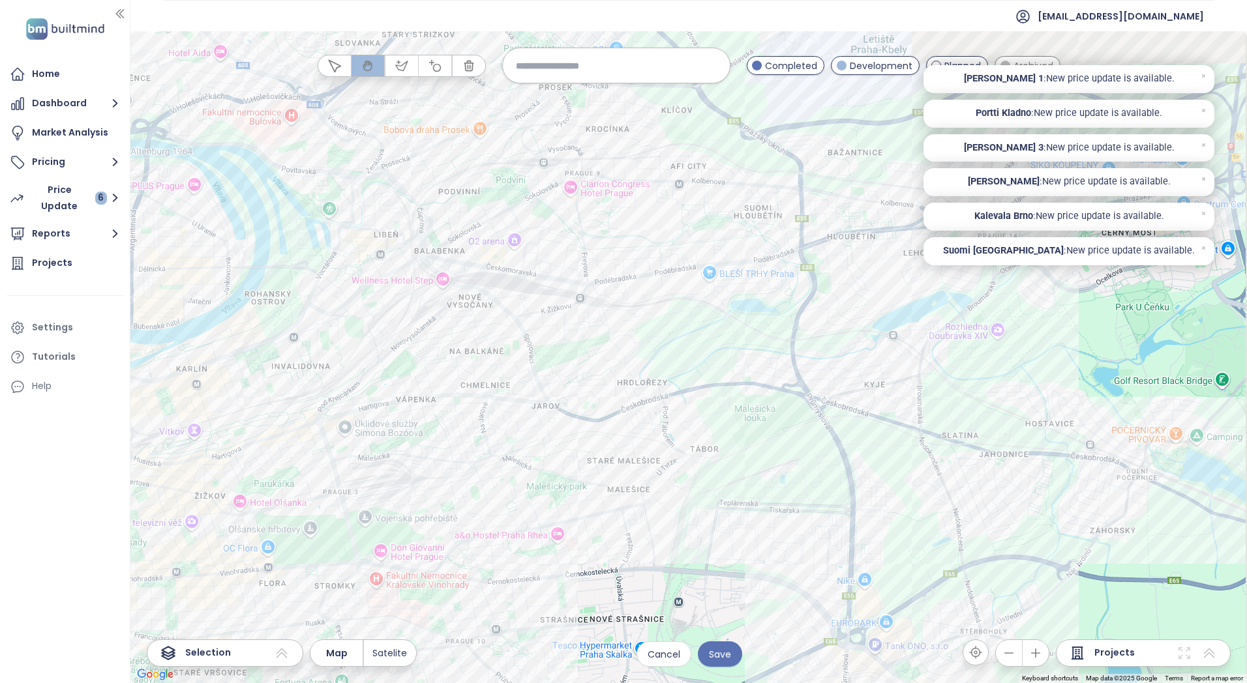
drag, startPoint x: 627, startPoint y: 175, endPoint x: 567, endPoint y: 301, distance: 139.7
click at [556, 311] on div at bounding box center [688, 357] width 1116 height 652
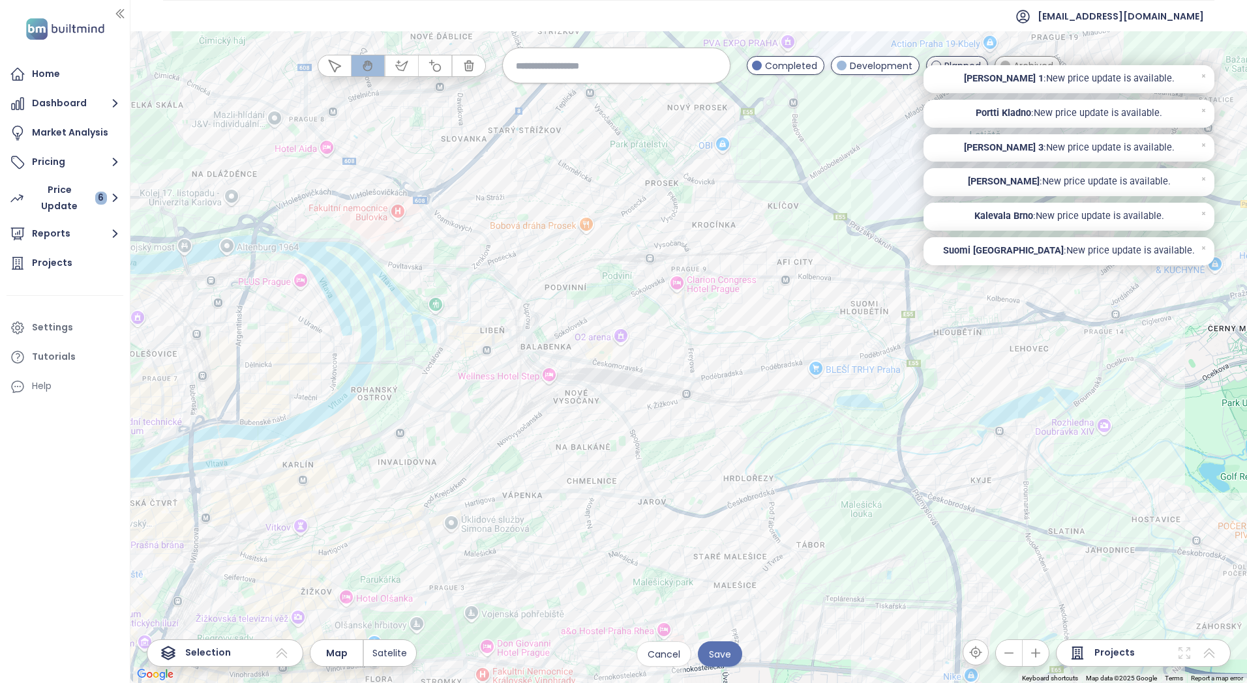
drag, startPoint x: 557, startPoint y: 183, endPoint x: 679, endPoint y: 271, distance: 150.2
click at [679, 271] on div at bounding box center [688, 357] width 1116 height 652
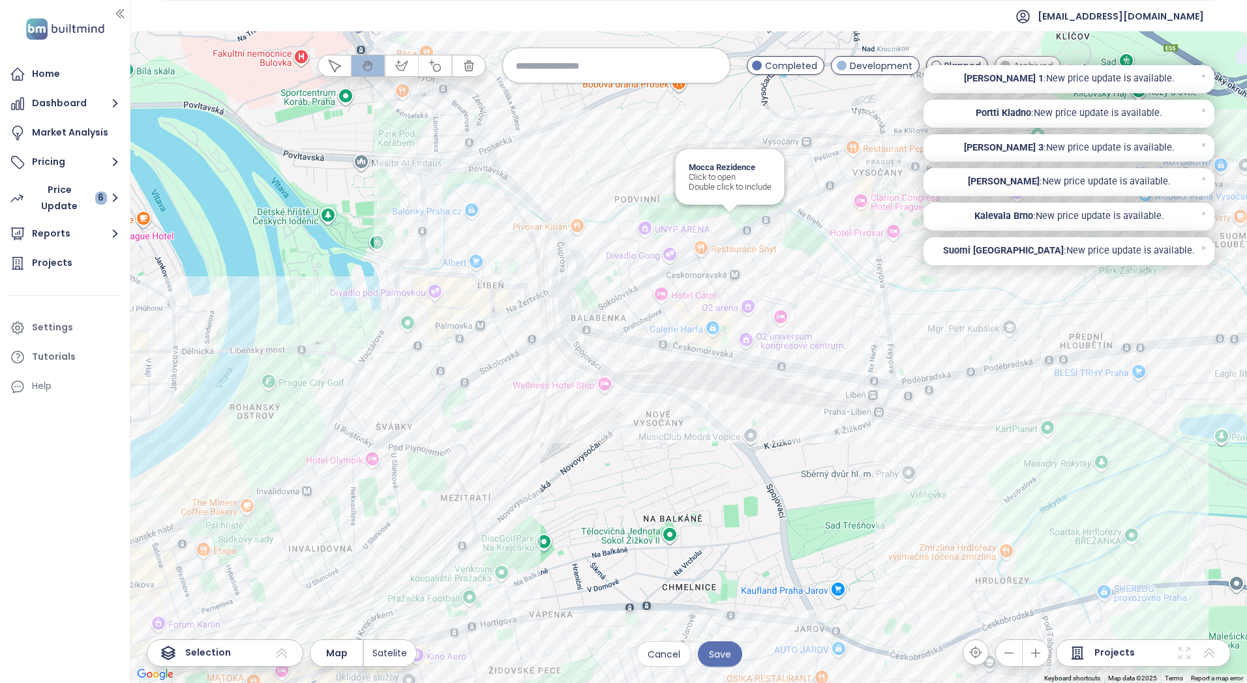
click at [732, 224] on div "Mocca Rezidence Click to open Double click to include" at bounding box center [688, 357] width 1116 height 652
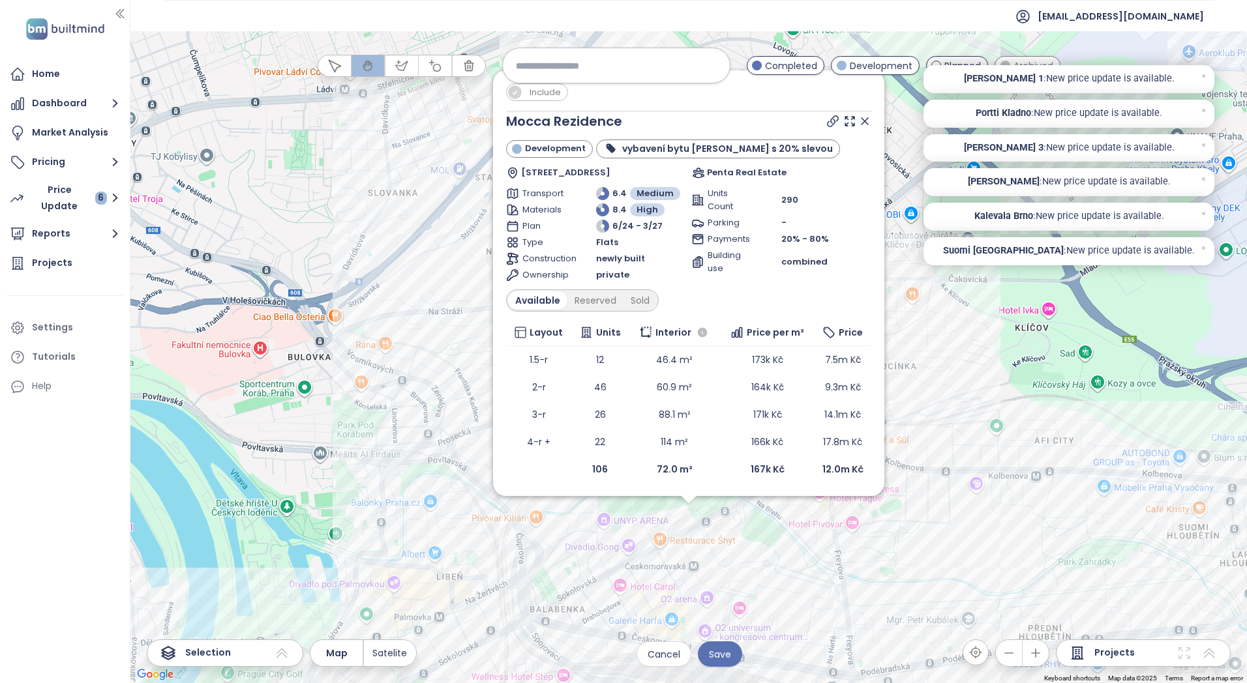
click at [549, 94] on span "Include" at bounding box center [545, 92] width 44 height 16
click at [866, 119] on icon at bounding box center [864, 121] width 7 height 7
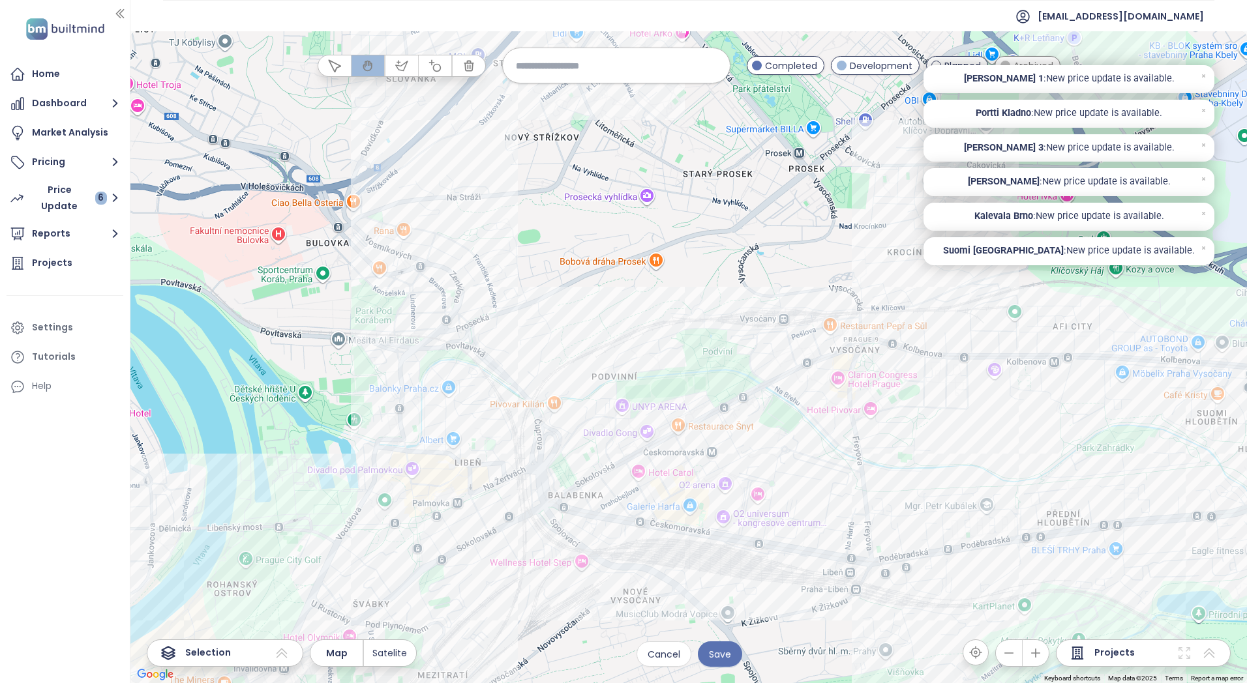
drag, startPoint x: 612, startPoint y: 462, endPoint x: 622, endPoint y: 321, distance: 141.2
click at [635, 316] on div at bounding box center [688, 357] width 1116 height 652
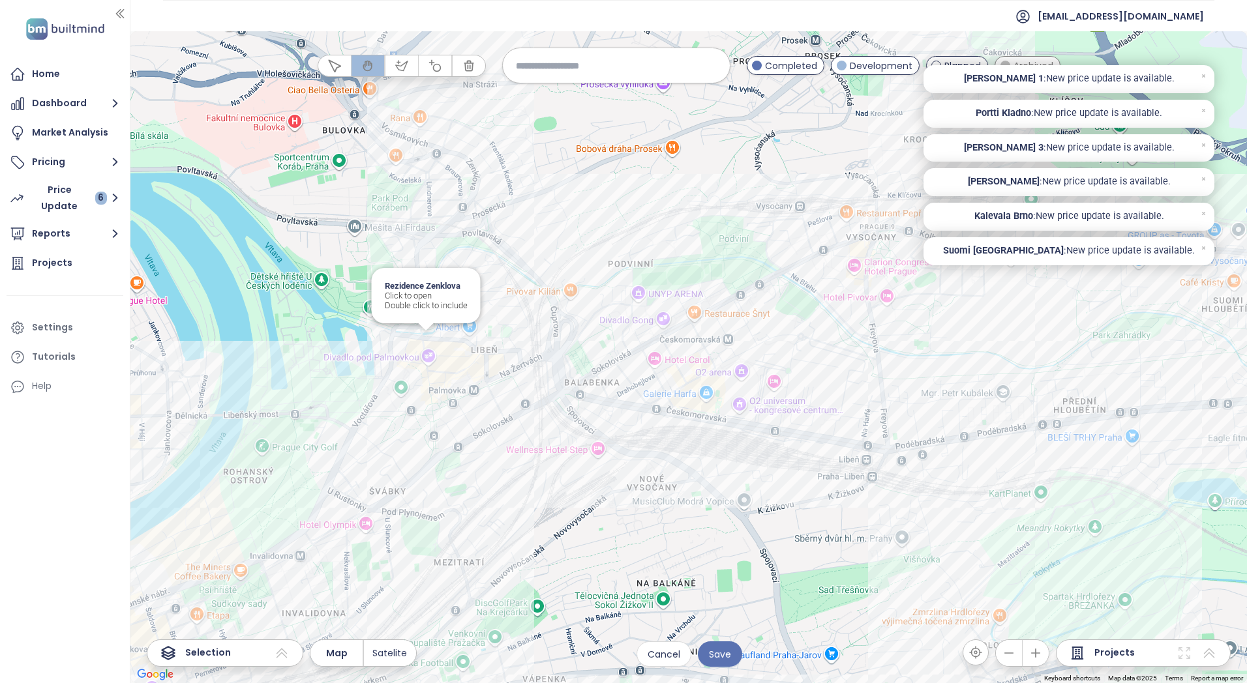
click at [424, 338] on div "Rezidence Zenklova Click to open Double click to include" at bounding box center [688, 357] width 1116 height 652
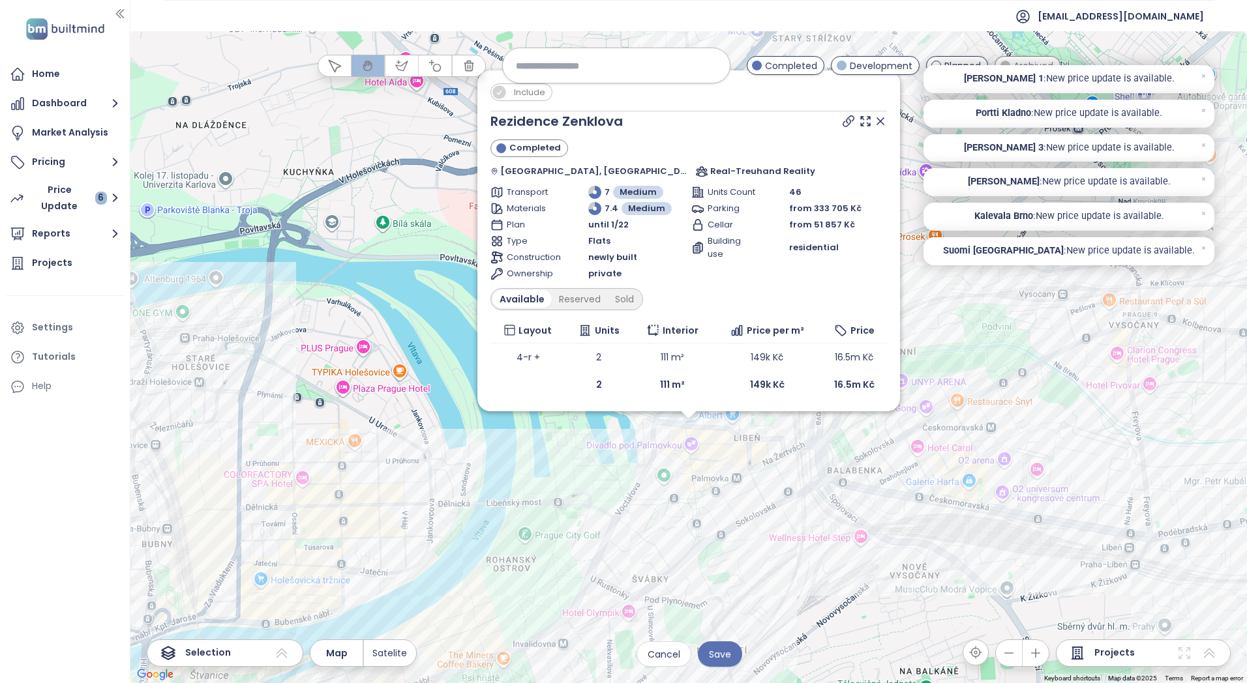
click at [865, 114] on div at bounding box center [863, 121] width 47 height 20
click at [874, 119] on icon at bounding box center [880, 121] width 13 height 13
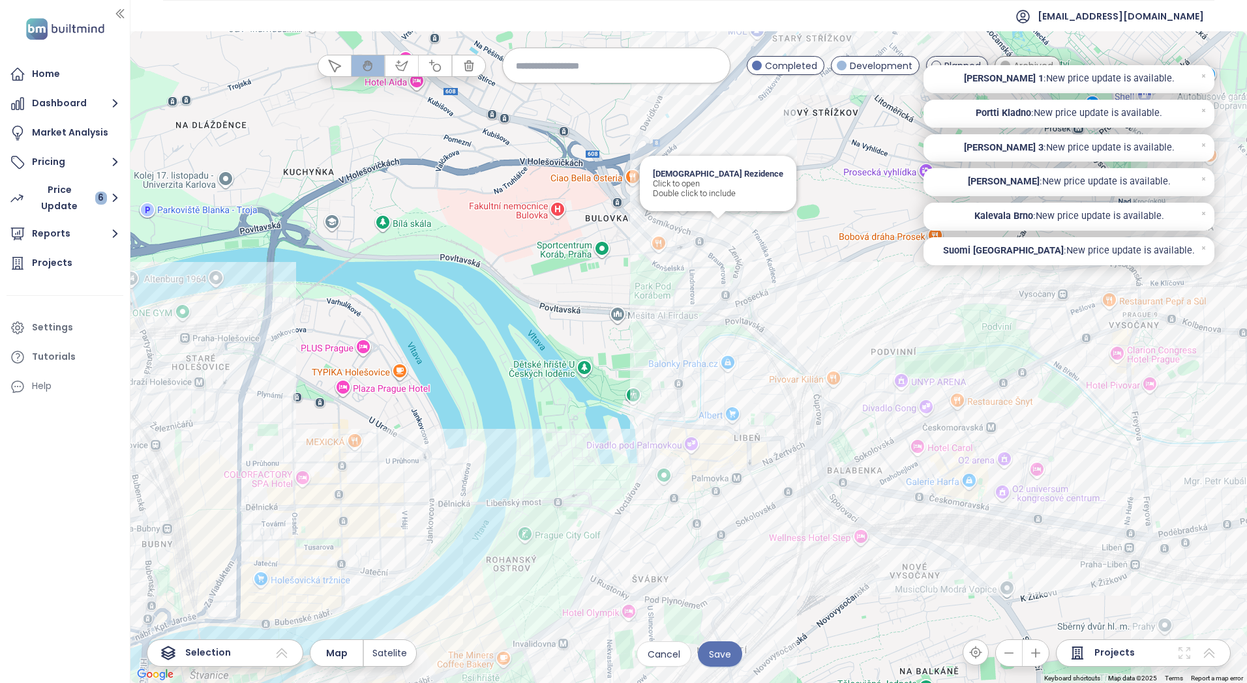
click at [719, 237] on div "[DEMOGRAPHIC_DATA] Rezidence Click to open Double click to include" at bounding box center [688, 357] width 1116 height 652
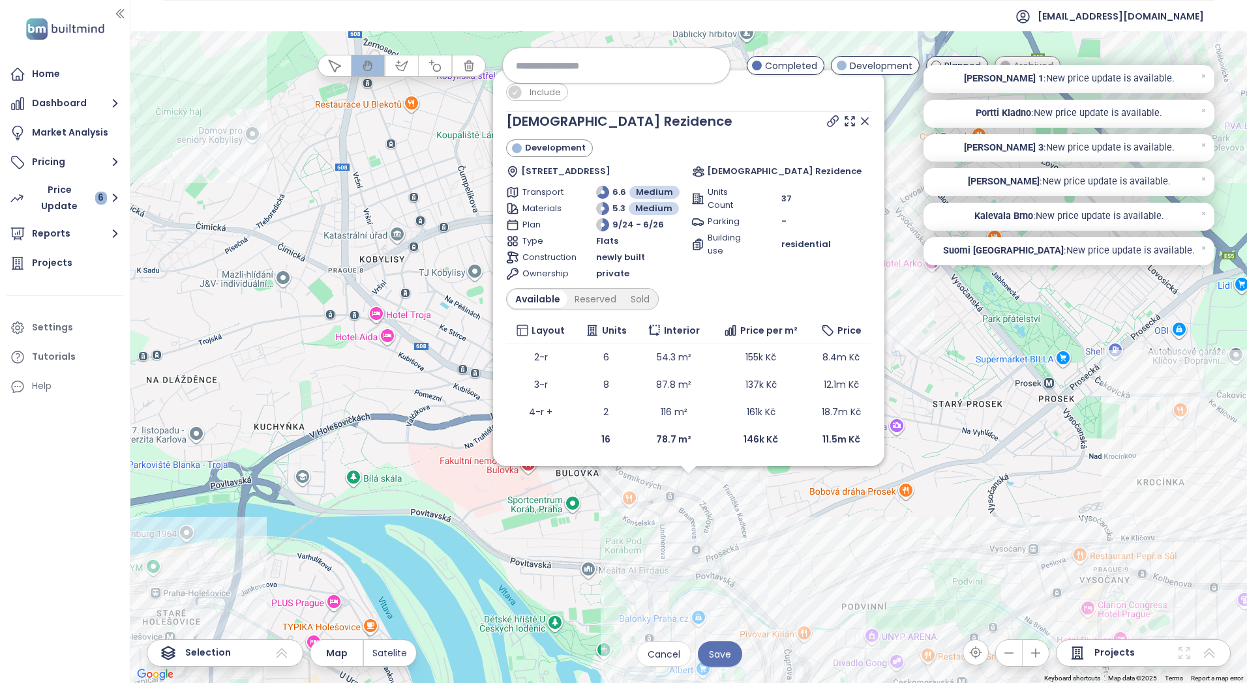
click at [867, 118] on icon at bounding box center [864, 121] width 7 height 7
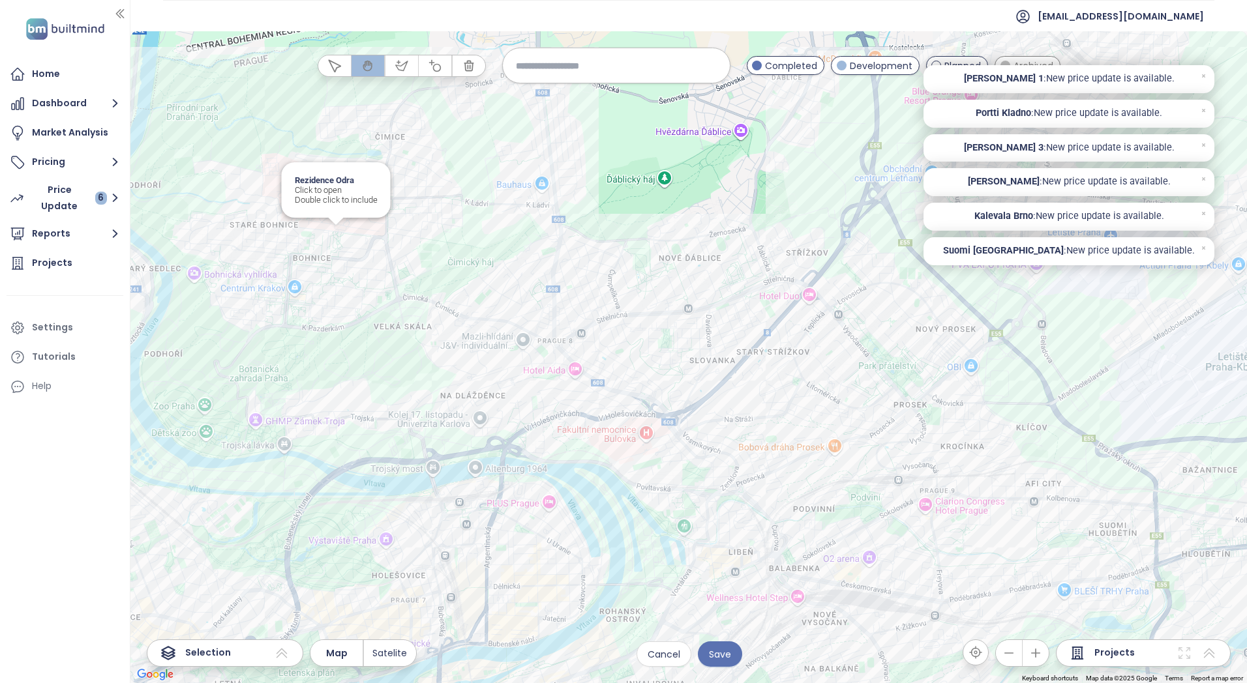
click at [336, 233] on div "Rezidence Odra Click to open Double click to include" at bounding box center [688, 357] width 1116 height 652
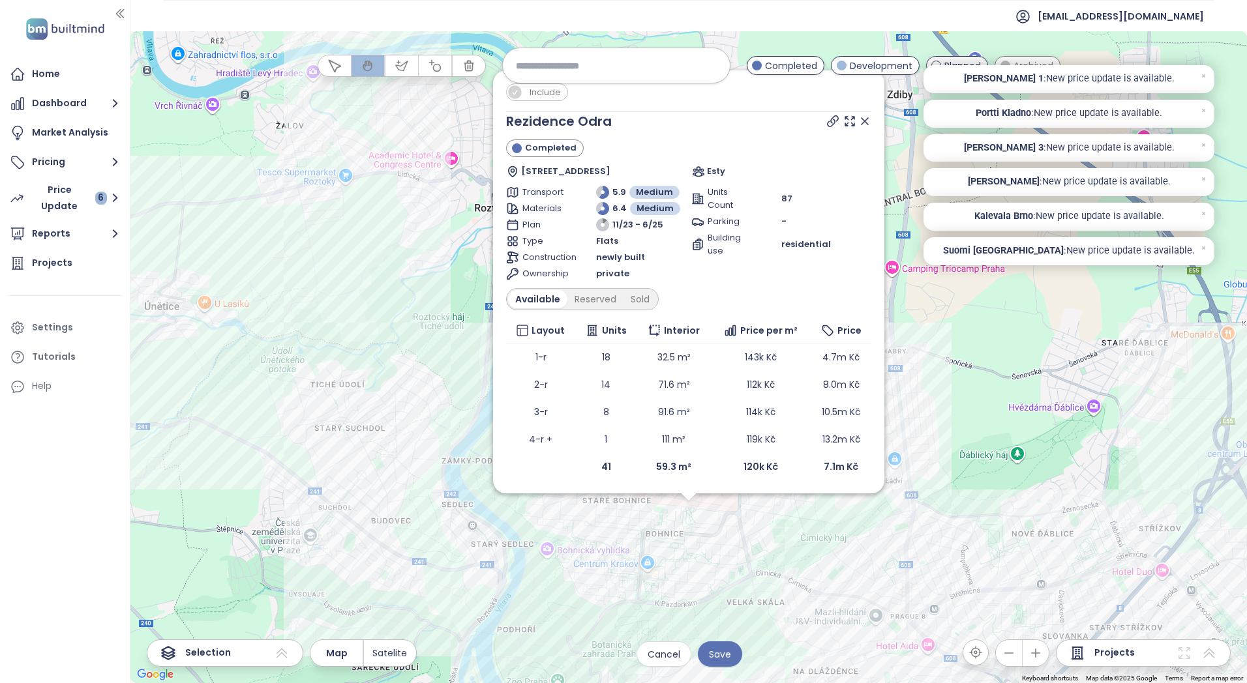
click at [863, 123] on icon at bounding box center [864, 121] width 7 height 7
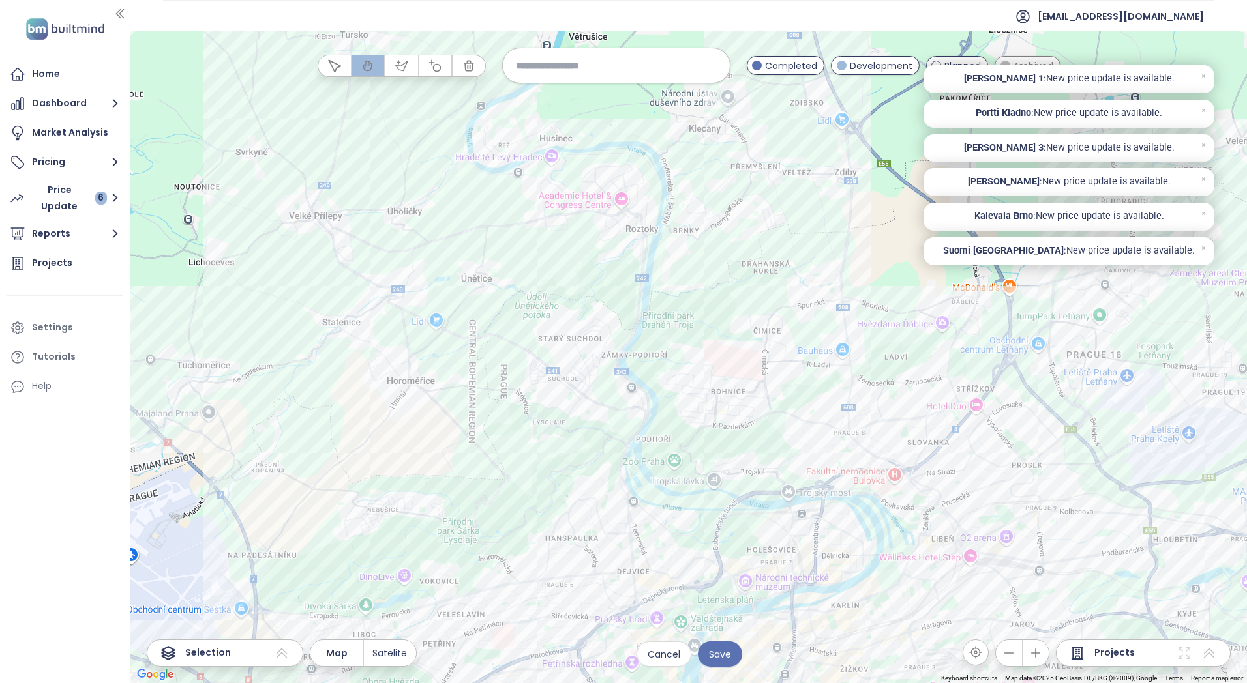
drag, startPoint x: 555, startPoint y: 506, endPoint x: 591, endPoint y: 327, distance: 182.2
click at [591, 327] on div at bounding box center [688, 357] width 1116 height 652
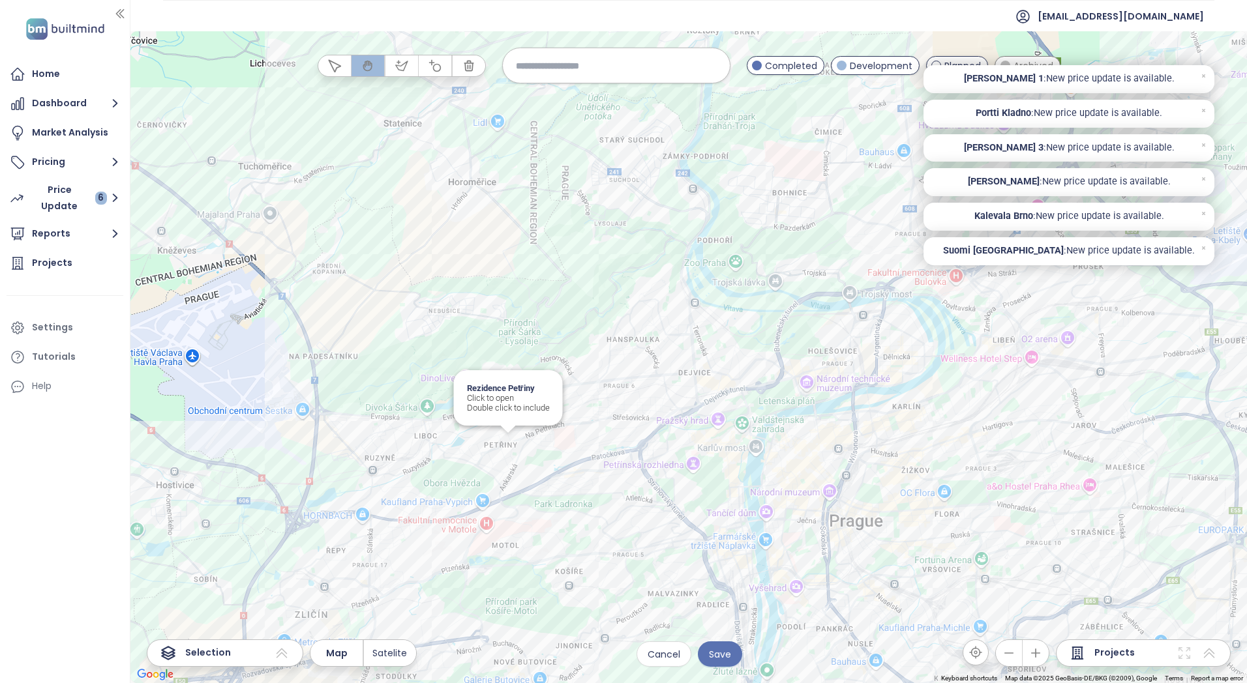
click at [505, 438] on div "Rezidence Petřiny Click to open Double click to include" at bounding box center [688, 357] width 1116 height 652
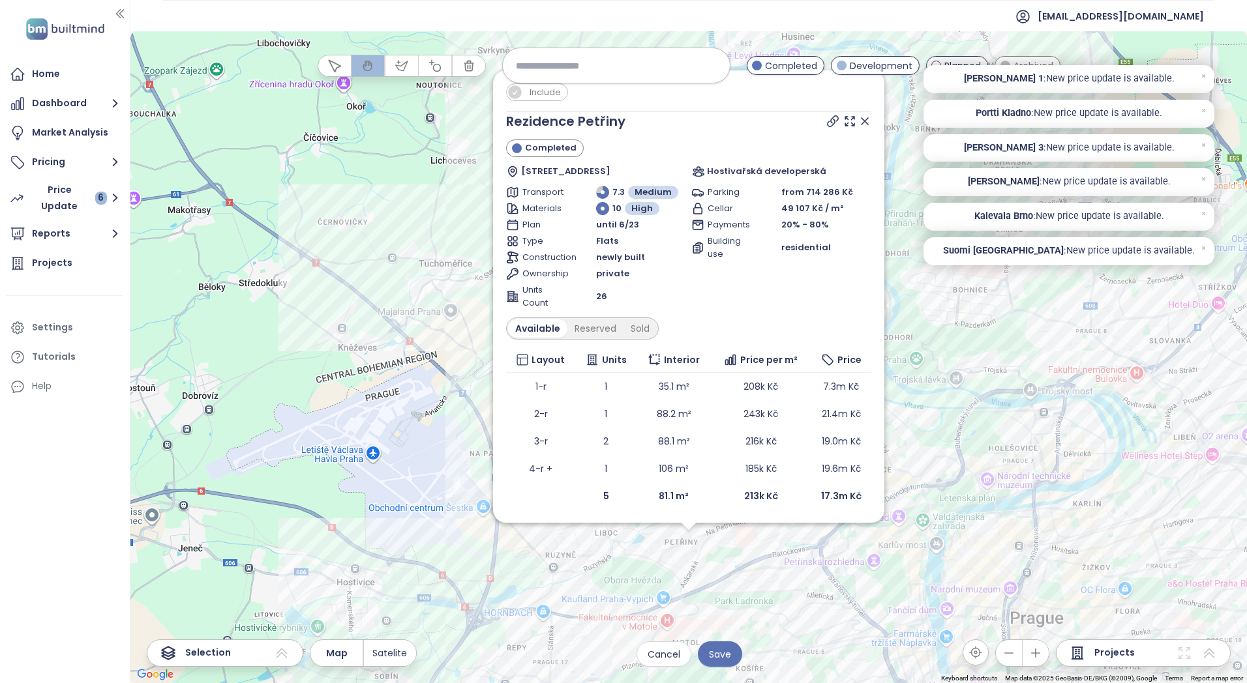
click at [871, 118] on icon at bounding box center [864, 121] width 13 height 13
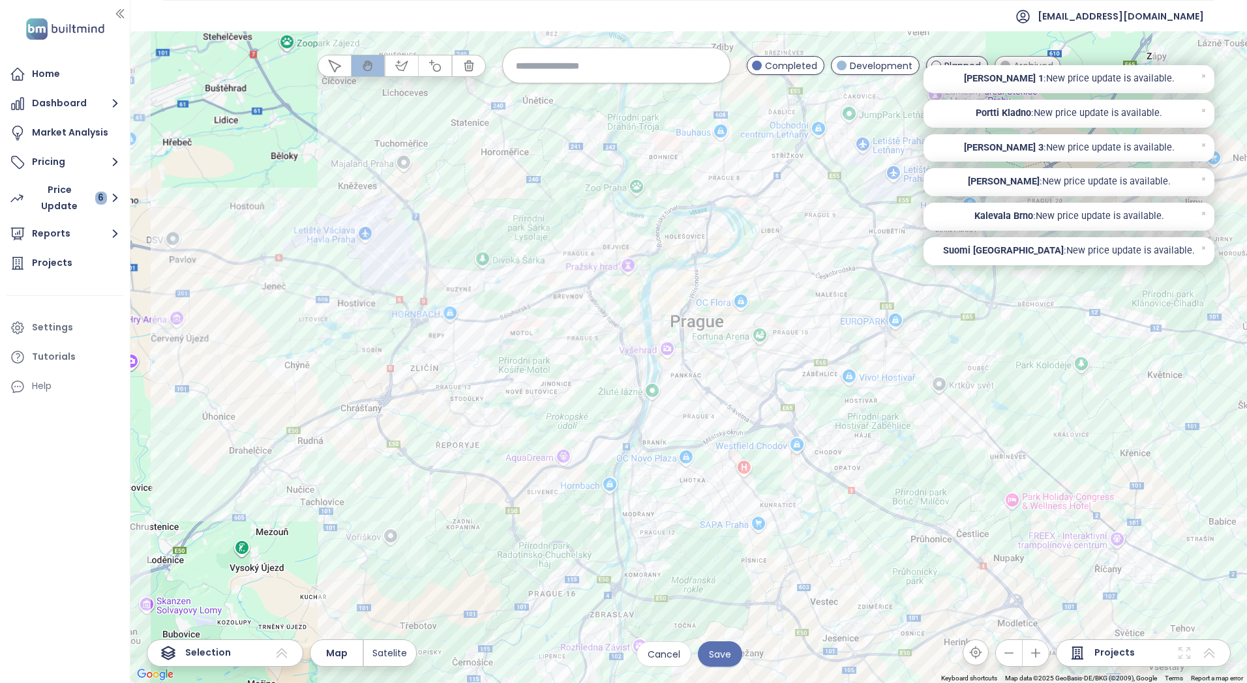
drag, startPoint x: 850, startPoint y: 417, endPoint x: 645, endPoint y: 254, distance: 262.1
click at [645, 254] on div at bounding box center [688, 357] width 1116 height 652
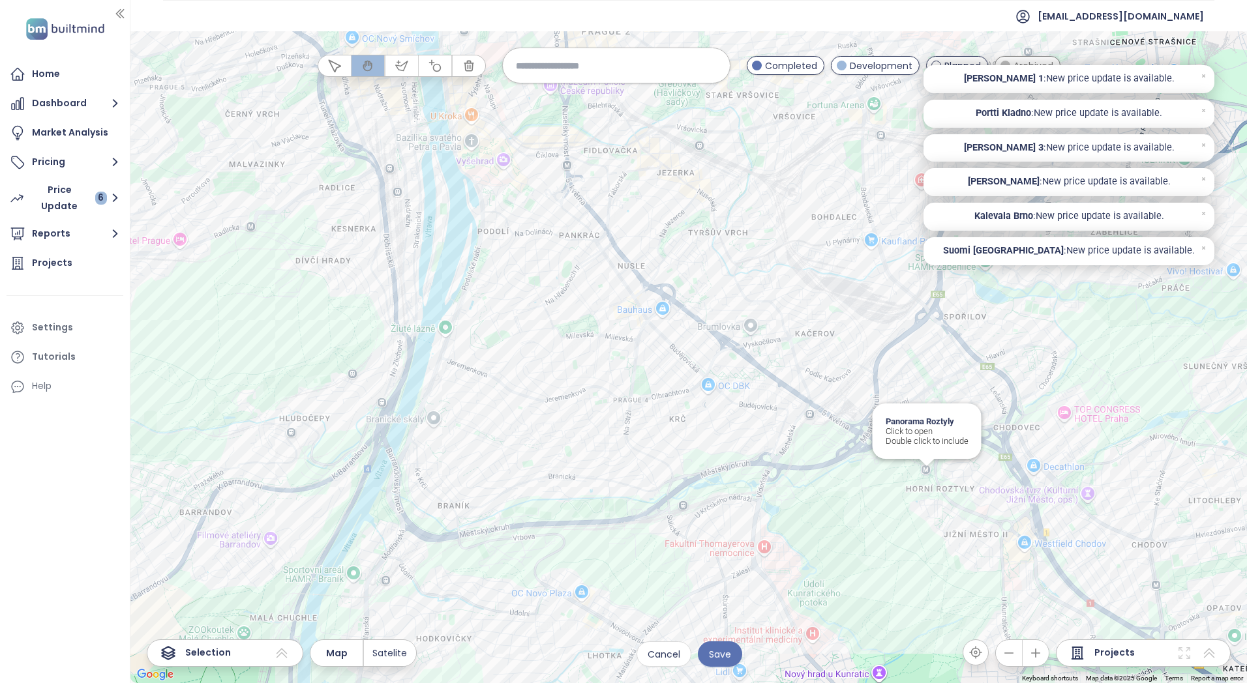
click at [925, 475] on div "Panorama Roztyly Click to open Double click to include" at bounding box center [688, 357] width 1116 height 652
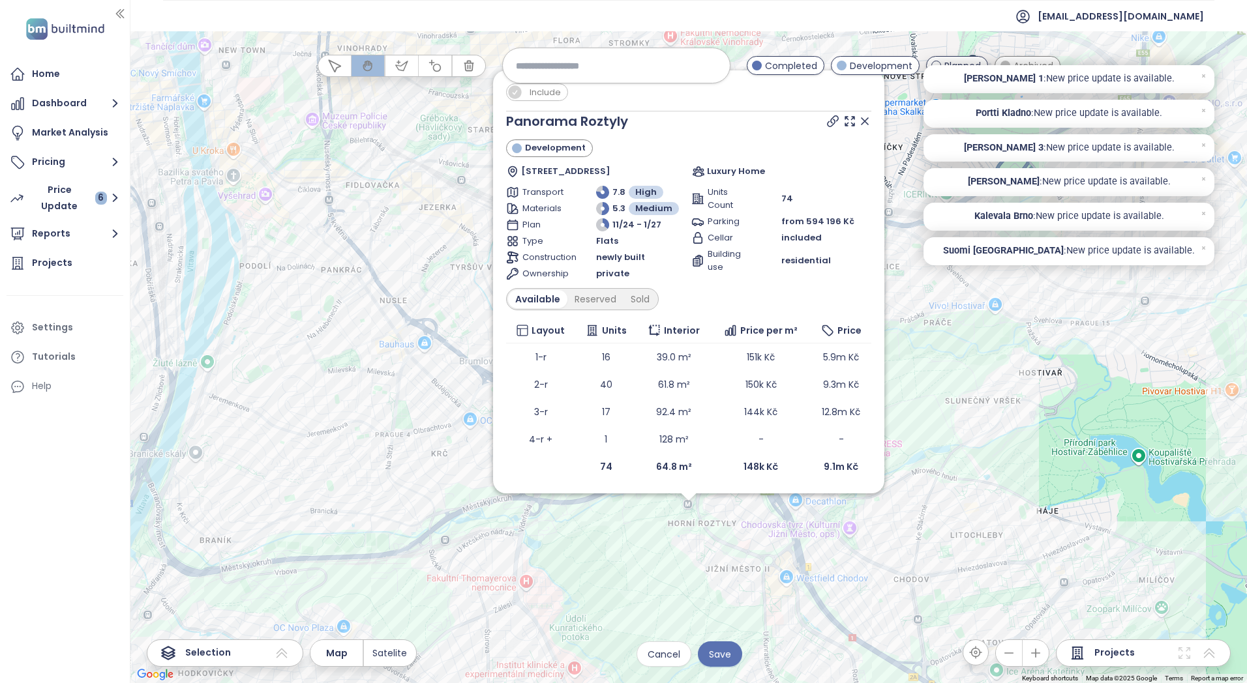
click at [521, 91] on icon at bounding box center [514, 91] width 13 height 13
click at [861, 119] on icon at bounding box center [864, 121] width 13 height 13
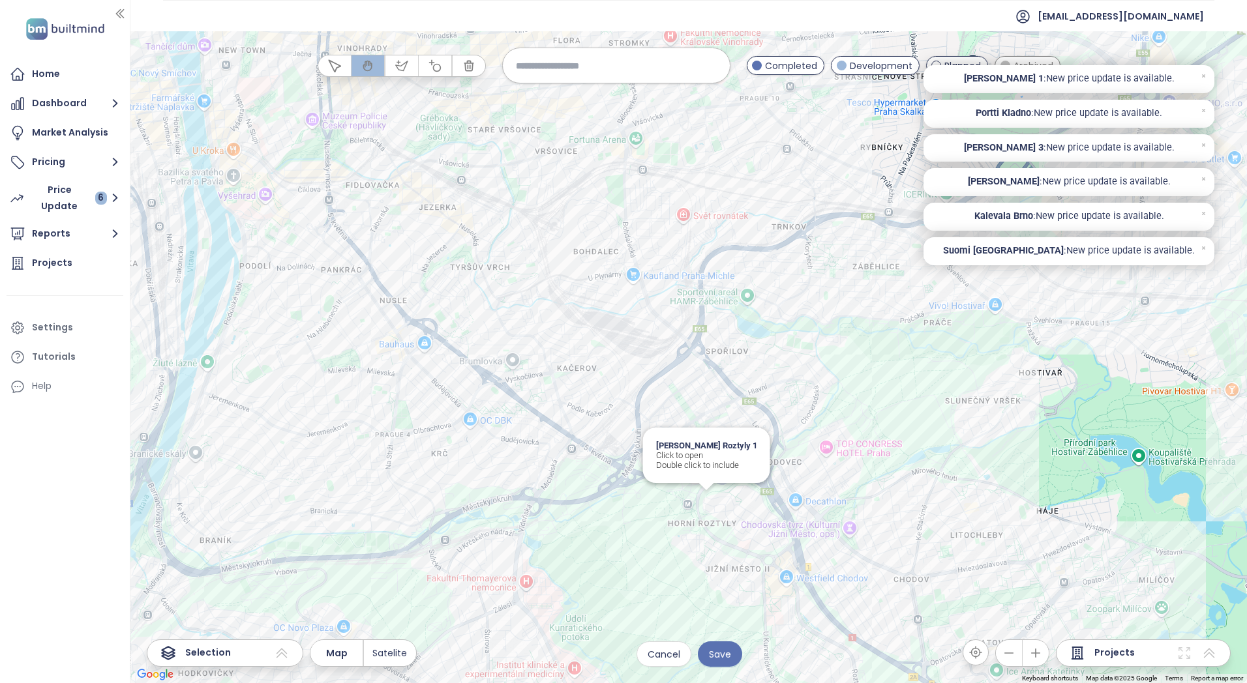
click at [701, 496] on div "[PERSON_NAME] Roztyly 1 Click to open Double click to include" at bounding box center [688, 357] width 1116 height 652
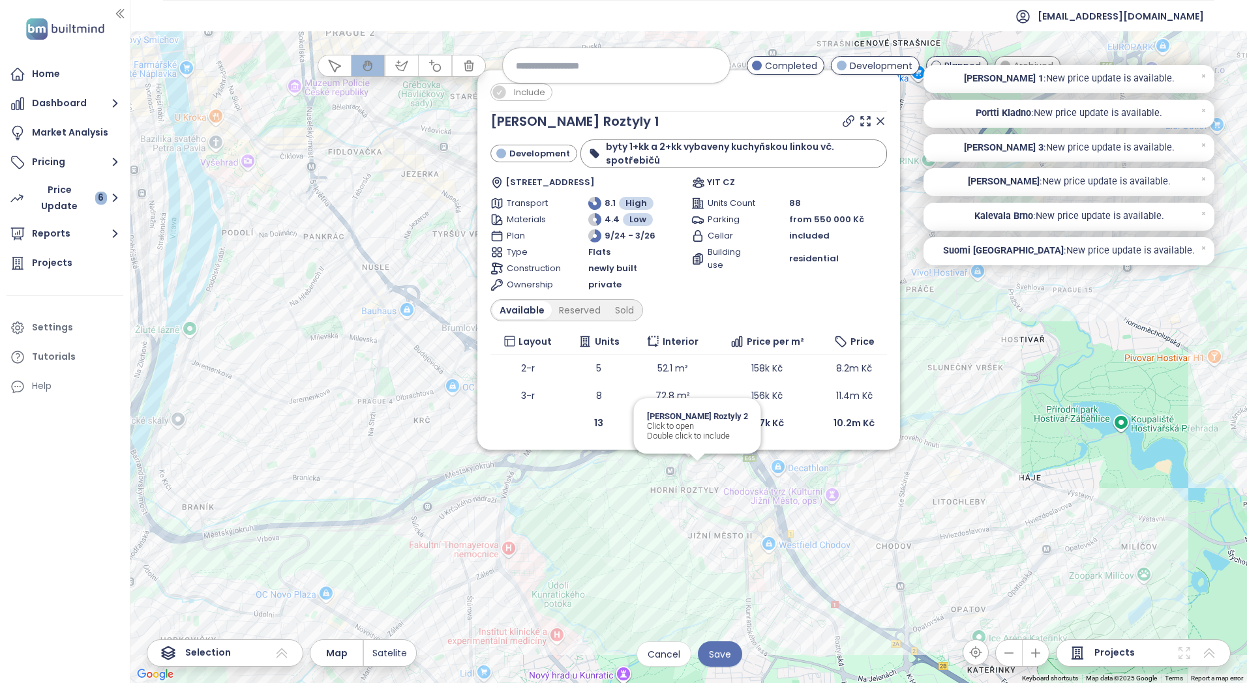
click at [504, 93] on icon at bounding box center [498, 91] width 13 height 13
click at [879, 120] on icon at bounding box center [880, 121] width 7 height 7
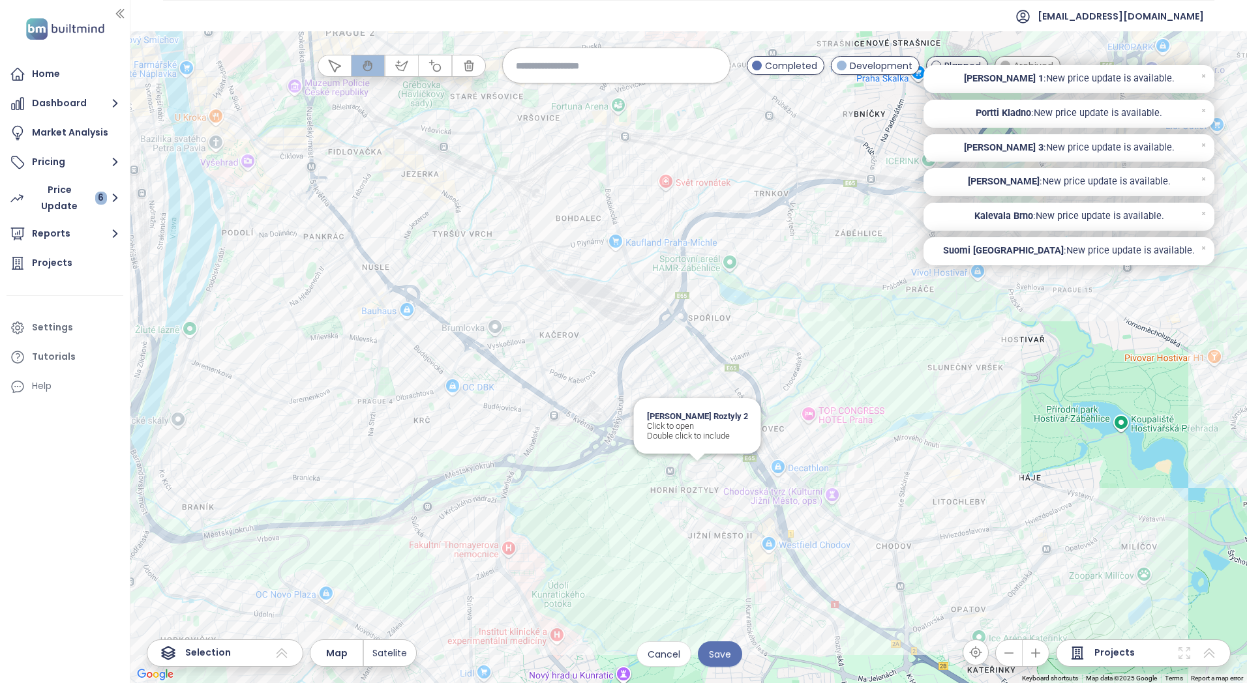
click at [699, 473] on div "[PERSON_NAME] Roztyly 2 Click to open Double click to include" at bounding box center [688, 357] width 1116 height 652
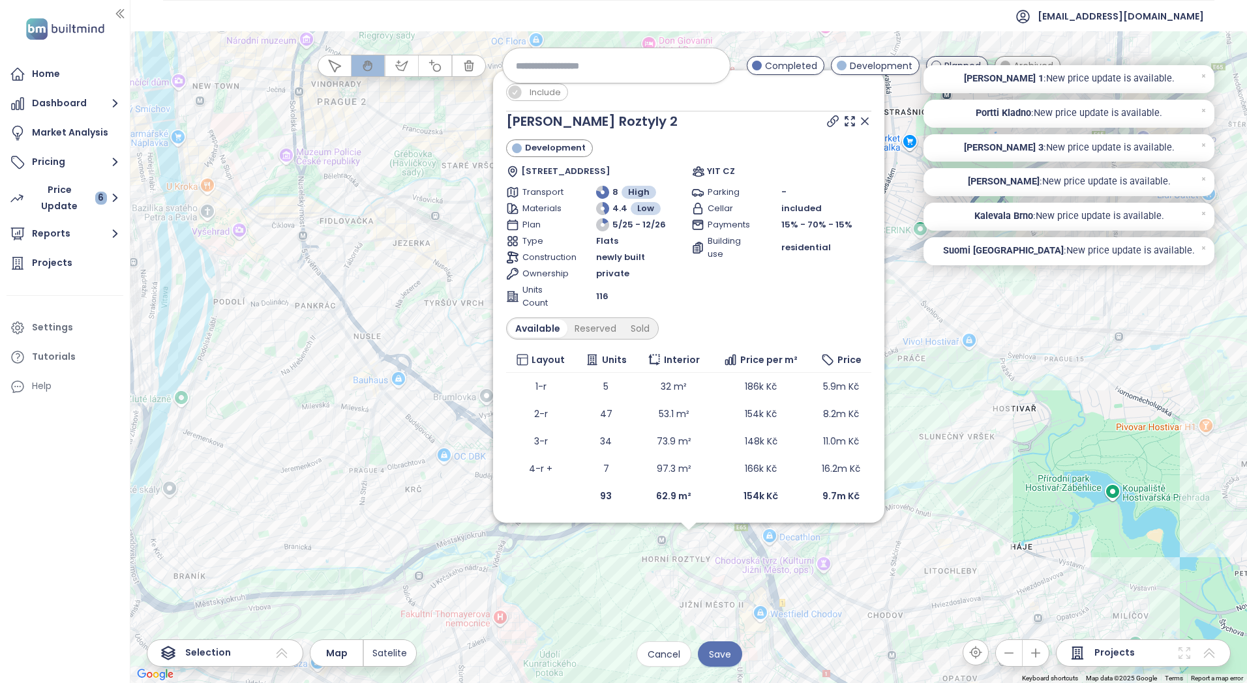
click at [537, 90] on span "Include" at bounding box center [545, 92] width 44 height 16
click at [863, 119] on icon at bounding box center [864, 121] width 7 height 7
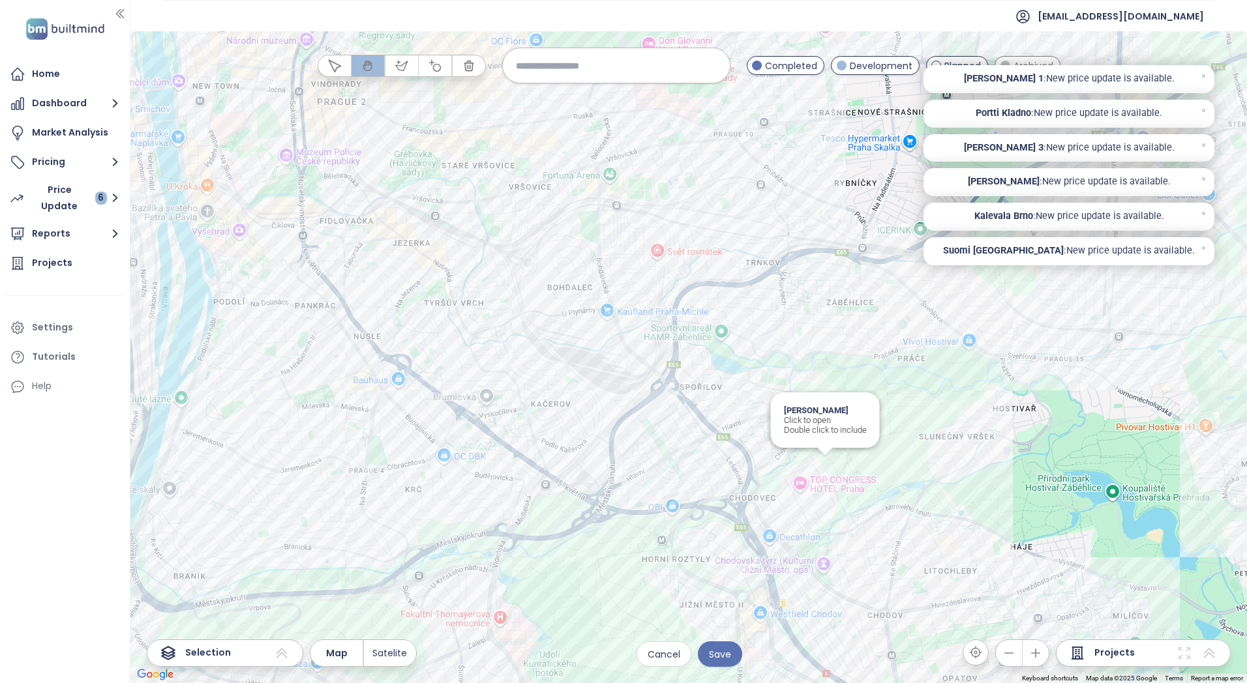
click at [831, 462] on div "[PERSON_NAME] Click to open Double click to include" at bounding box center [688, 357] width 1116 height 652
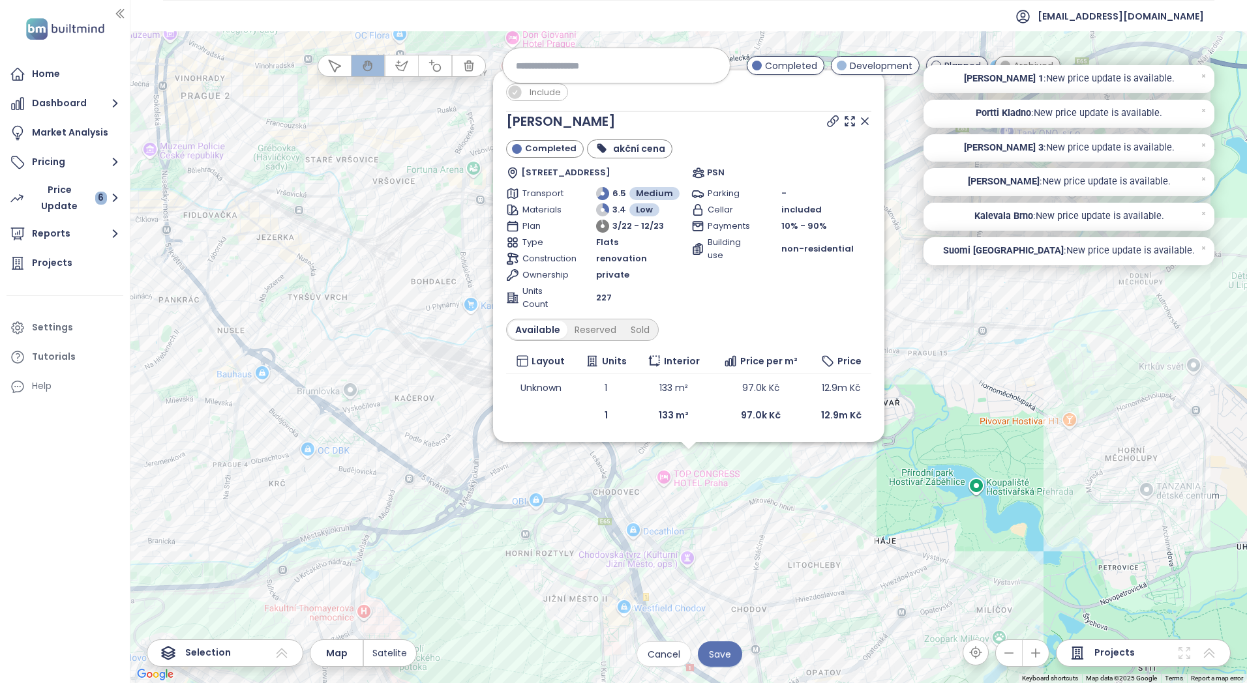
click at [864, 118] on icon at bounding box center [864, 121] width 13 height 13
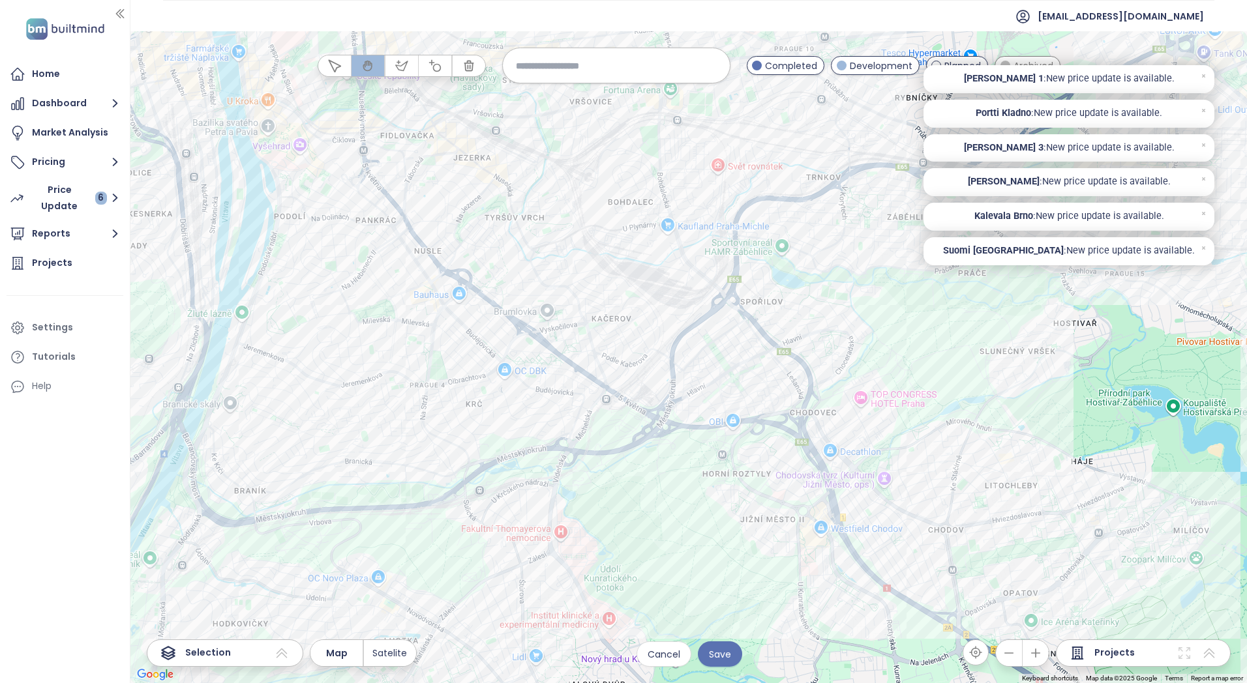
drag, startPoint x: 619, startPoint y: 386, endPoint x: 819, endPoint y: 305, distance: 215.2
click at [819, 305] on div at bounding box center [688, 357] width 1116 height 652
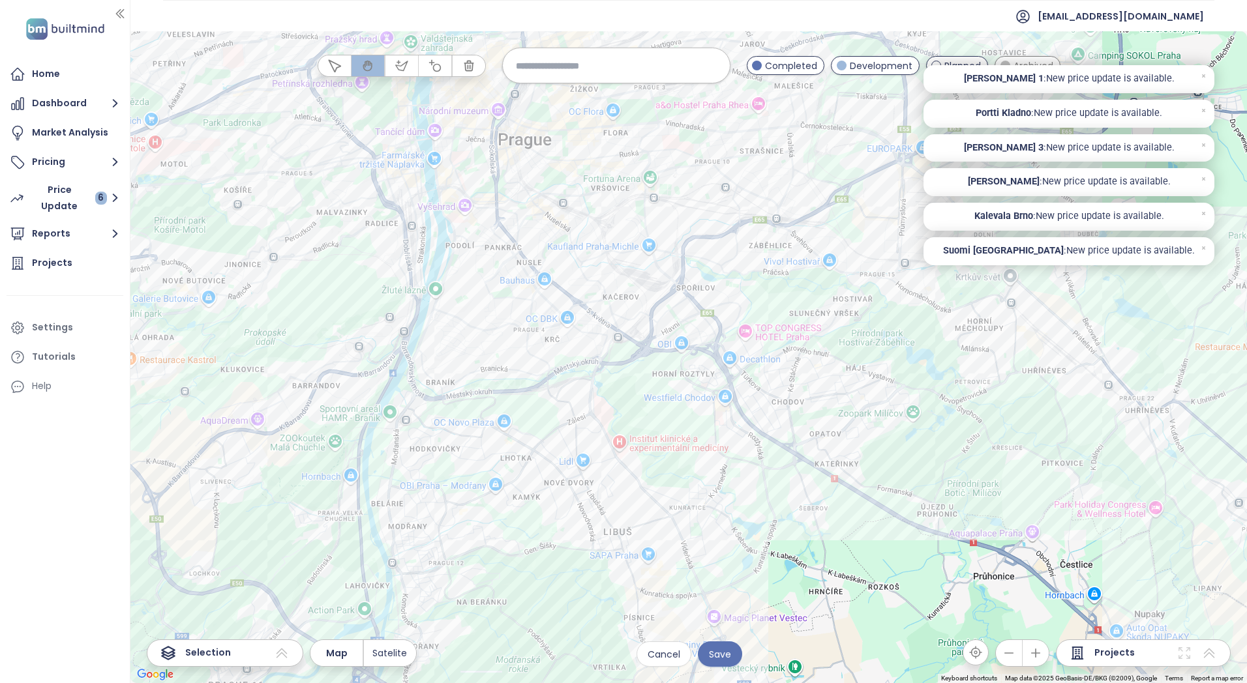
drag, startPoint x: 420, startPoint y: 416, endPoint x: 487, endPoint y: 362, distance: 86.2
click at [488, 359] on div at bounding box center [688, 357] width 1116 height 652
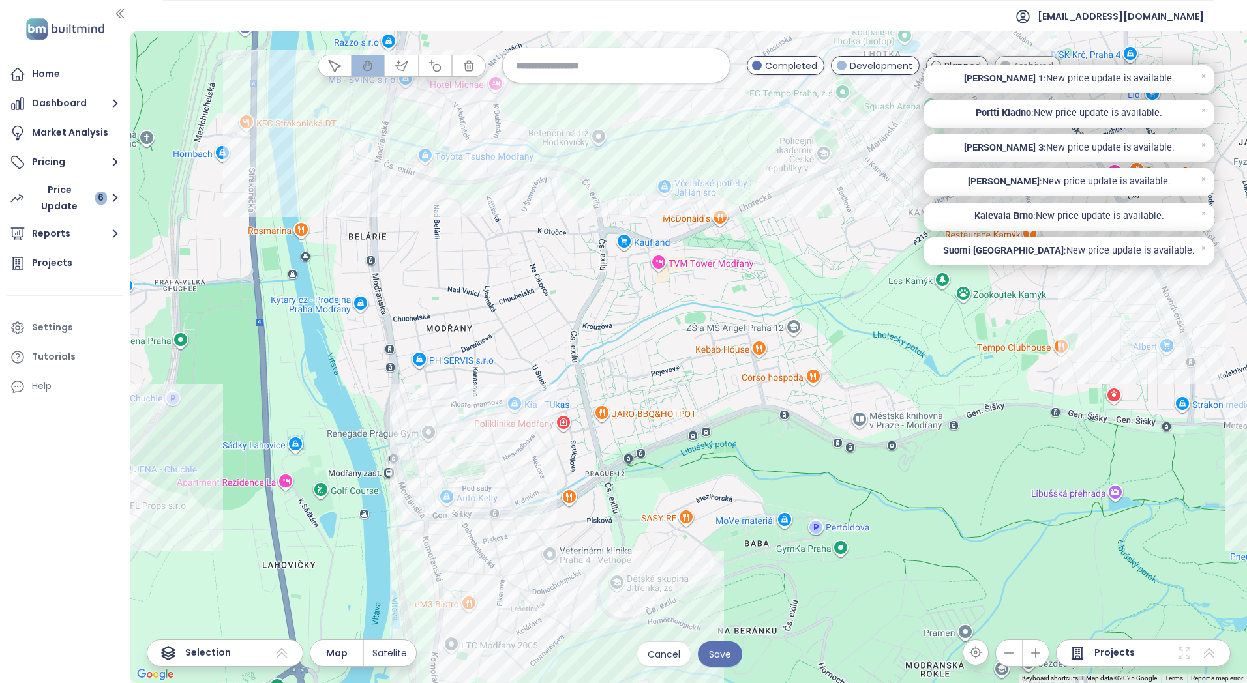
drag, startPoint x: 366, startPoint y: 546, endPoint x: 364, endPoint y: 479, distance: 67.2
click at [364, 479] on div at bounding box center [688, 357] width 1116 height 652
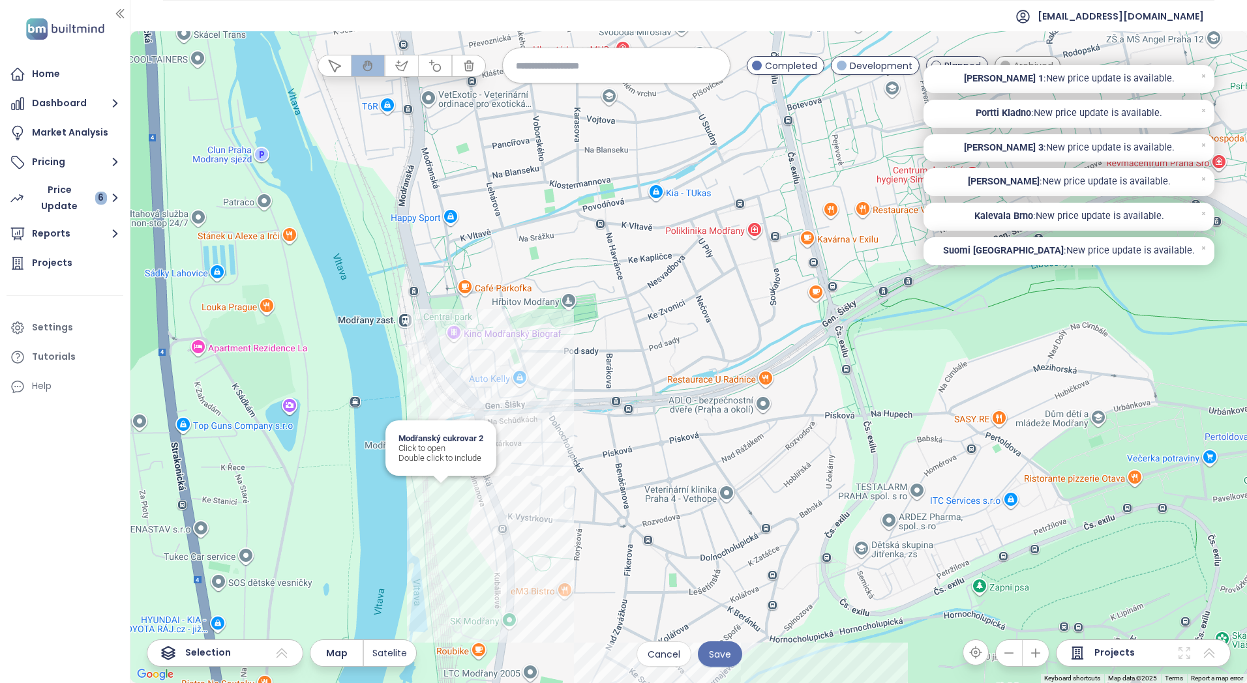
click at [445, 491] on div "Modřanský cukrovar 2 Click to open Double click to include" at bounding box center [688, 357] width 1116 height 652
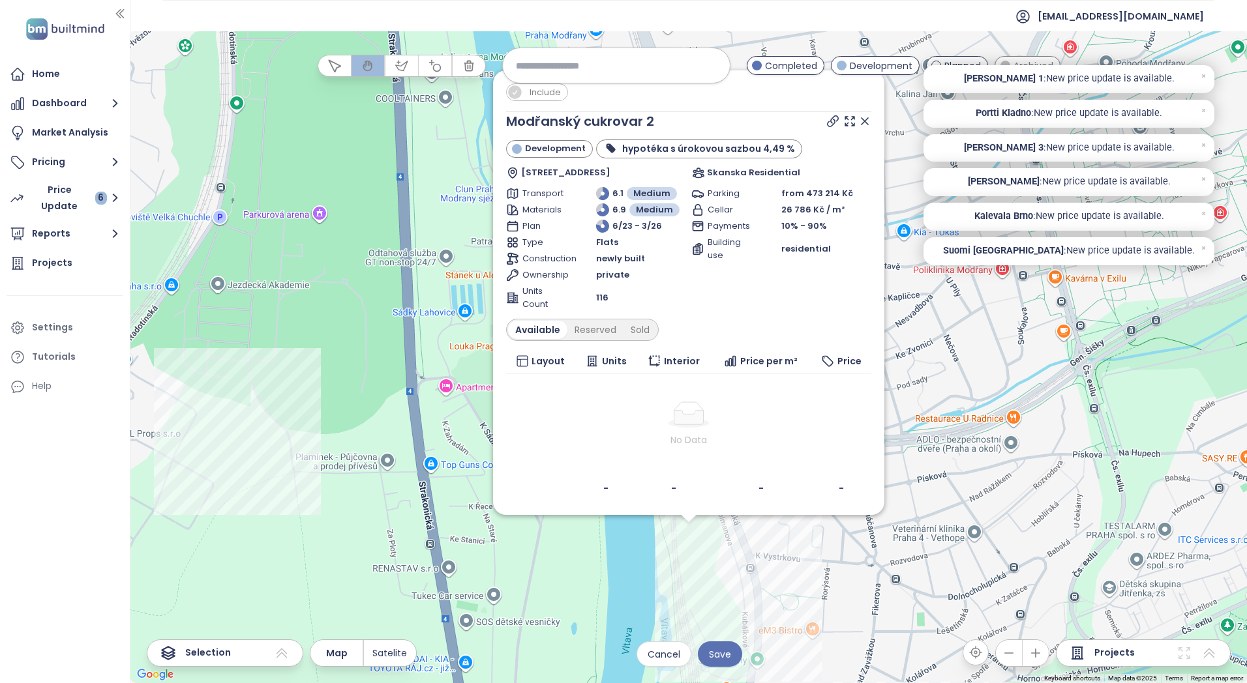
click at [867, 117] on icon at bounding box center [864, 121] width 13 height 13
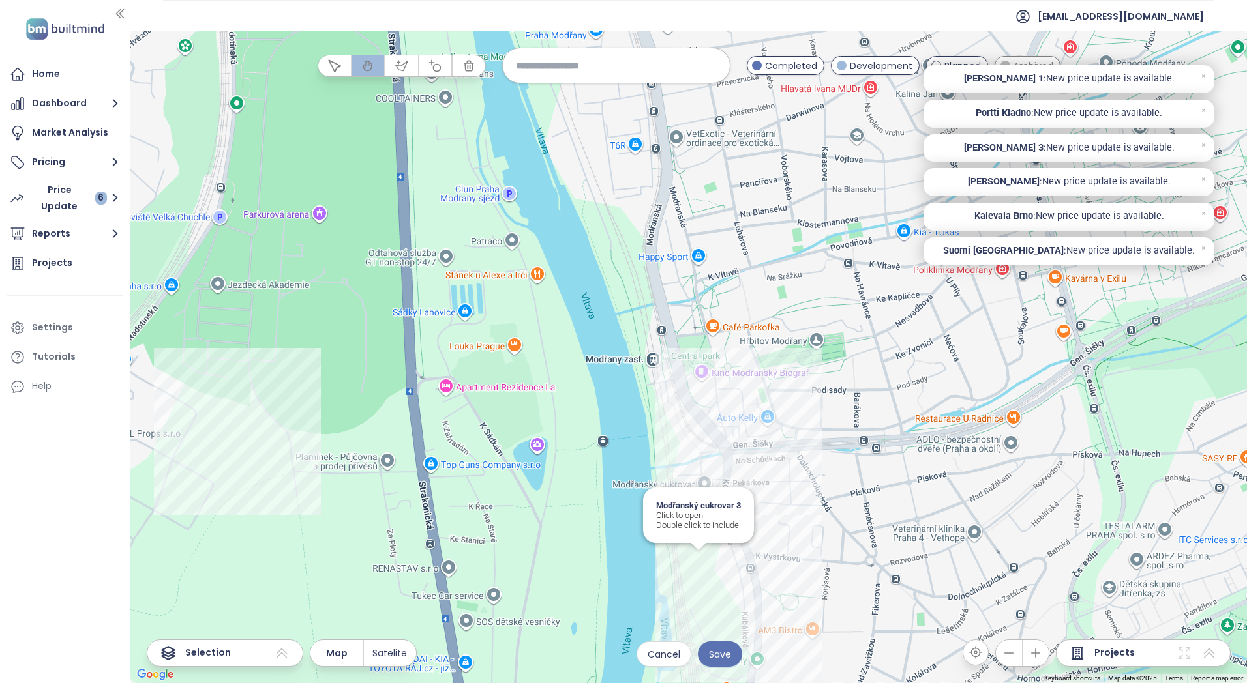
click at [697, 557] on div "Modřanský cukrovar 3 Click to open Double click to include" at bounding box center [688, 357] width 1116 height 652
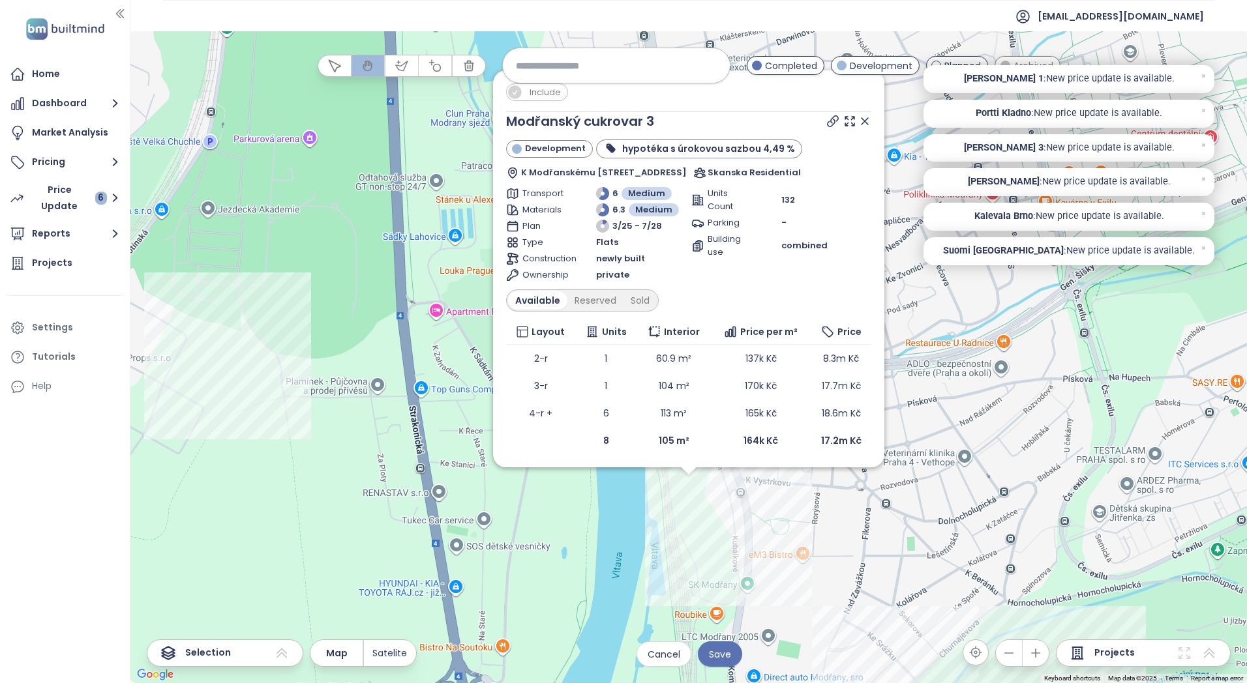
click at [534, 94] on span "Include" at bounding box center [545, 92] width 44 height 16
click at [864, 117] on icon at bounding box center [864, 121] width 13 height 13
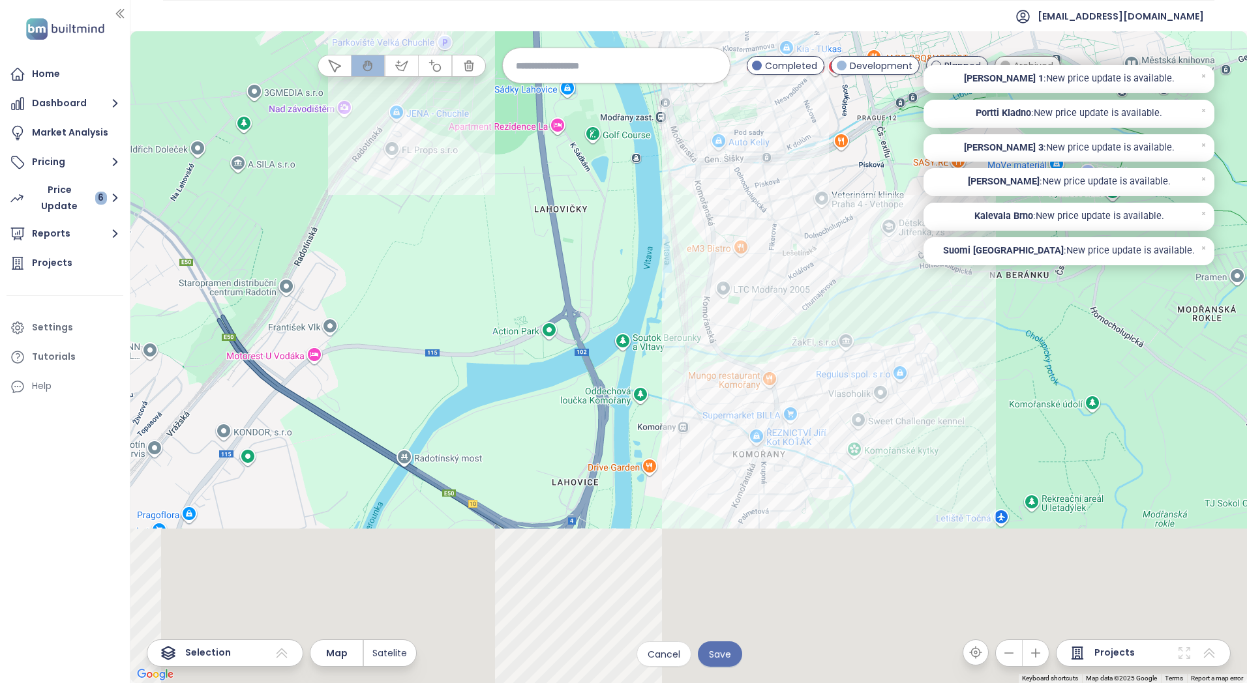
drag, startPoint x: 671, startPoint y: 550, endPoint x: 662, endPoint y: 261, distance: 288.3
click at [662, 265] on div at bounding box center [688, 357] width 1116 height 652
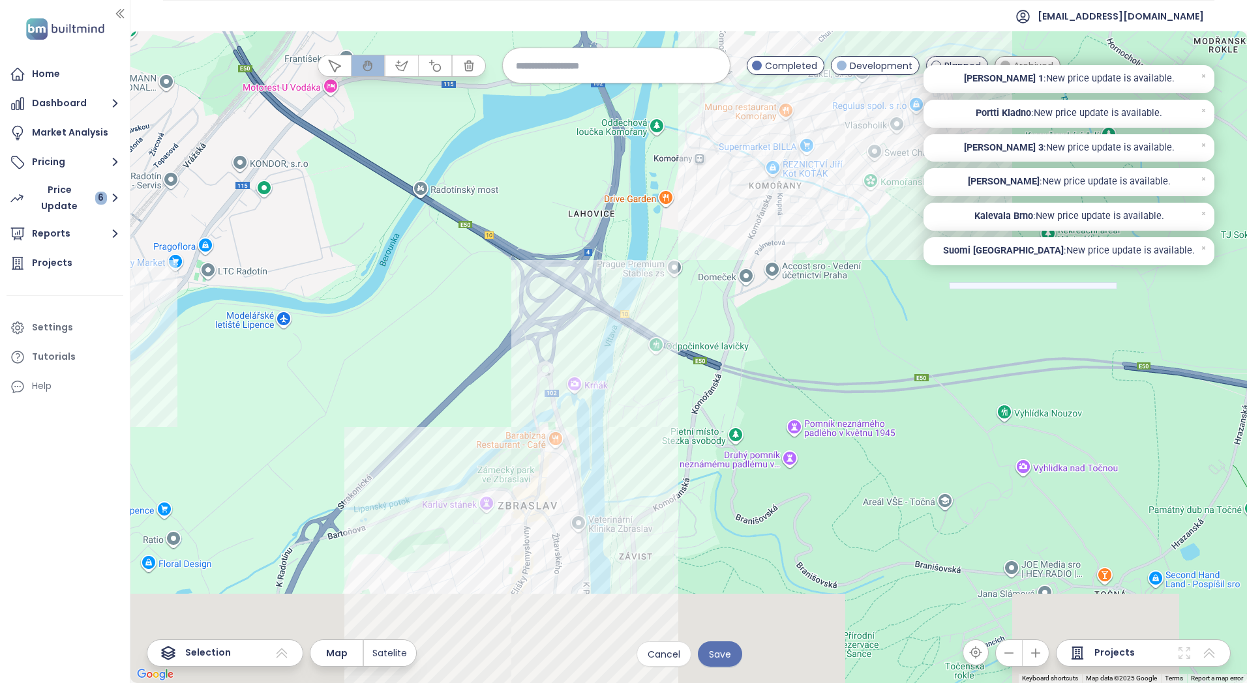
drag, startPoint x: 630, startPoint y: 520, endPoint x: 645, endPoint y: 287, distance: 233.9
click at [645, 287] on div at bounding box center [688, 357] width 1116 height 652
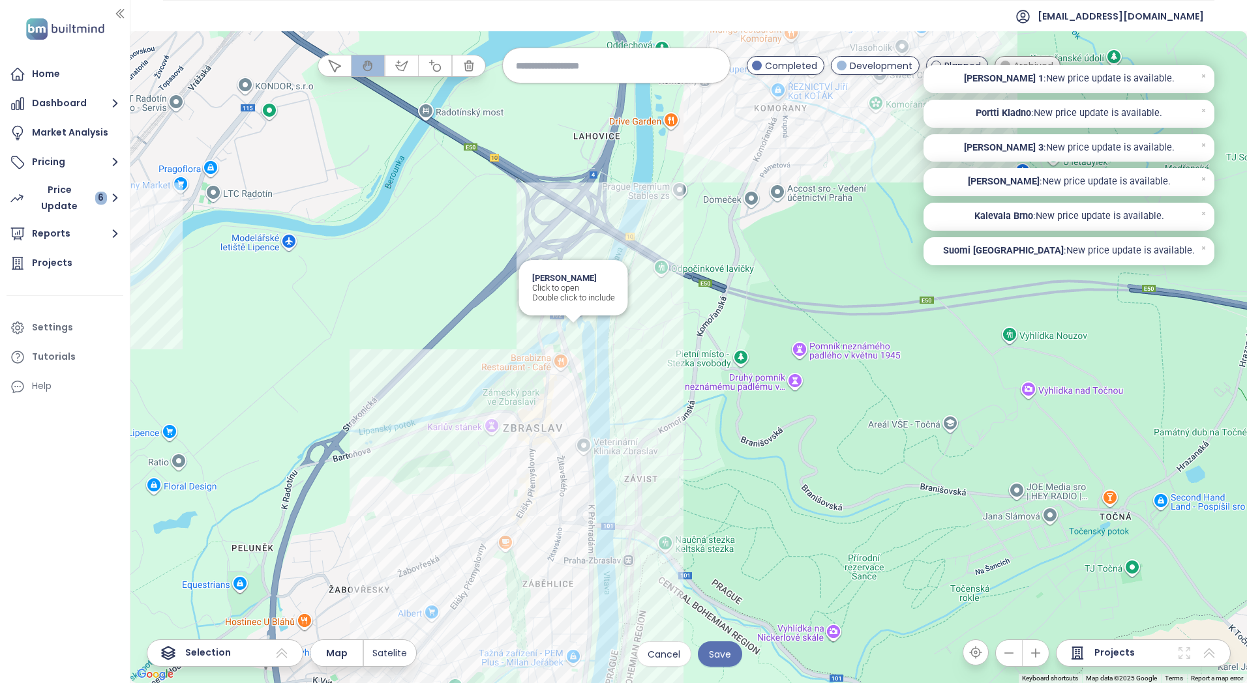
click at [572, 329] on div "[PERSON_NAME] Click to open Double click to include" at bounding box center [688, 357] width 1116 height 652
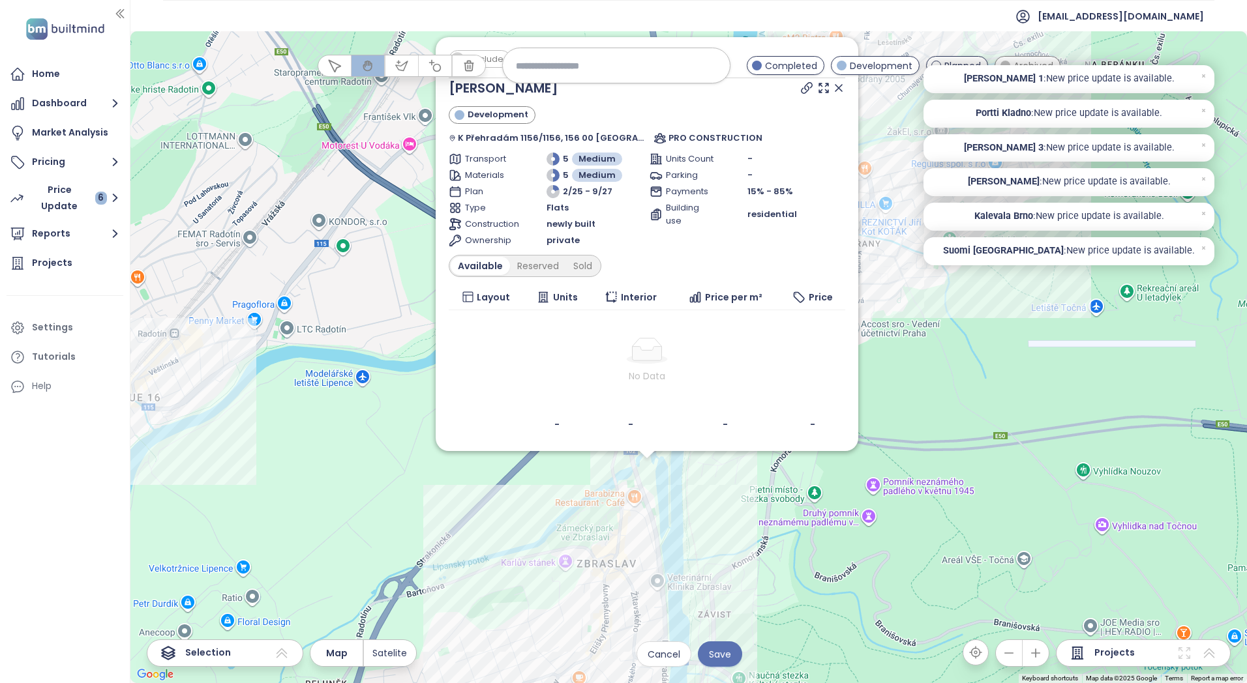
drag, startPoint x: 808, startPoint y: 417, endPoint x: 775, endPoint y: 518, distance: 106.2
click at [775, 518] on div "Include [PERSON_NAME] Development K Přehradám 1156/1156, 156 00 [GEOGRAPHIC_DAT…" at bounding box center [688, 357] width 1116 height 652
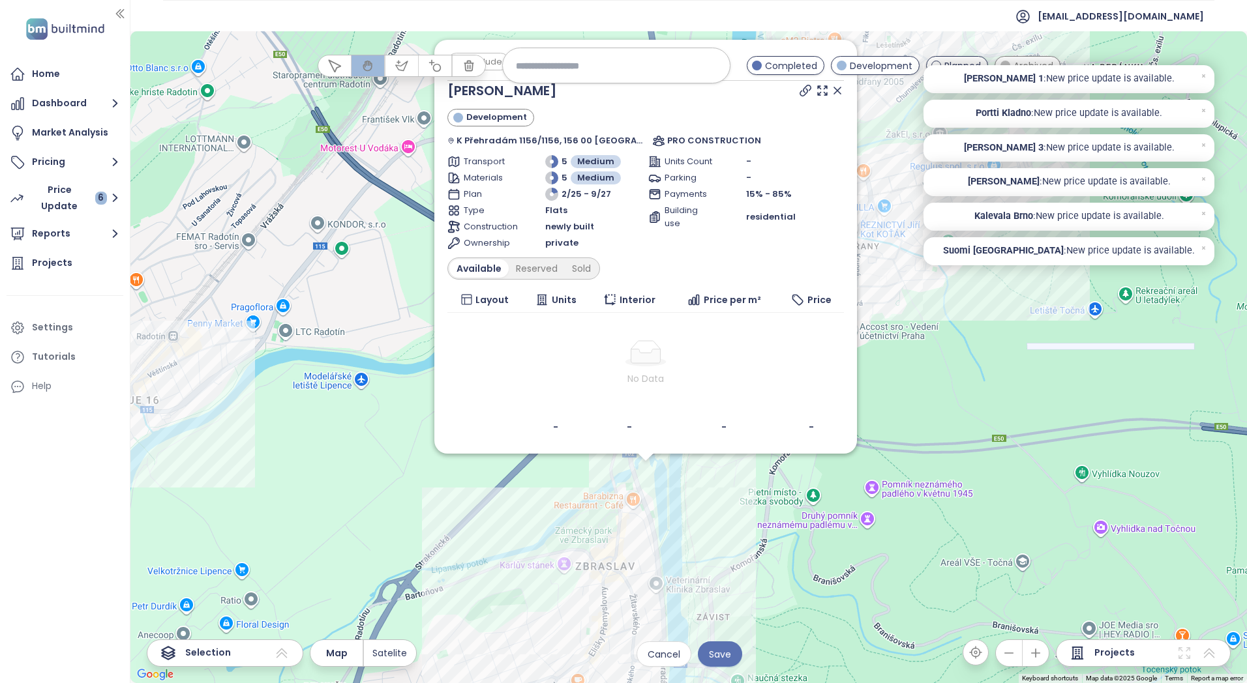
click at [834, 89] on icon at bounding box center [837, 90] width 7 height 7
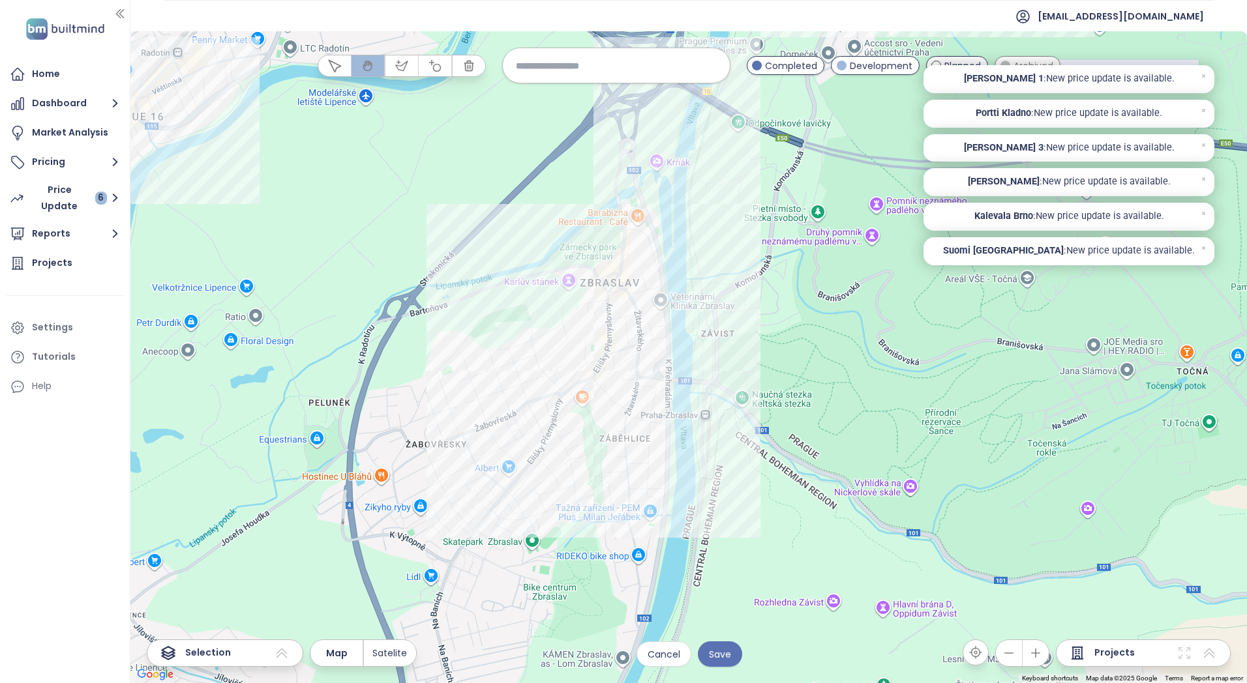
drag, startPoint x: 732, startPoint y: 476, endPoint x: 735, endPoint y: 203, distance: 272.5
click at [736, 203] on div at bounding box center [688, 357] width 1116 height 652
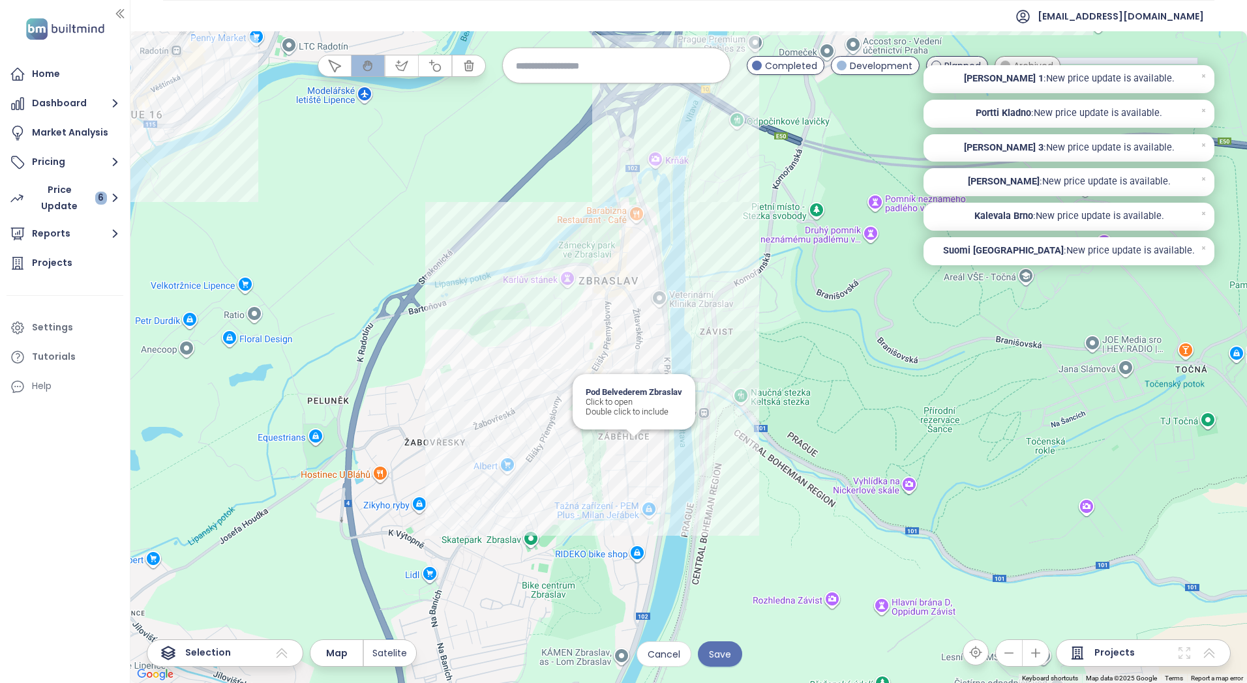
click at [637, 445] on div "Pod Belvederem Zbraslav Click to open Double click to include" at bounding box center [688, 357] width 1116 height 652
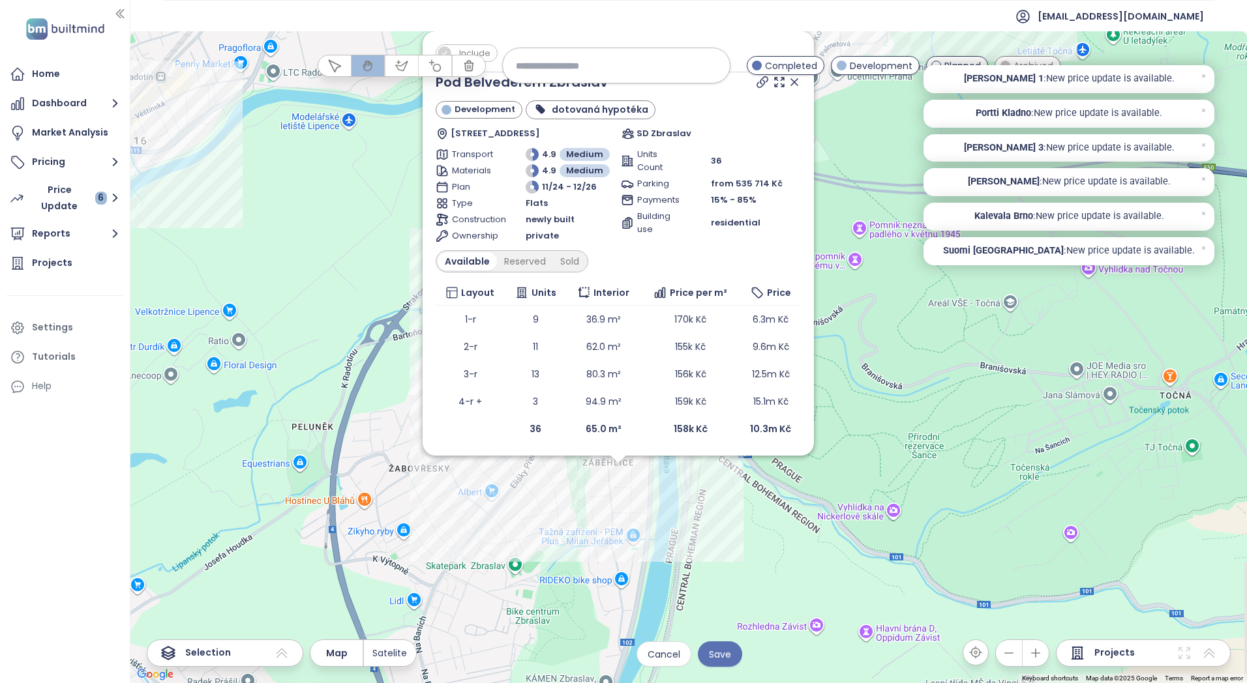
drag, startPoint x: 748, startPoint y: 434, endPoint x: 648, endPoint y: 625, distance: 215.8
click at [648, 625] on div "Include Pod Belvederem Zbraslav Development dotovaná hypotéka [STREET_ADDRESS] …" at bounding box center [688, 357] width 1116 height 652
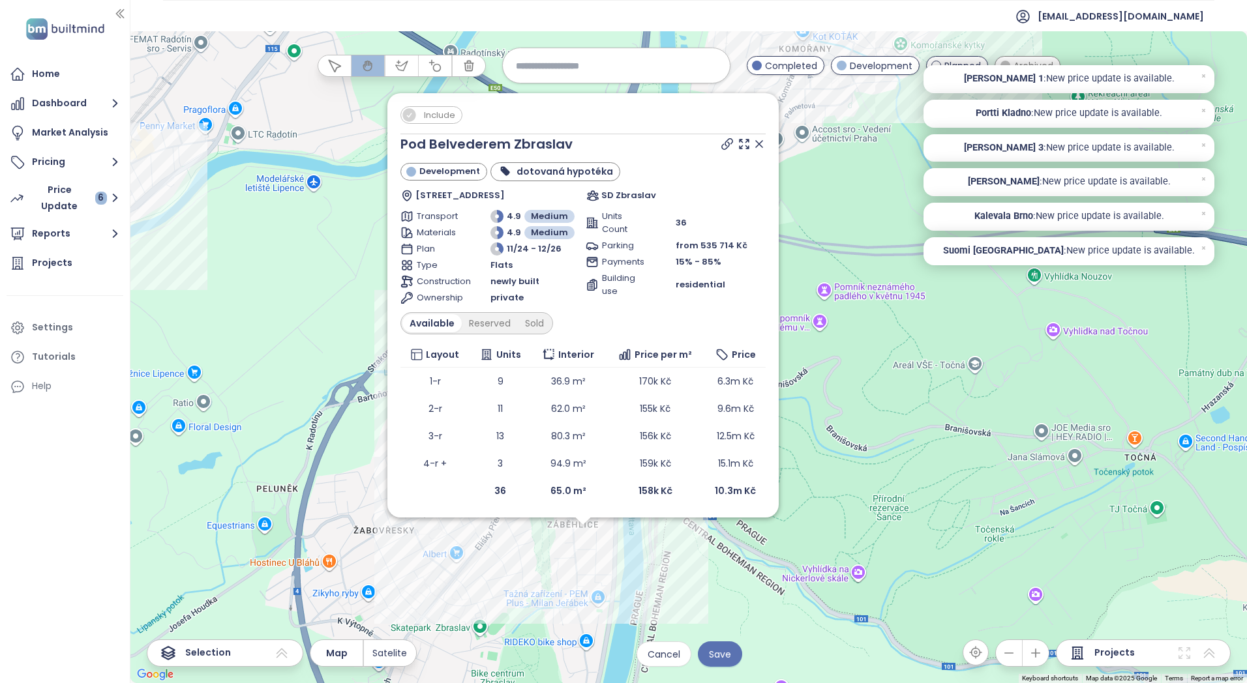
click at [761, 145] on icon at bounding box center [758, 144] width 13 height 13
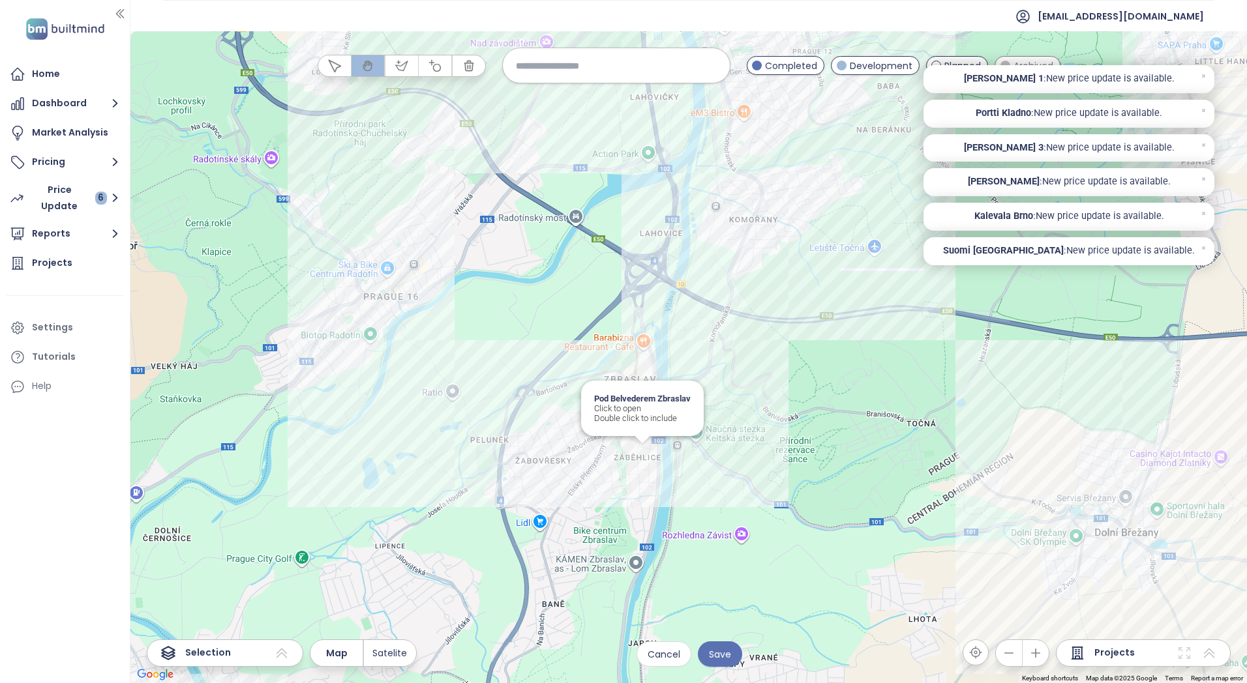
click at [640, 451] on div "Pod Belvederem Zbraslav Click to open Double click to include" at bounding box center [688, 357] width 1116 height 652
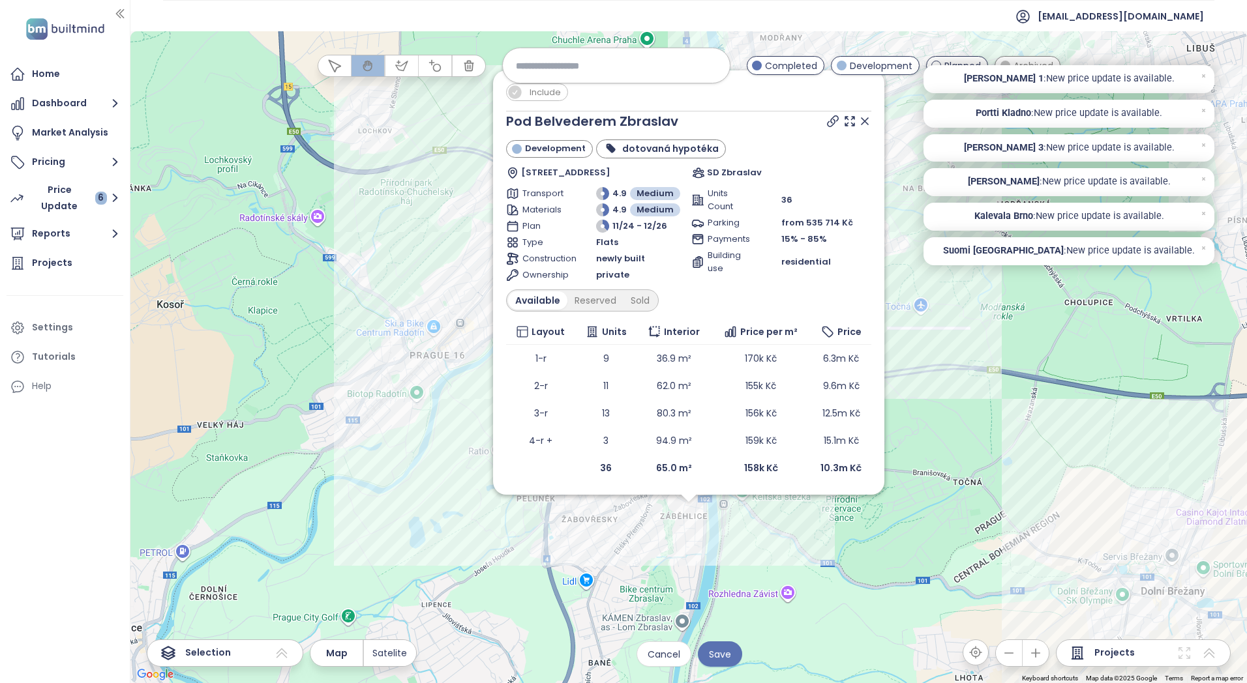
click at [865, 117] on icon at bounding box center [864, 121] width 13 height 13
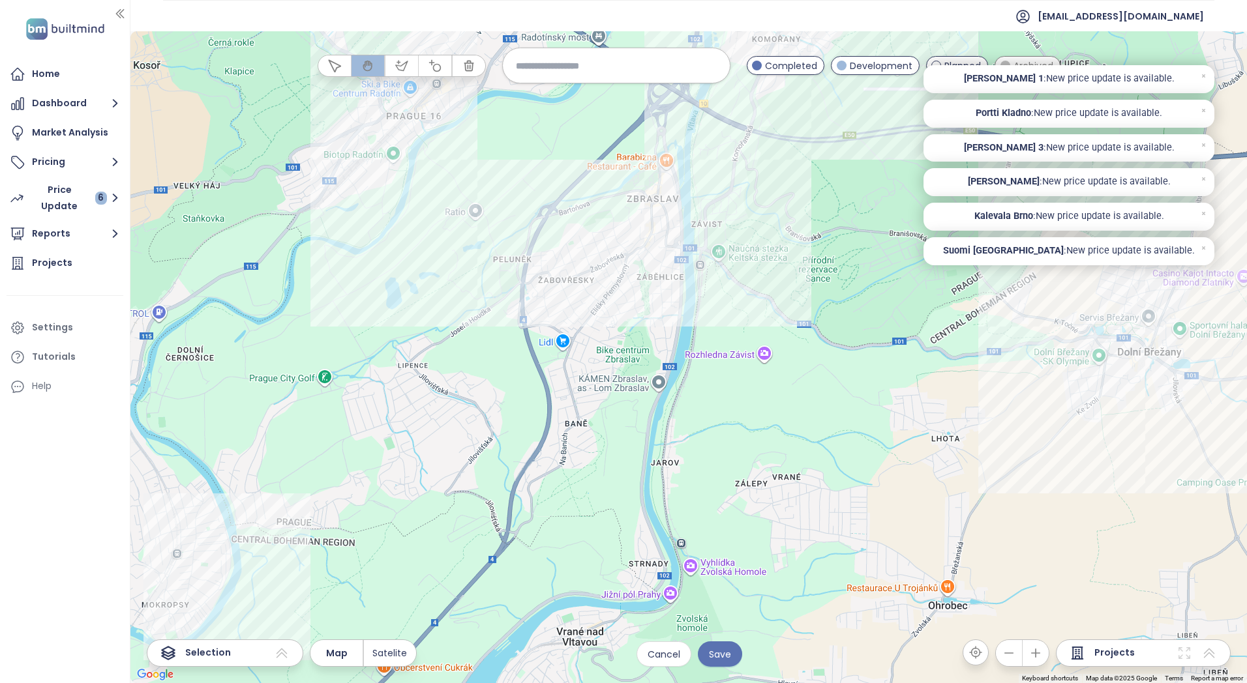
drag, startPoint x: 704, startPoint y: 591, endPoint x: 681, endPoint y: 351, distance: 241.7
click at [681, 351] on div at bounding box center [688, 357] width 1116 height 652
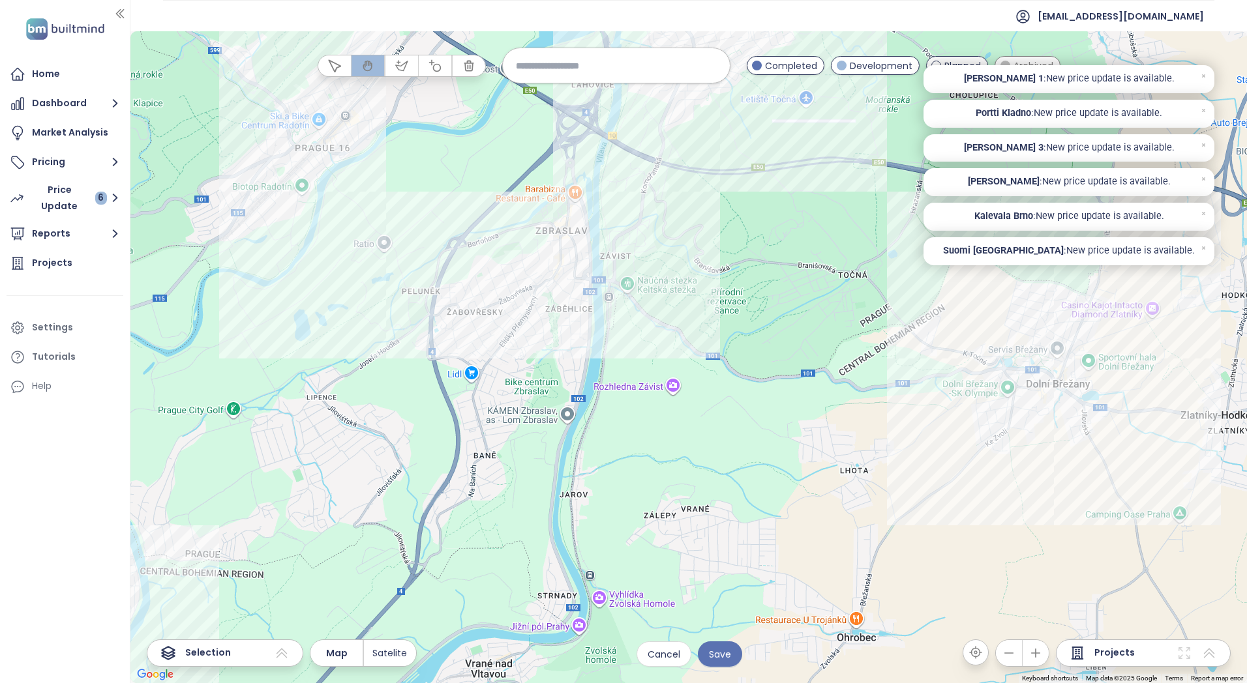
drag, startPoint x: 688, startPoint y: 468, endPoint x: 597, endPoint y: 515, distance: 102.6
click at [597, 515] on div at bounding box center [688, 357] width 1116 height 652
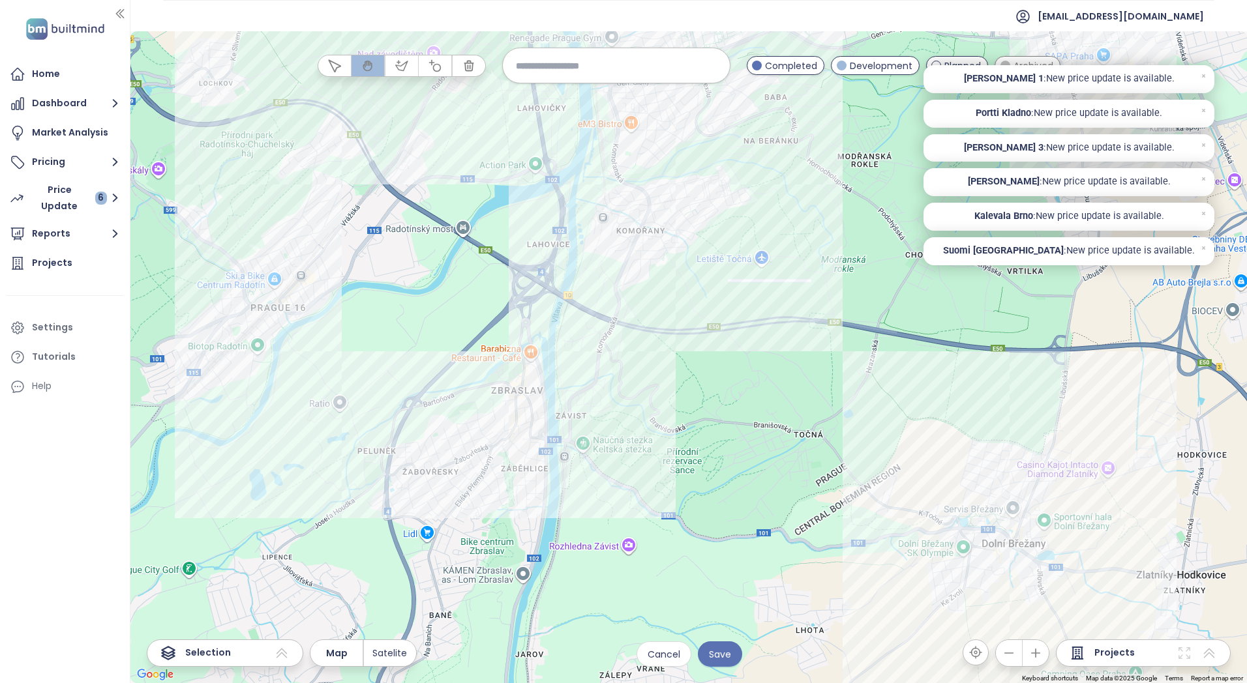
drag, startPoint x: 651, startPoint y: 340, endPoint x: 606, endPoint y: 486, distance: 152.8
click at [606, 486] on div at bounding box center [688, 357] width 1116 height 652
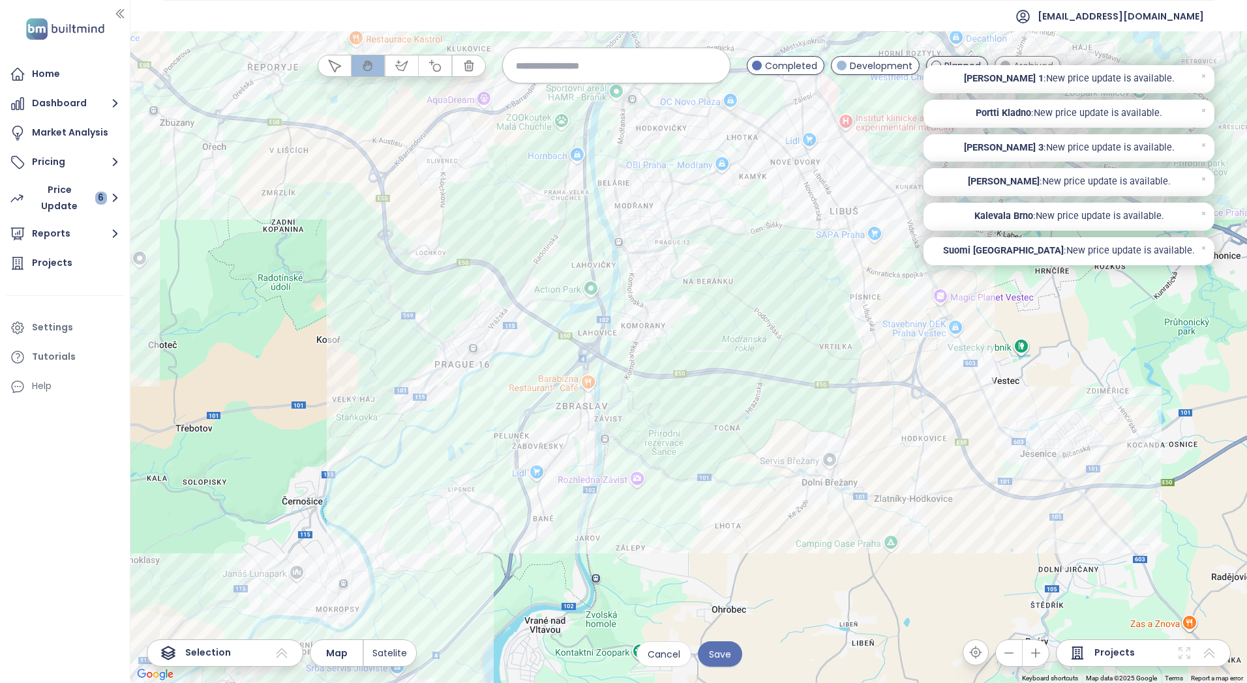
drag, startPoint x: 666, startPoint y: 241, endPoint x: 654, endPoint y: 379, distance: 138.8
click at [654, 379] on div at bounding box center [688, 357] width 1116 height 652
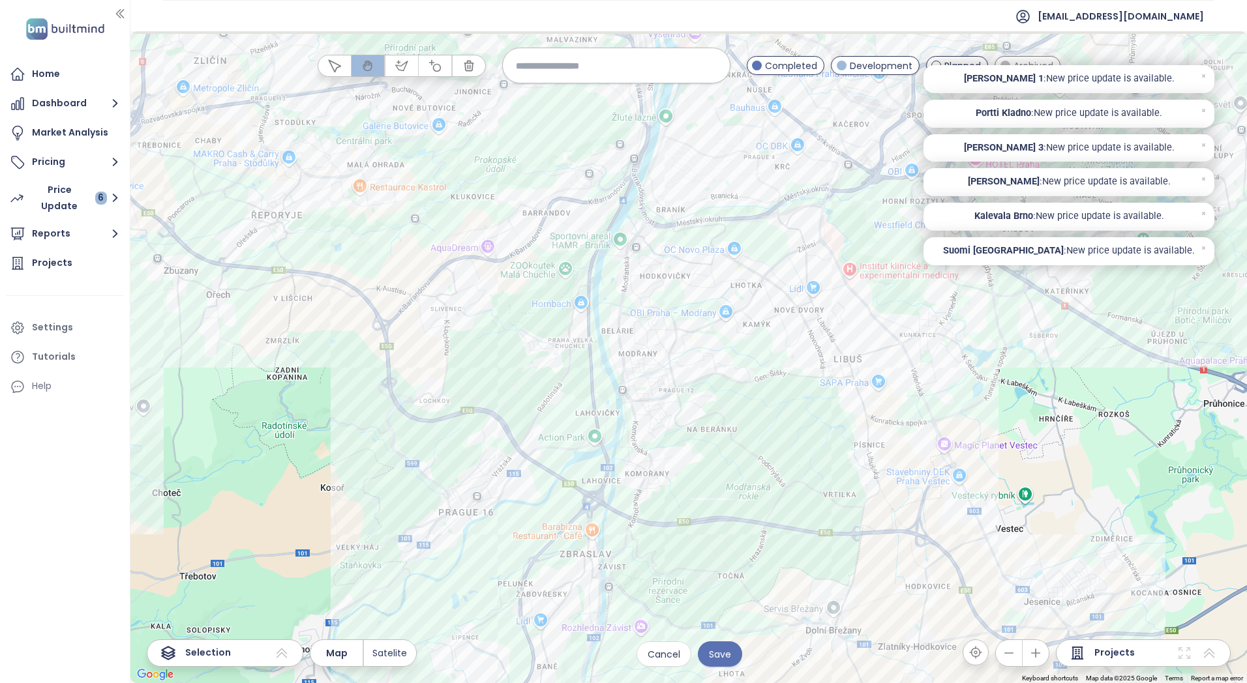
drag, startPoint x: 655, startPoint y: 266, endPoint x: 664, endPoint y: 374, distance: 108.0
click at [664, 374] on div at bounding box center [688, 357] width 1116 height 652
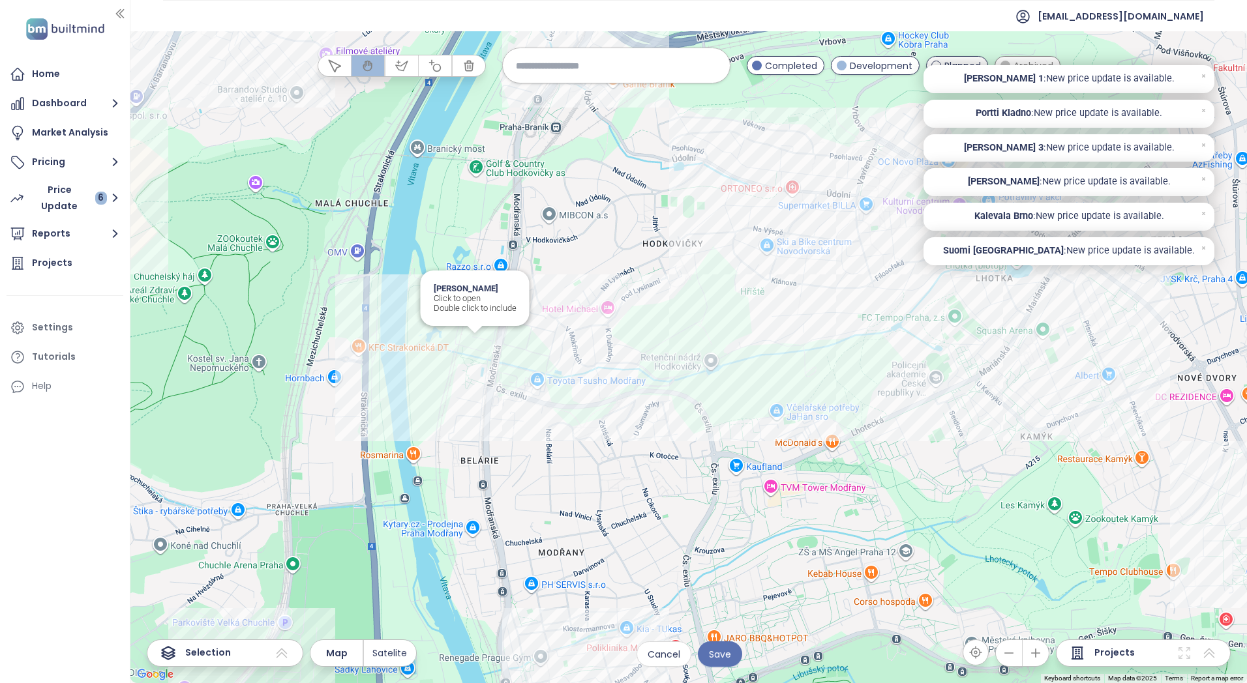
click at [474, 349] on div "[PERSON_NAME] Click to open Double click to include" at bounding box center [688, 357] width 1116 height 652
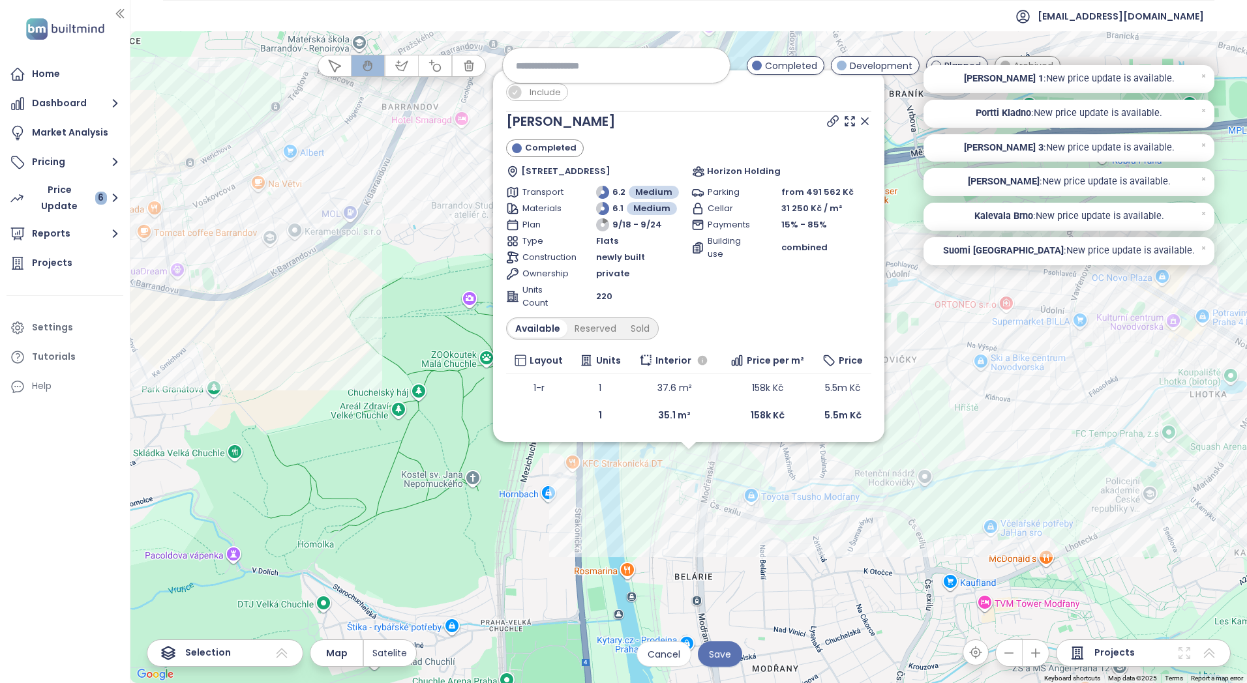
click at [866, 121] on icon at bounding box center [864, 121] width 13 height 13
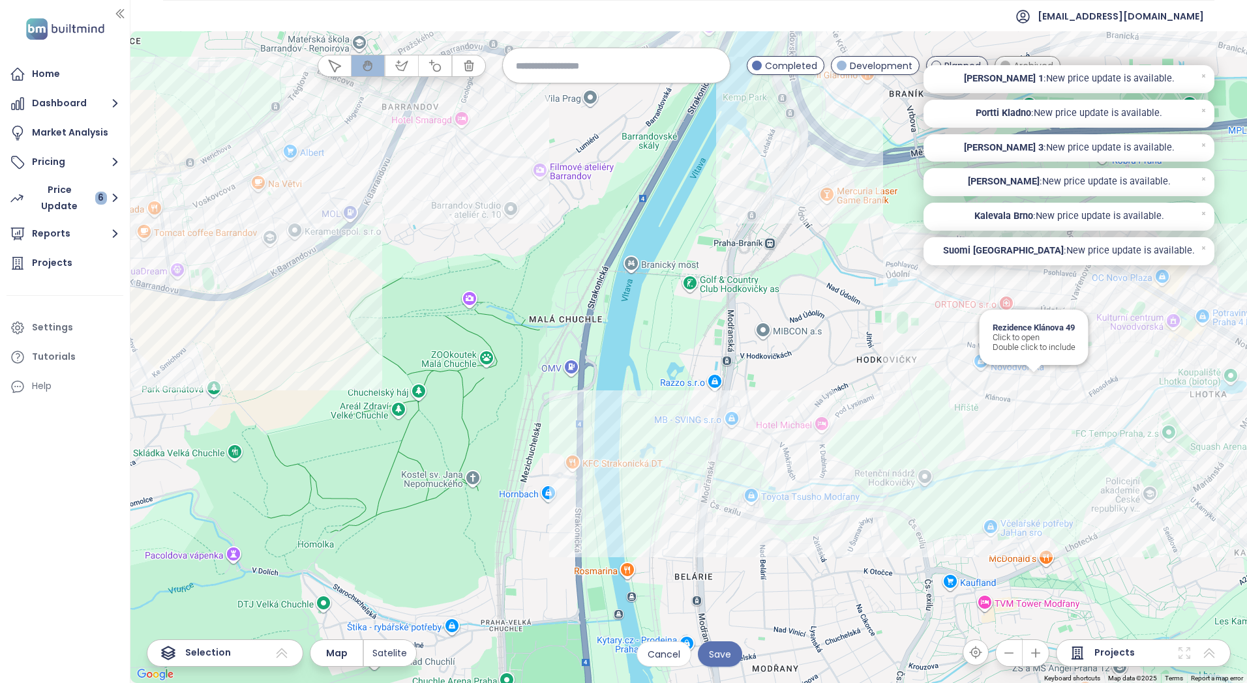
click at [1038, 383] on div "Rezidence Klánova 49 Click to open Double click to include" at bounding box center [688, 357] width 1116 height 652
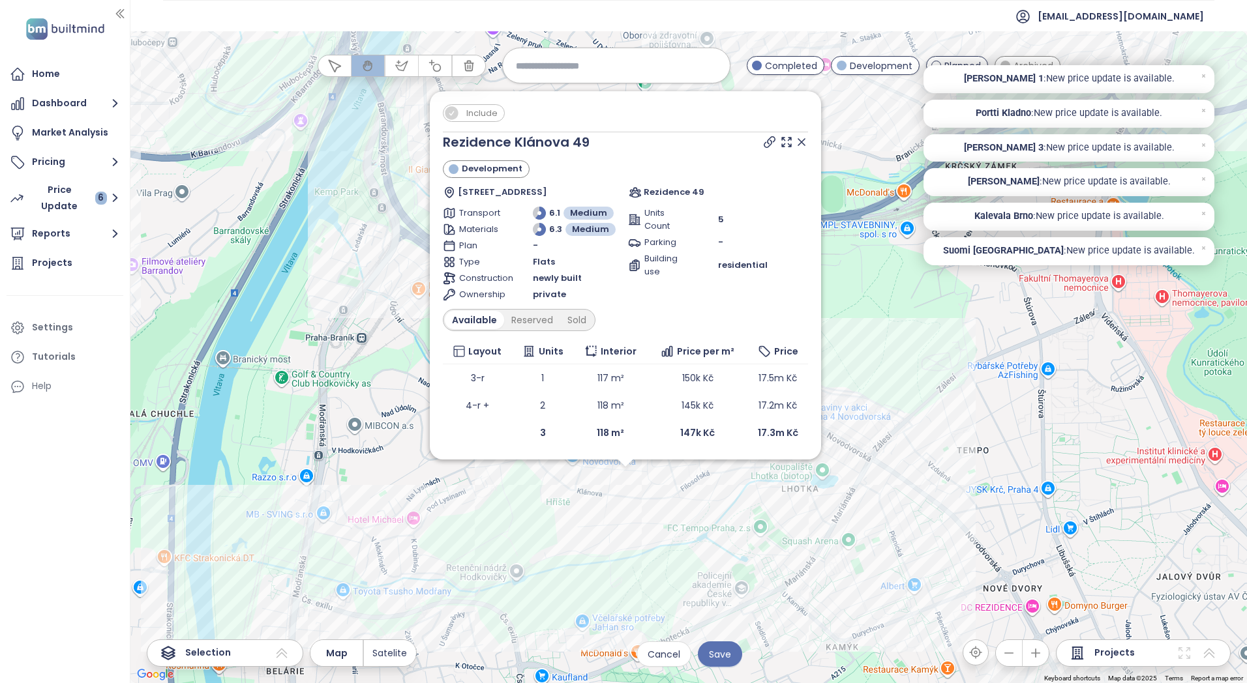
drag, startPoint x: 769, startPoint y: 407, endPoint x: 711, endPoint y: 527, distance: 133.0
click at [708, 540] on div "Include Rezidence Klánova 49 Development [STREET_ADDRESS] Rezidence 49 Transpor…" at bounding box center [688, 357] width 1116 height 652
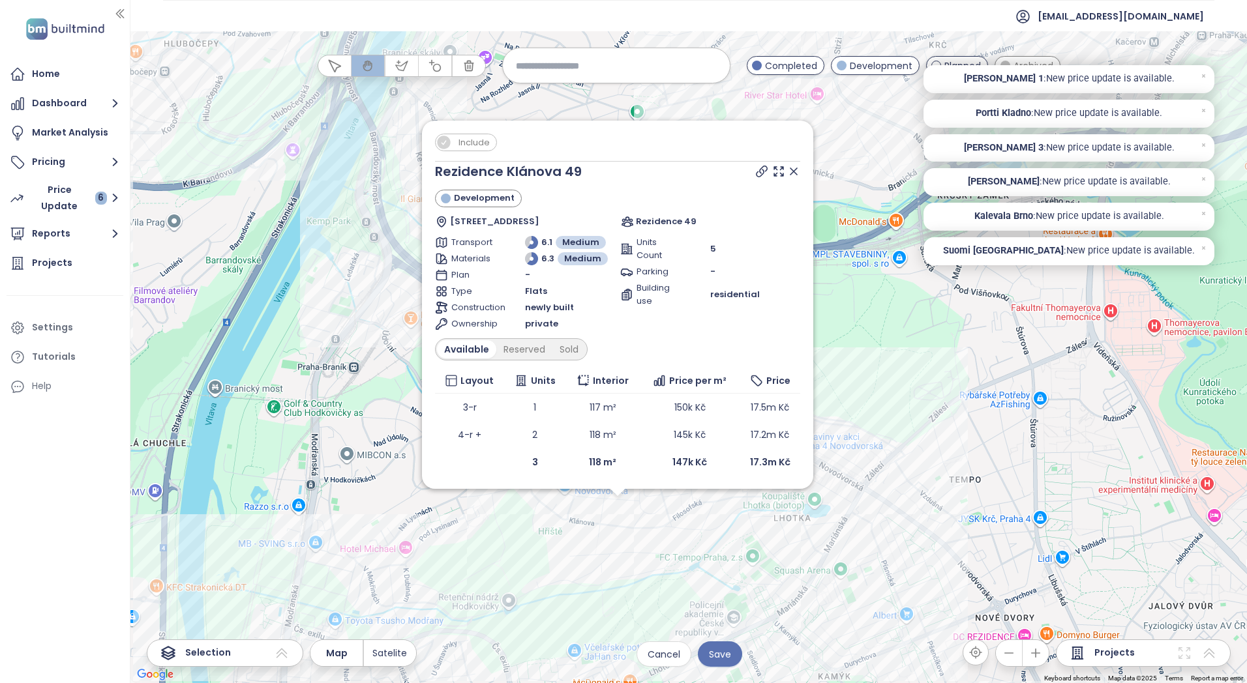
click at [793, 171] on icon at bounding box center [793, 171] width 7 height 7
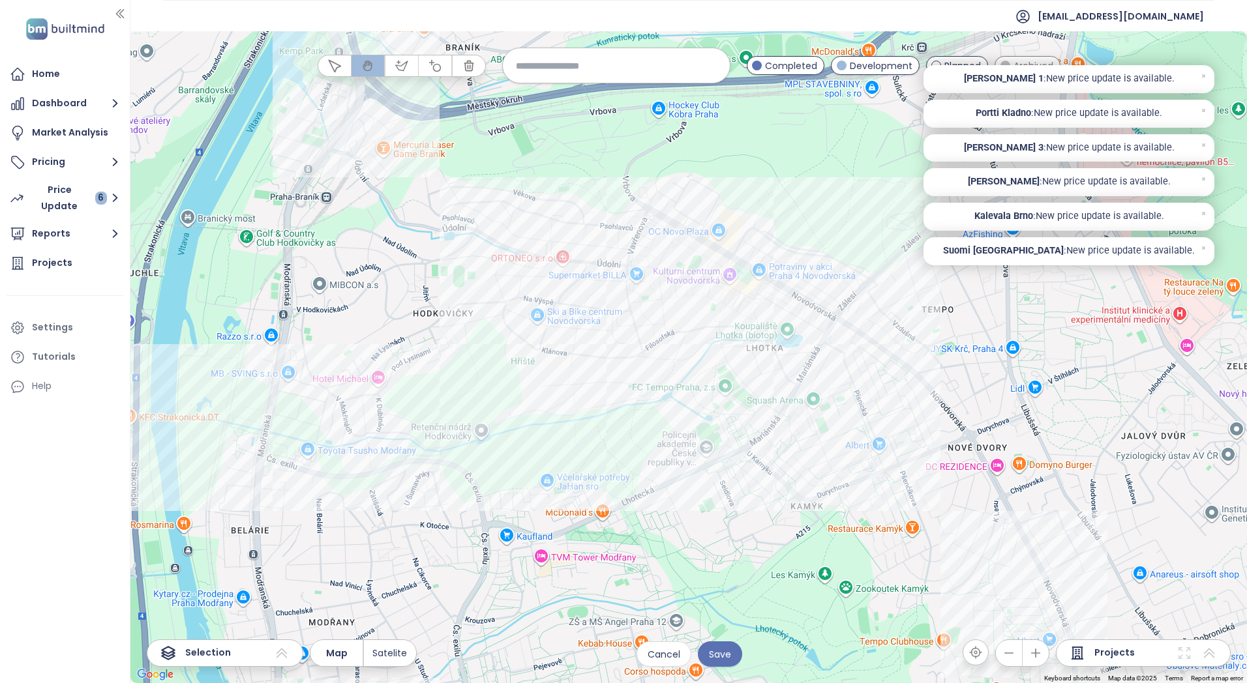
drag, startPoint x: 865, startPoint y: 538, endPoint x: 839, endPoint y: 365, distance: 174.7
click at [839, 365] on div at bounding box center [688, 357] width 1116 height 652
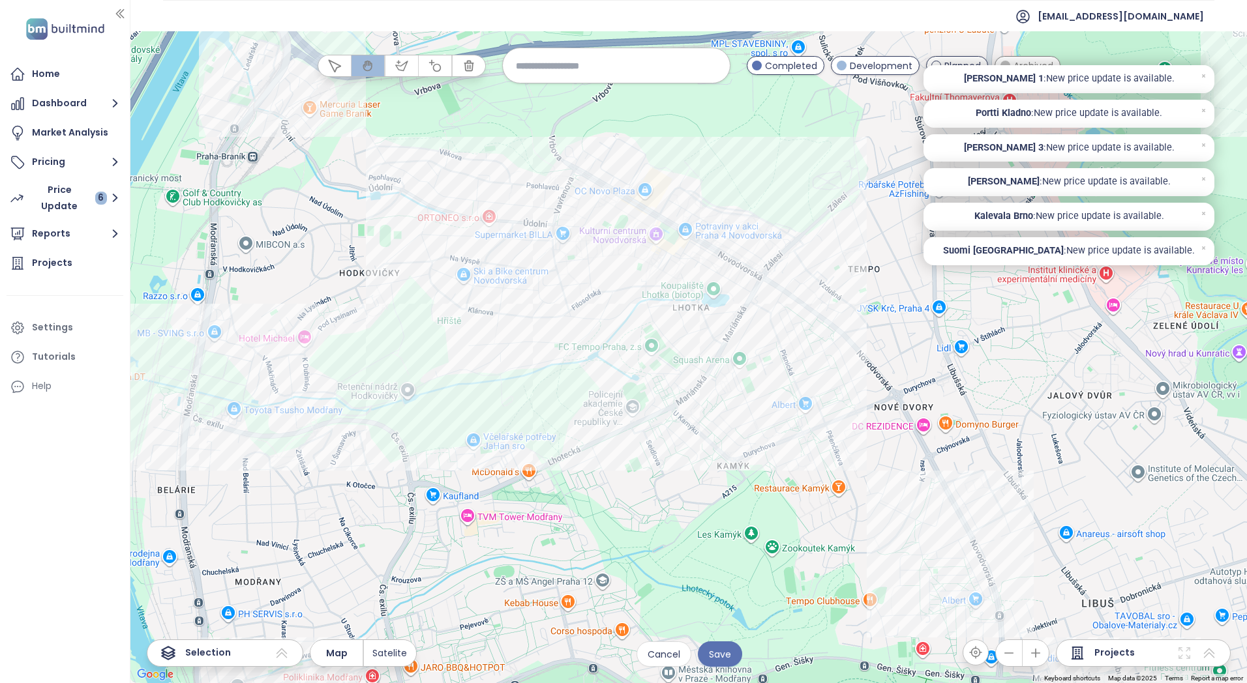
drag, startPoint x: 985, startPoint y: 530, endPoint x: 909, endPoint y: 488, distance: 86.4
click at [909, 488] on div at bounding box center [688, 357] width 1116 height 652
click at [926, 605] on div "Horizont Kamýk Click to open Double click to include" at bounding box center [688, 357] width 1116 height 652
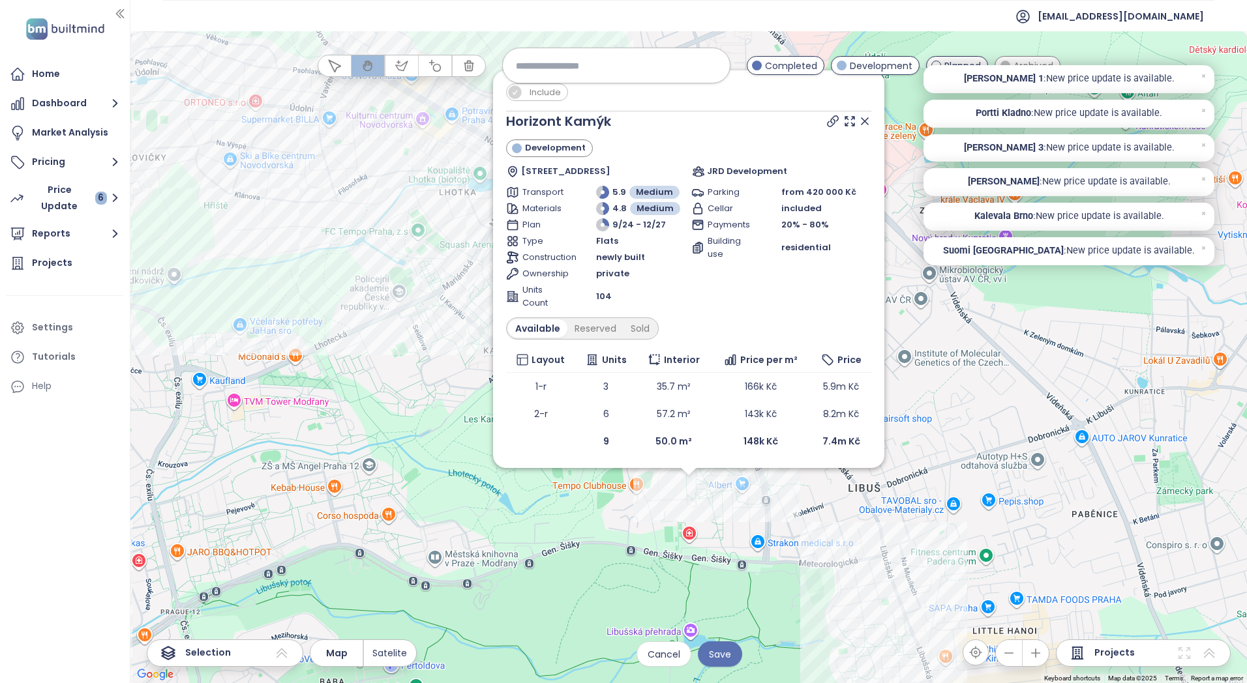
click at [865, 120] on icon at bounding box center [864, 121] width 7 height 7
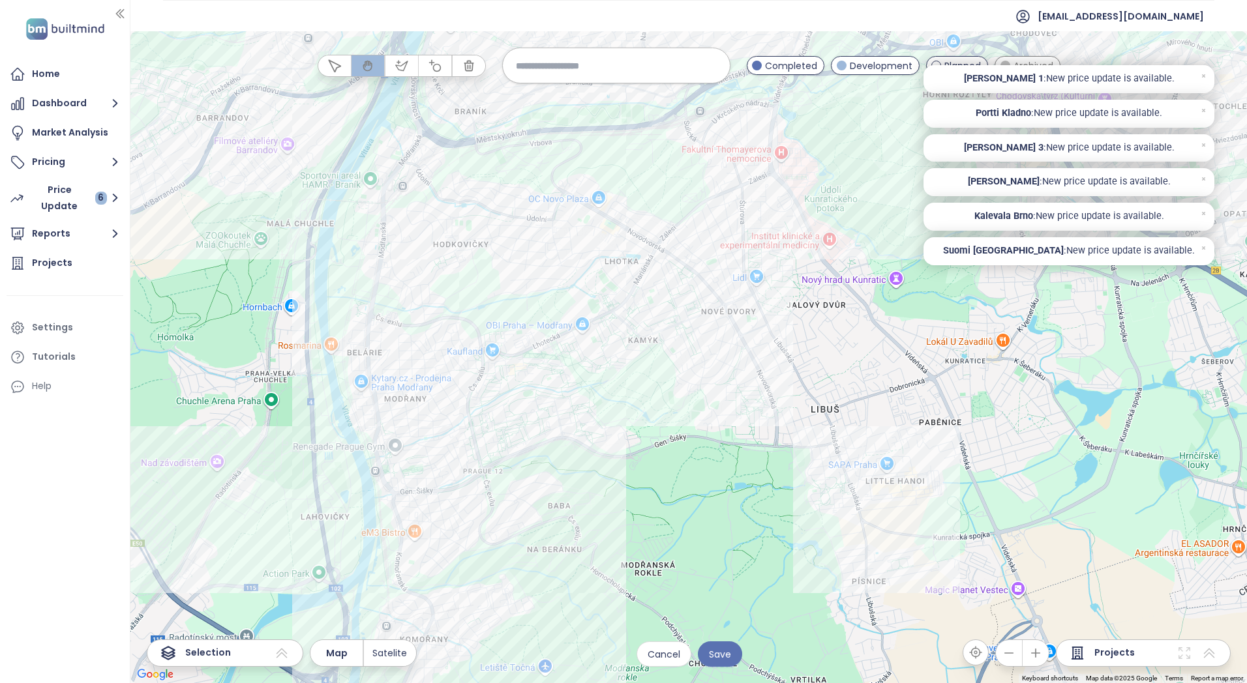
drag, startPoint x: 527, startPoint y: 422, endPoint x: 627, endPoint y: 435, distance: 101.2
click at [627, 434] on div at bounding box center [688, 357] width 1116 height 652
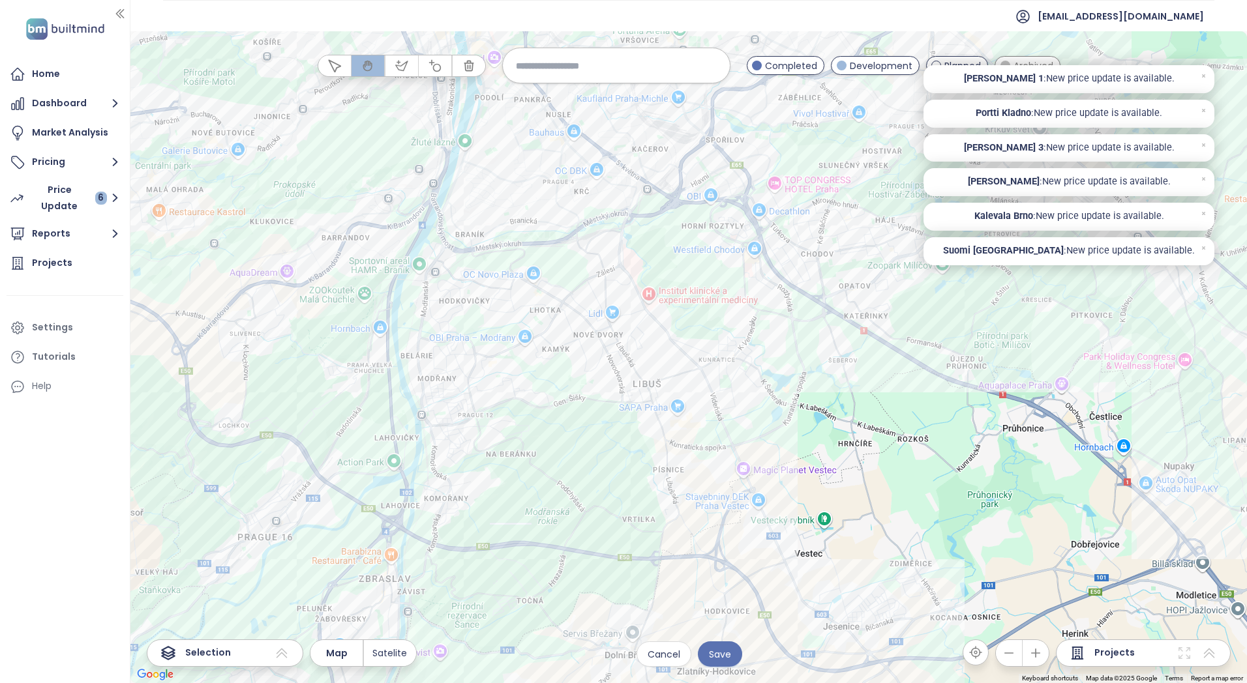
drag, startPoint x: 409, startPoint y: 246, endPoint x: 434, endPoint y: 346, distance: 103.4
click at [434, 346] on div at bounding box center [688, 357] width 1116 height 652
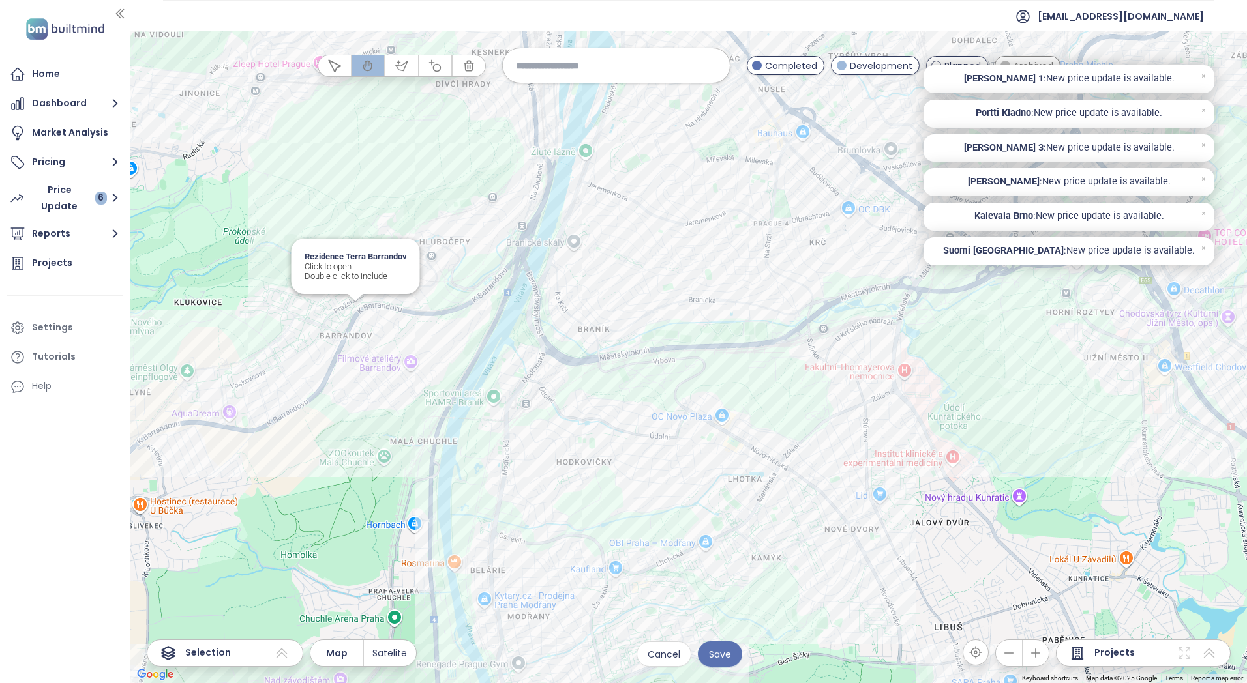
click at [359, 310] on div "Rezidence Terra Barrandov Click to open Double click to include" at bounding box center [688, 357] width 1116 height 652
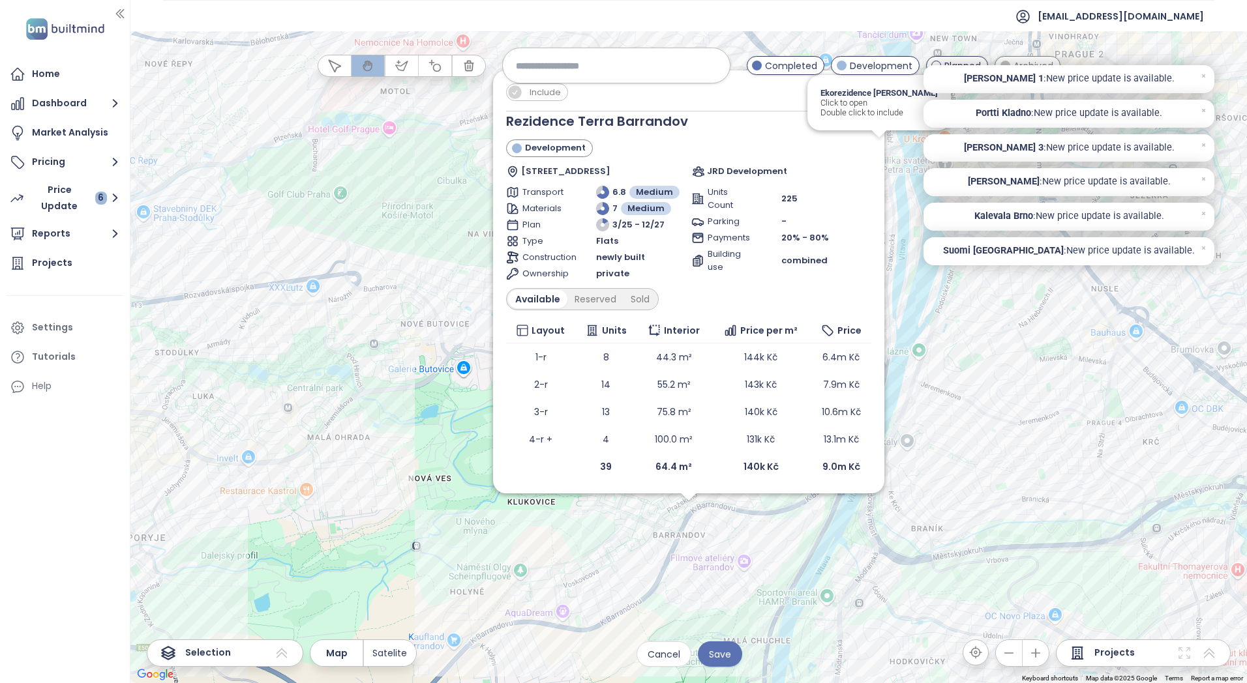
click at [853, 172] on div "JRD Development" at bounding box center [781, 171] width 179 height 13
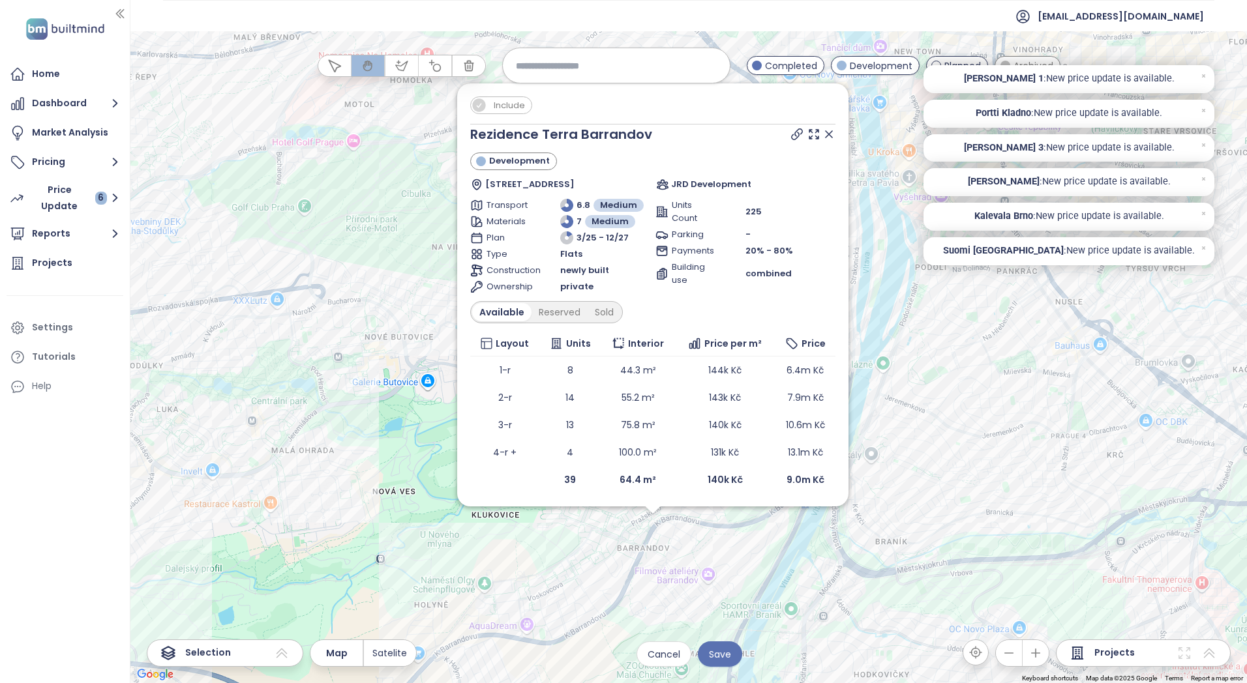
drag, startPoint x: 949, startPoint y: 458, endPoint x: 894, endPoint y: 486, distance: 61.8
click at [895, 486] on div "Include Rezidence Terra Barrandov Development [STREET_ADDRESS] JRD Development …" at bounding box center [688, 357] width 1116 height 652
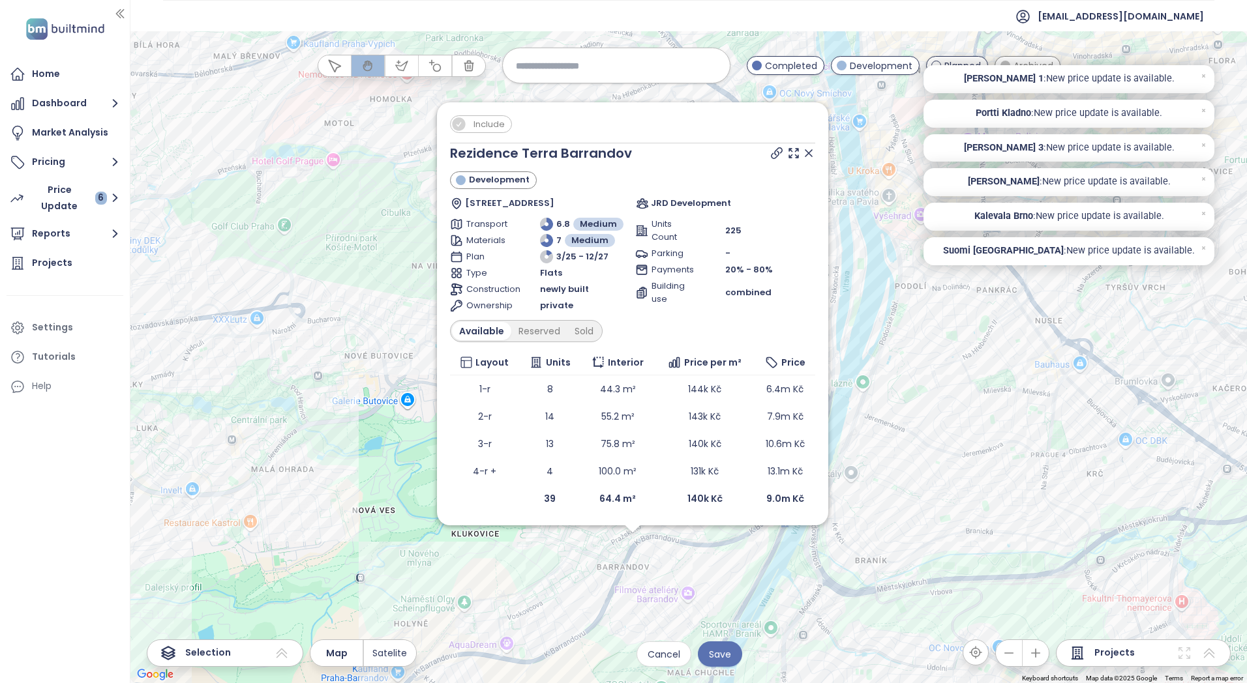
click at [810, 151] on icon at bounding box center [808, 153] width 7 height 7
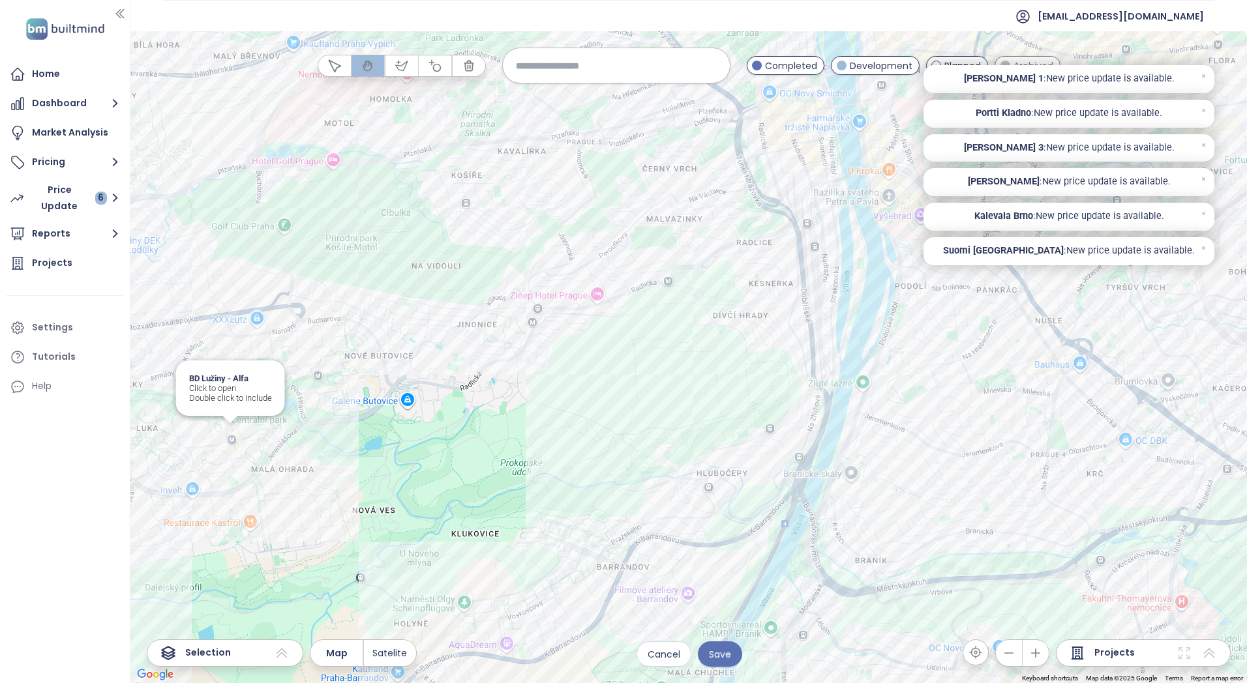
click at [232, 428] on div "BD Lužiny - Alfa Click to open Double click to include" at bounding box center [688, 357] width 1116 height 652
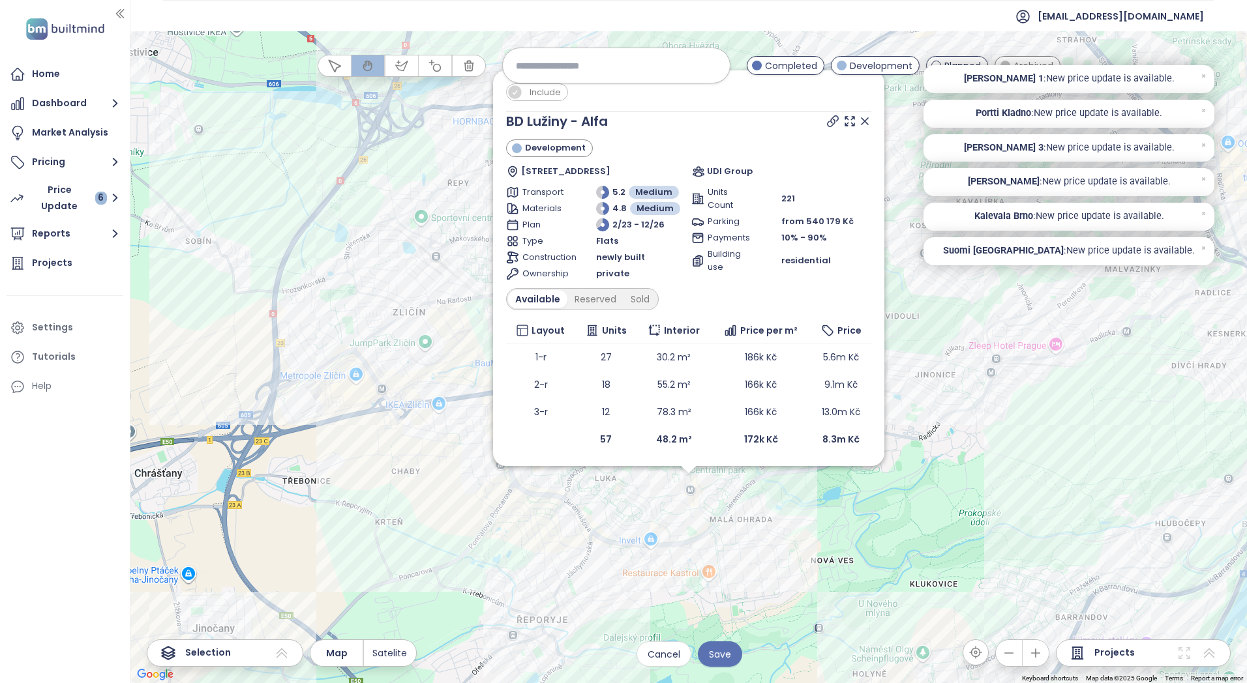
click at [545, 95] on span "Include" at bounding box center [545, 92] width 44 height 16
click at [866, 119] on icon at bounding box center [864, 121] width 13 height 13
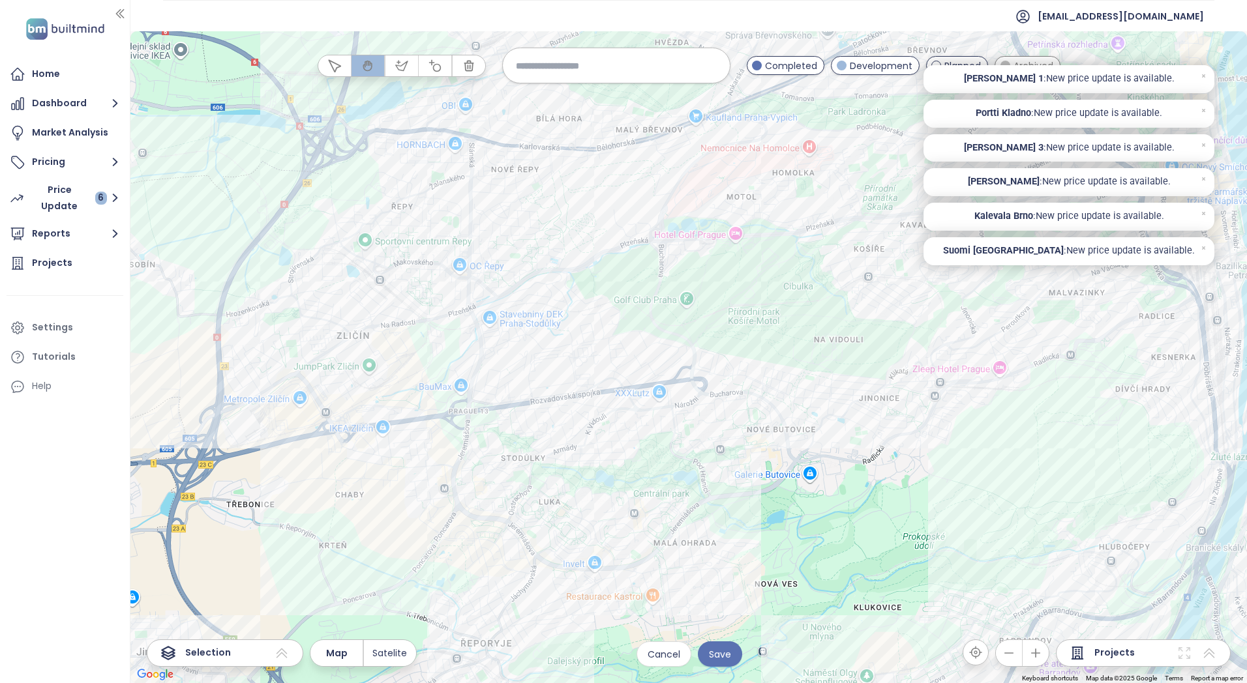
drag, startPoint x: 949, startPoint y: 439, endPoint x: 885, endPoint y: 471, distance: 71.7
click at [885, 471] on div at bounding box center [688, 357] width 1116 height 652
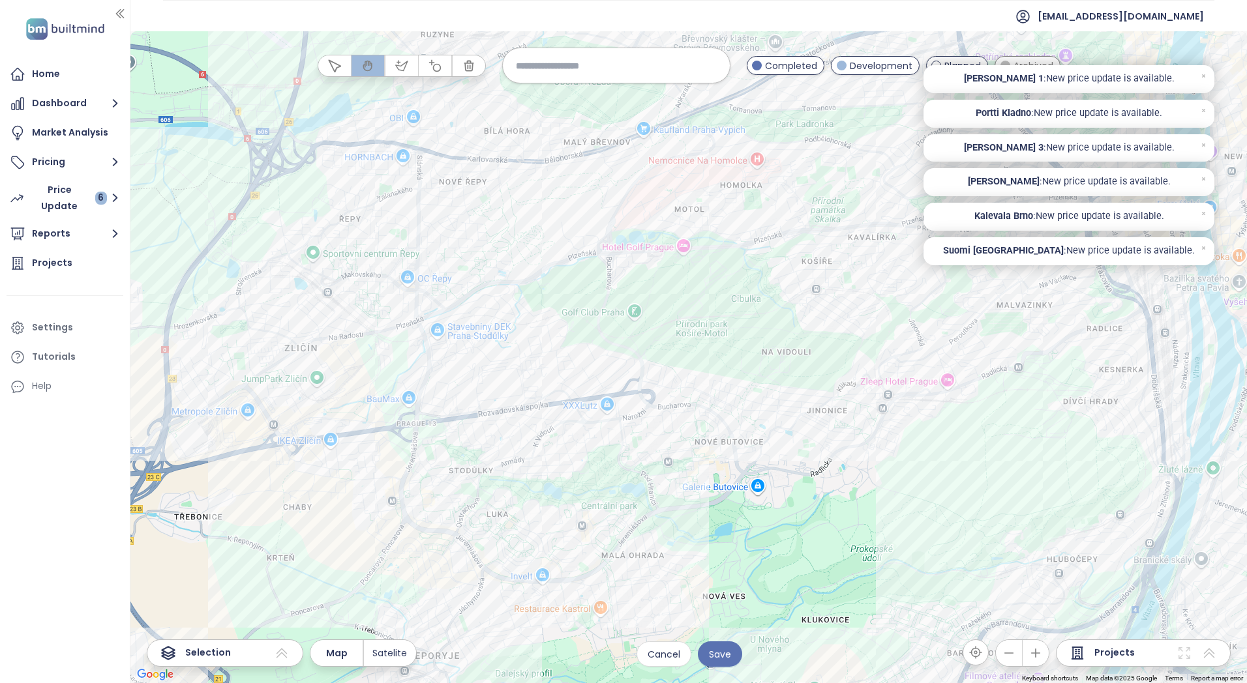
drag, startPoint x: 885, startPoint y: 471, endPoint x: 814, endPoint y: 465, distance: 71.4
click at [833, 474] on div at bounding box center [688, 357] width 1116 height 652
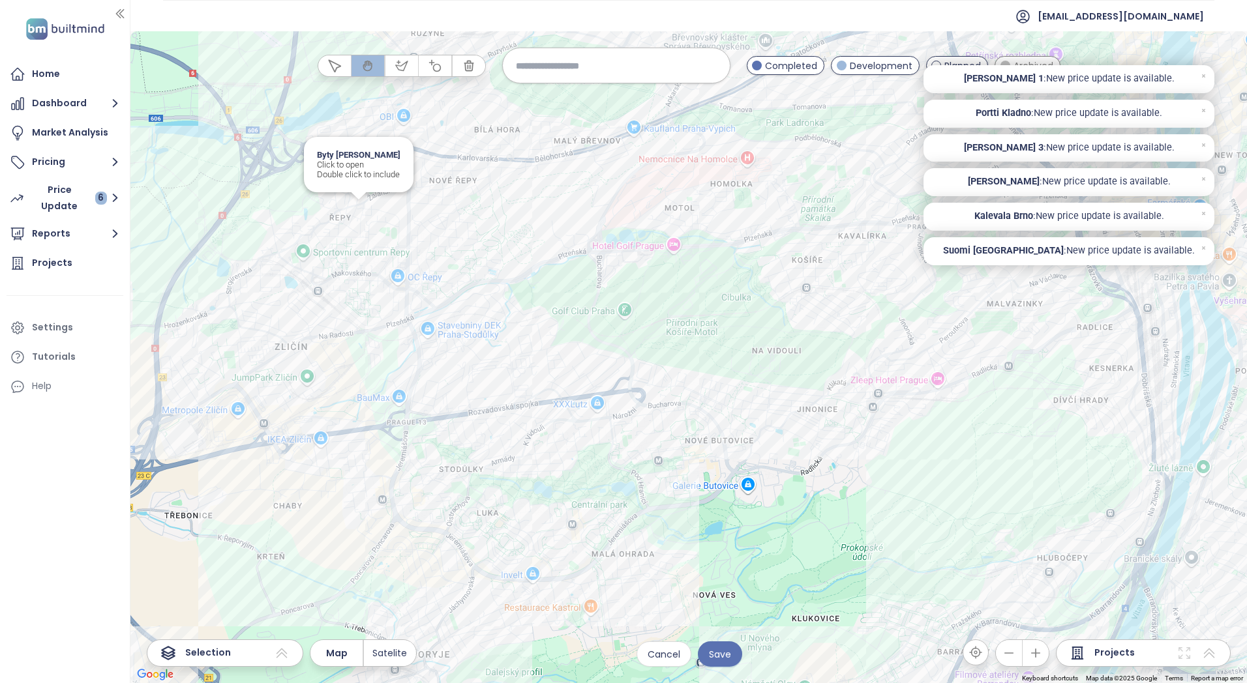
click at [356, 213] on div "Byty [PERSON_NAME] Click to open Double click to include" at bounding box center [688, 357] width 1116 height 652
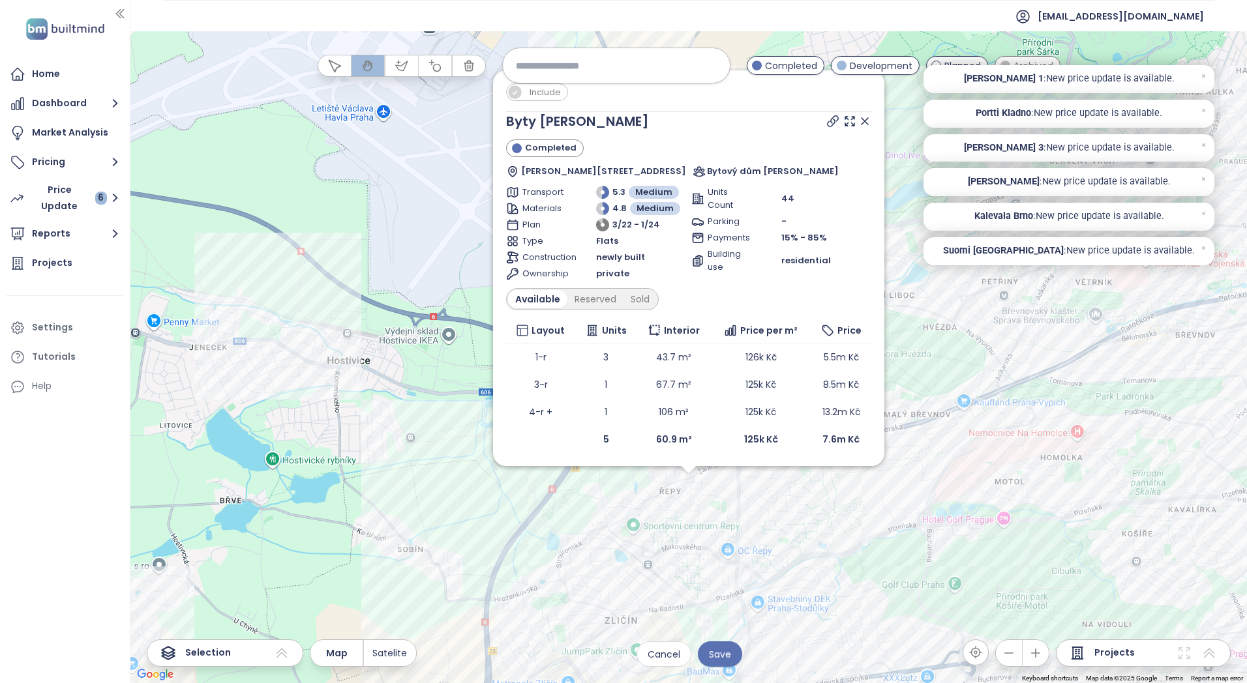
drag, startPoint x: 866, startPoint y: 123, endPoint x: 863, endPoint y: 140, distance: 17.3
click at [865, 123] on icon at bounding box center [864, 121] width 7 height 7
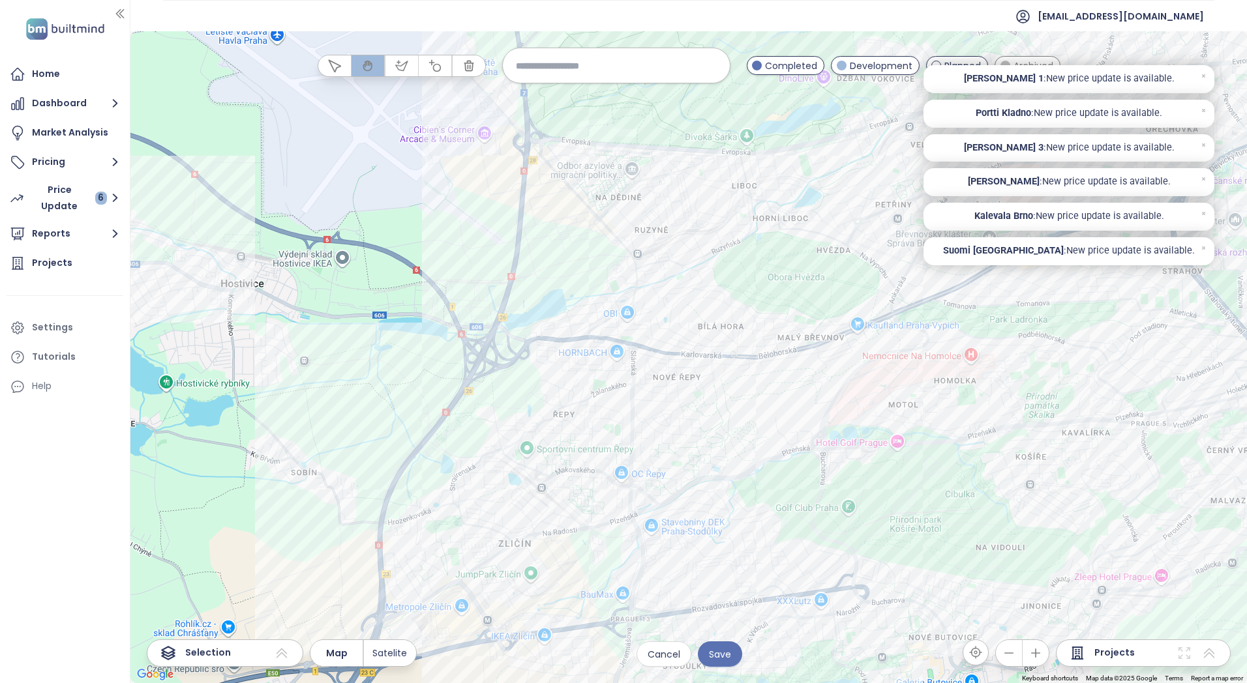
drag, startPoint x: 988, startPoint y: 556, endPoint x: 541, endPoint y: 310, distance: 510.6
click at [541, 312] on div at bounding box center [688, 357] width 1116 height 652
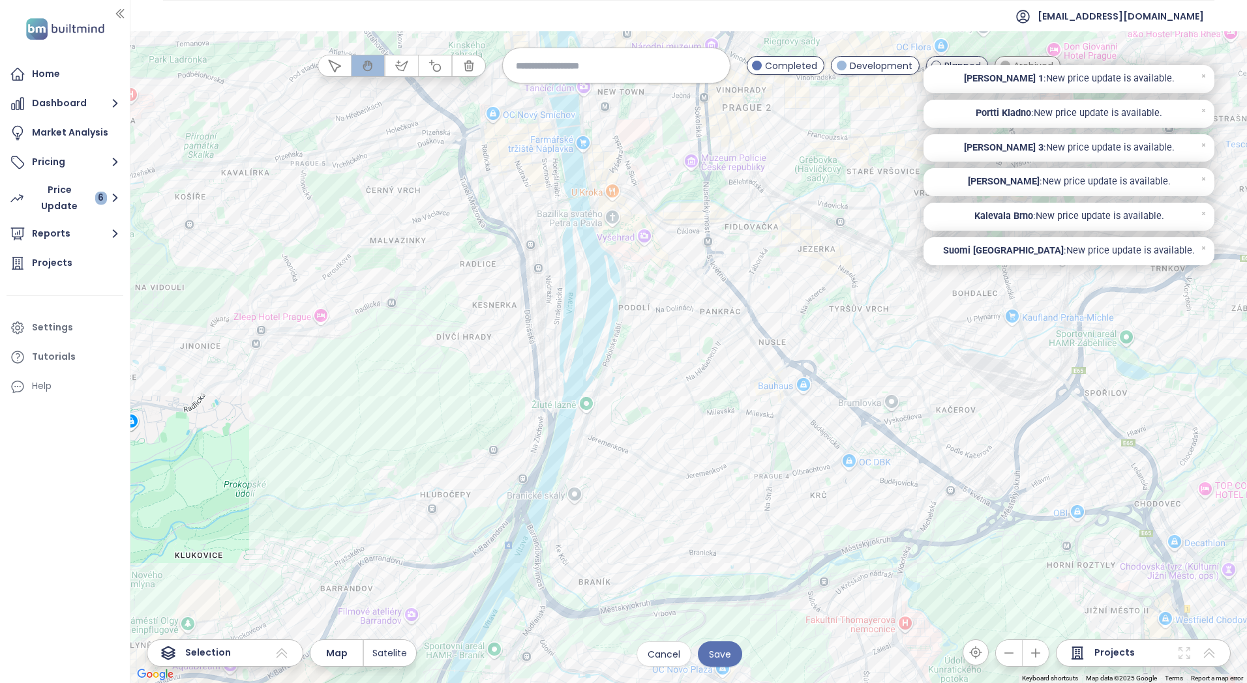
drag, startPoint x: 815, startPoint y: 386, endPoint x: 583, endPoint y: 420, distance: 234.6
click at [583, 419] on div at bounding box center [688, 357] width 1116 height 652
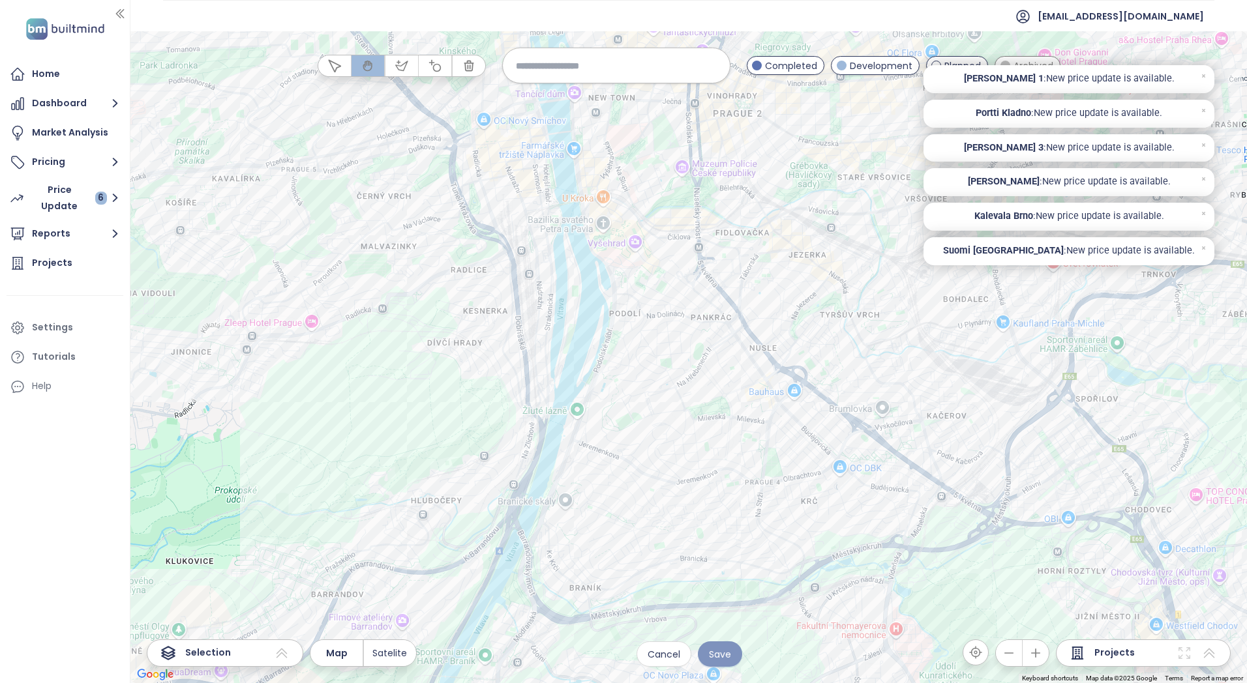
click at [735, 655] on button "Save" at bounding box center [720, 654] width 44 height 25
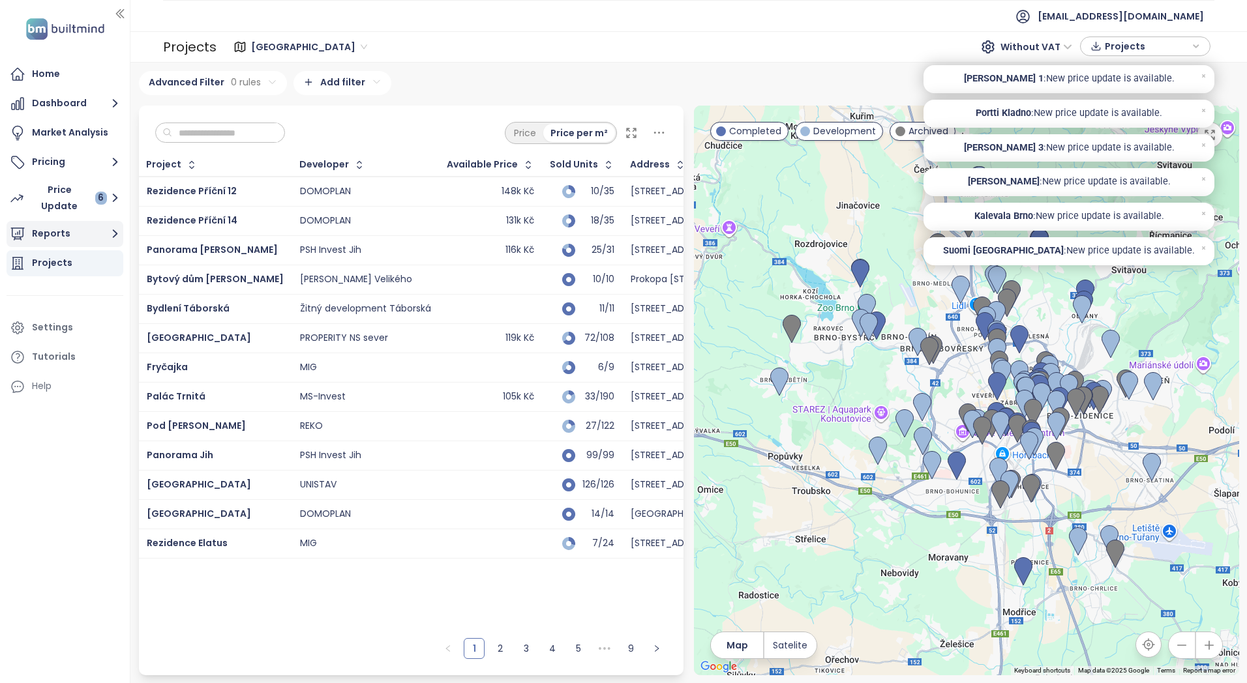
click at [113, 238] on icon "button" at bounding box center [115, 234] width 5 height 8
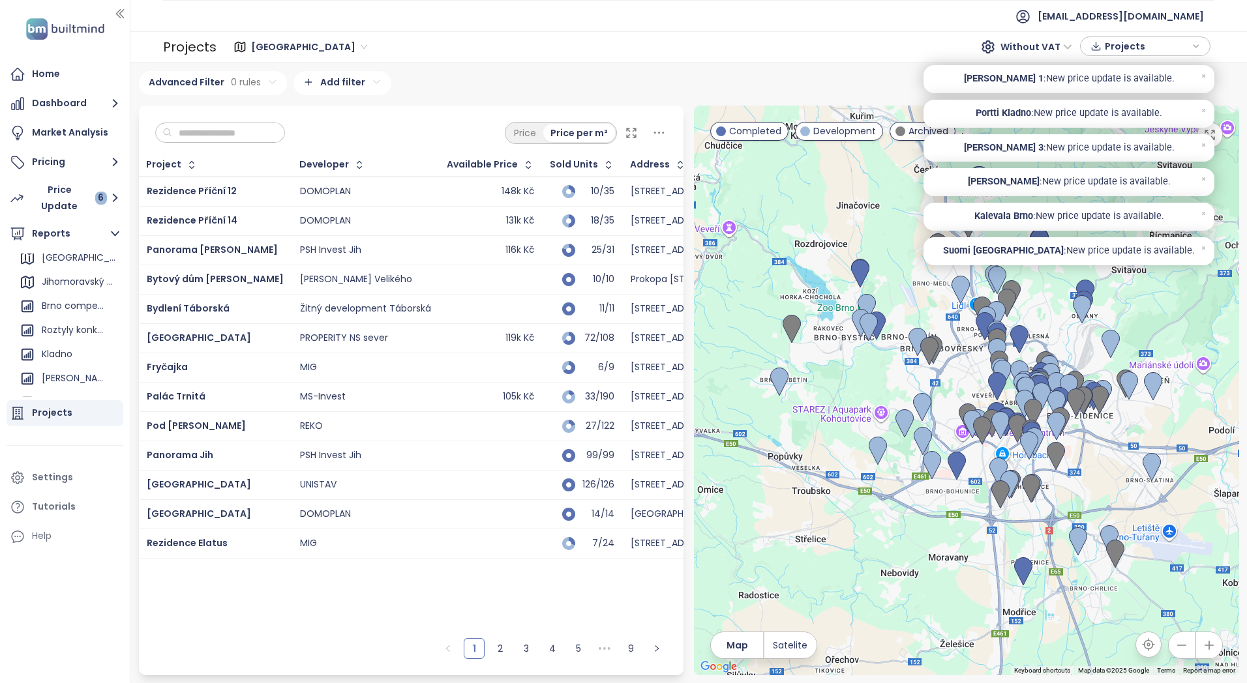
scroll to position [360, 0]
click at [82, 360] on div "LUMO report OFO" at bounding box center [73, 362] width 62 height 16
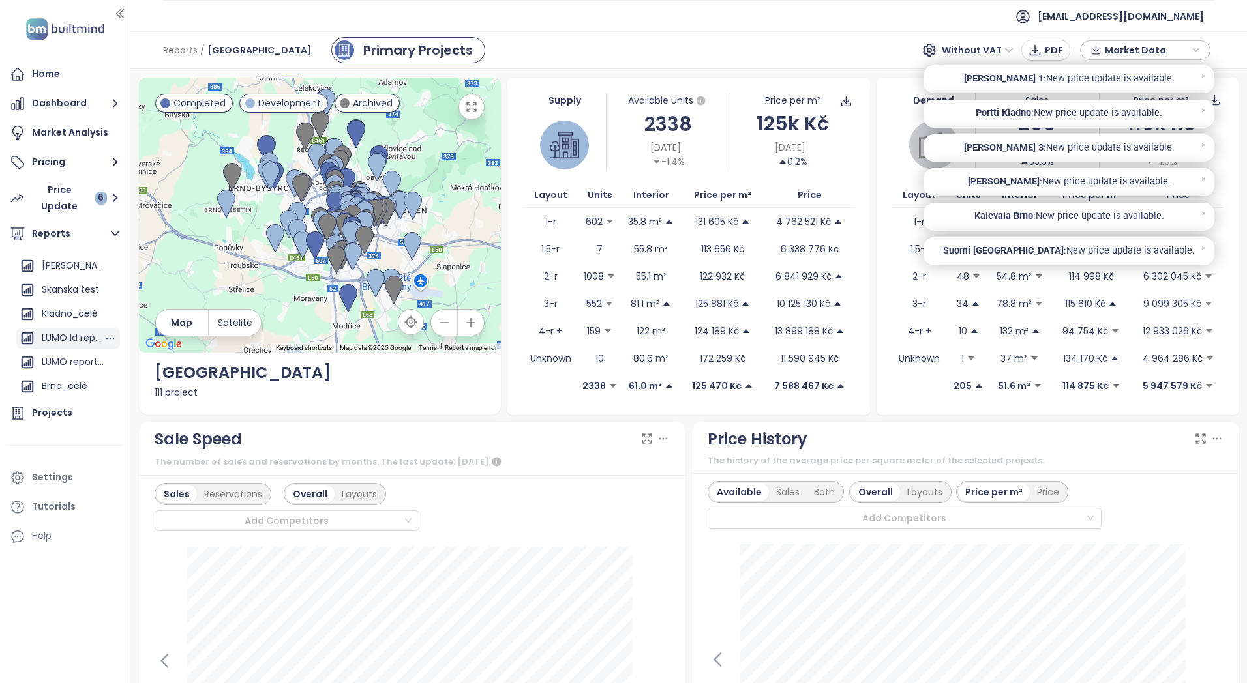
click at [66, 337] on div "LUMO ld report" at bounding box center [73, 338] width 62 height 16
click at [218, 47] on span "[GEOGRAPHIC_DATA]" at bounding box center [259, 49] width 104 height 23
click at [104, 362] on icon "button" at bounding box center [110, 362] width 13 height 13
click at [65, 353] on div "LUMO report OFO Edit Delete" at bounding box center [68, 362] width 104 height 21
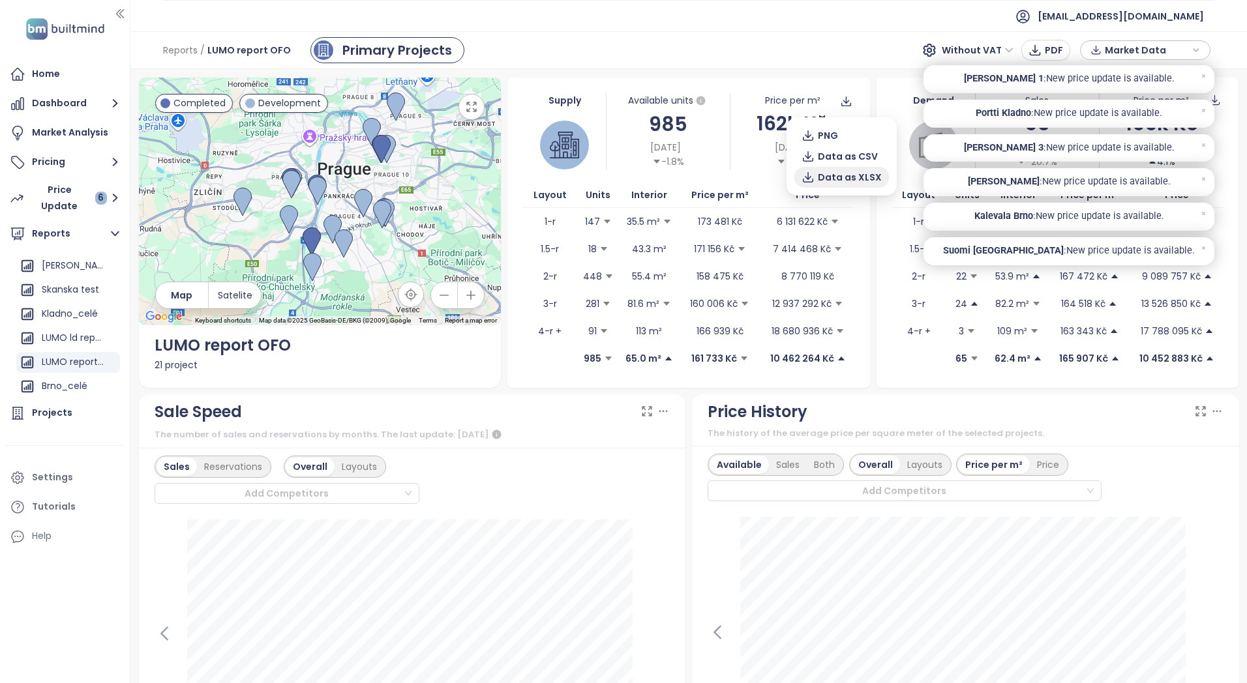
click at [836, 175] on span "Data as XLSX" at bounding box center [850, 177] width 64 height 14
